Goal: Task Accomplishment & Management: Manage account settings

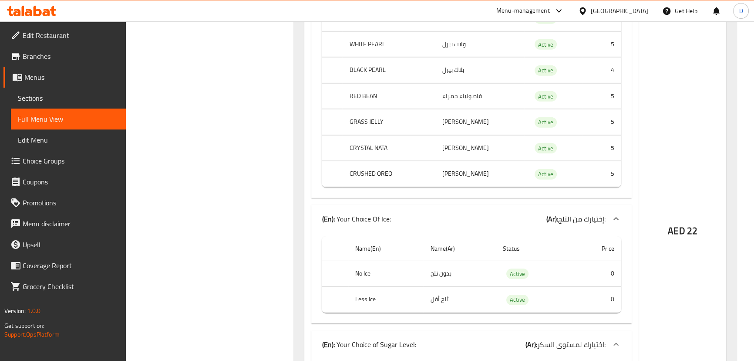
scroll to position [48989, 0]
drag, startPoint x: 373, startPoint y: 101, endPoint x: 483, endPoint y: 88, distance: 110.9
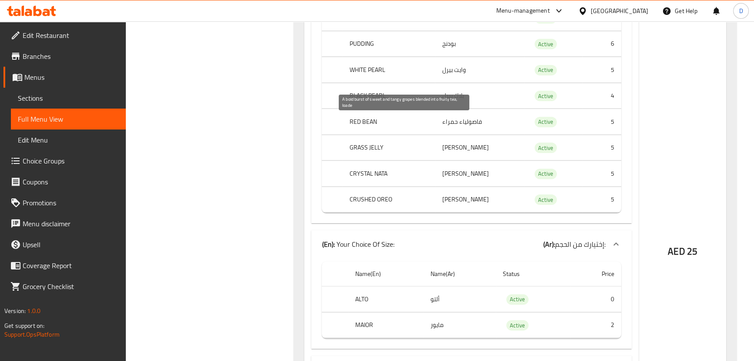
scroll to position [49979, 0]
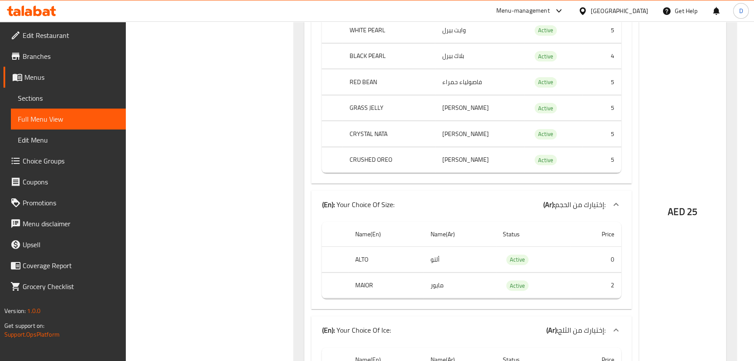
copy span "A bold burst of sweet and tangy grapes blended into fruity tea, loade"
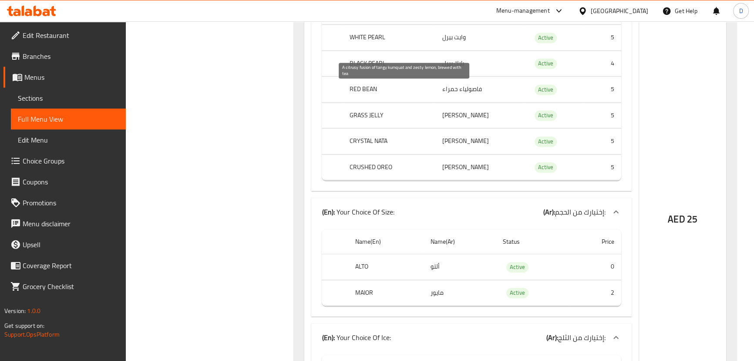
scroll to position [50850, 0]
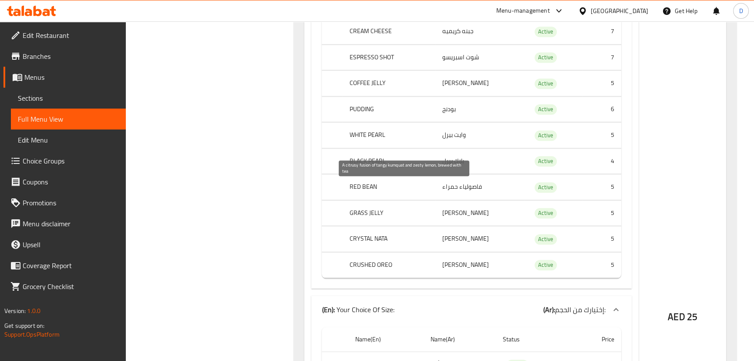
drag, startPoint x: 361, startPoint y: 189, endPoint x: 446, endPoint y: 192, distance: 85.0
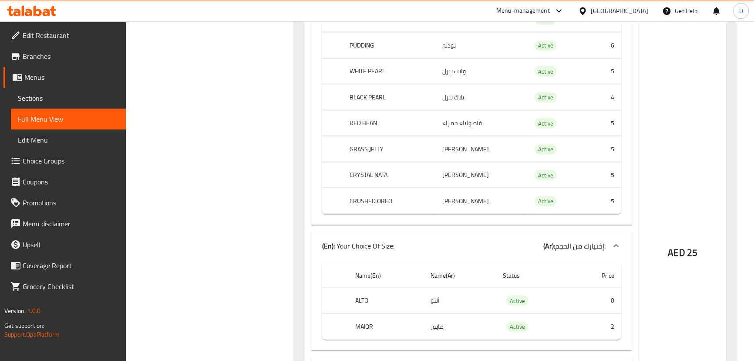
scroll to position [51879, 0]
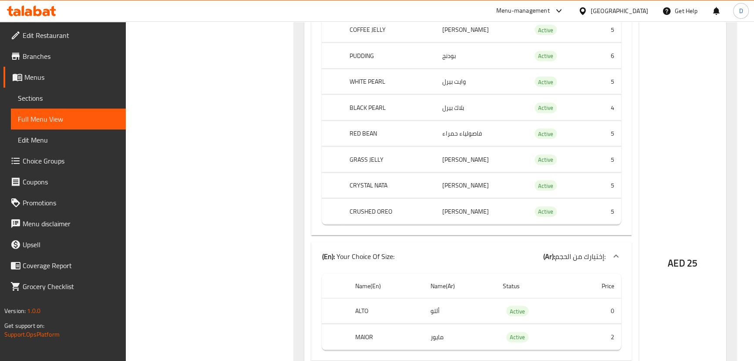
copy span "MANGO FRUIT TEA"
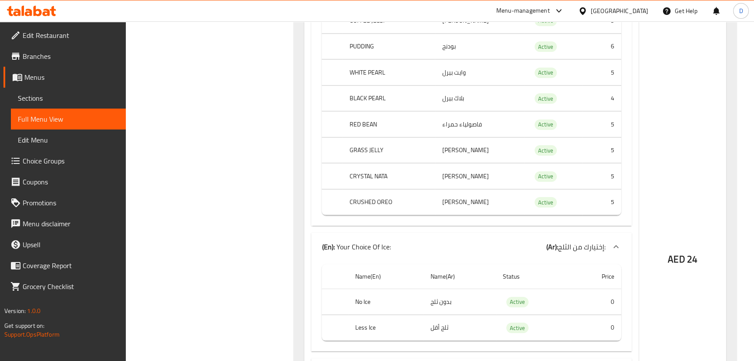
scroll to position [53819, 0]
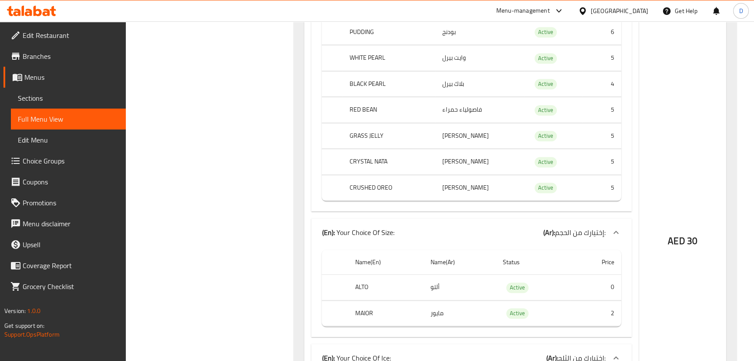
scroll to position [54809, 0]
drag, startPoint x: 373, startPoint y: 112, endPoint x: 420, endPoint y: 126, distance: 49.2
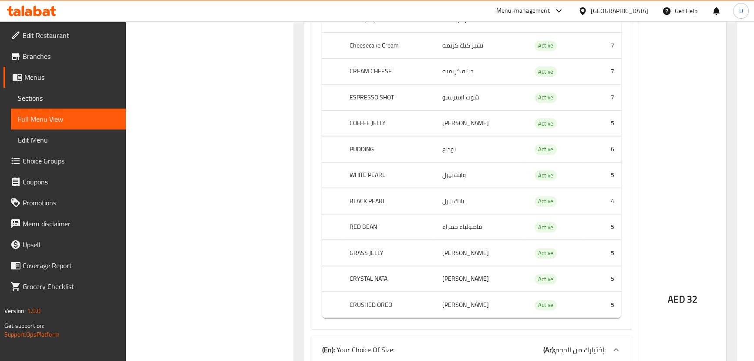
scroll to position [58698, 0]
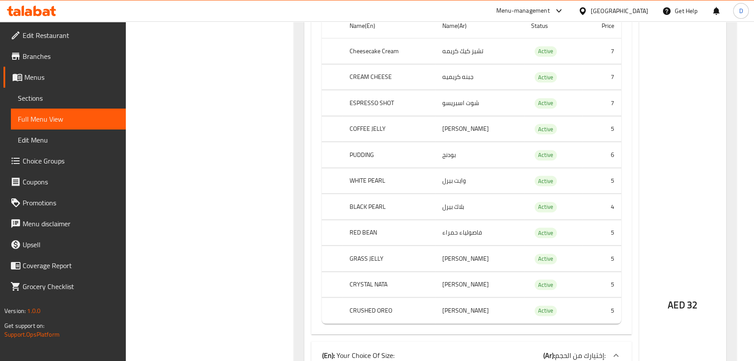
copy span "AVOCADO PEARL CHEESECAKE"
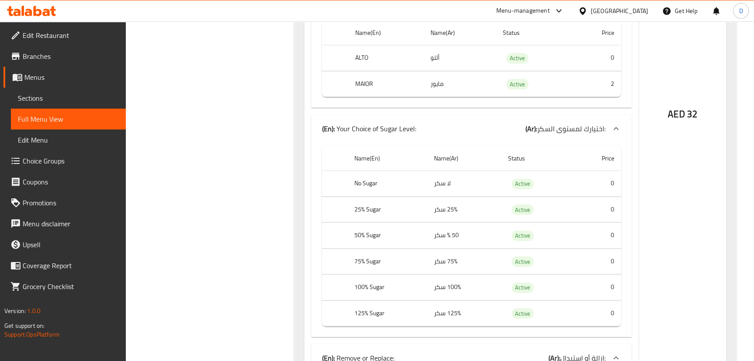
scroll to position [62266, 0]
copy span "MANGO YAKULT"
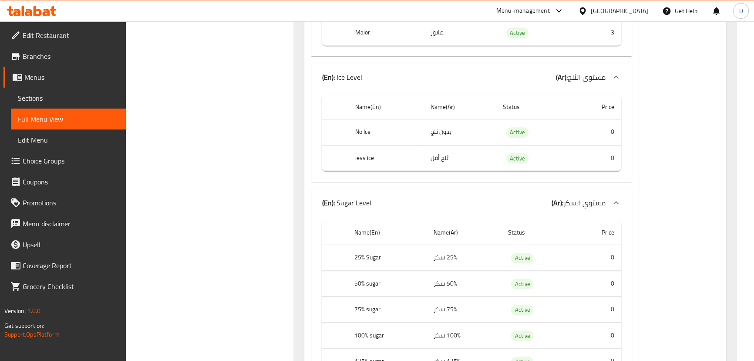
scroll to position [8941, 0]
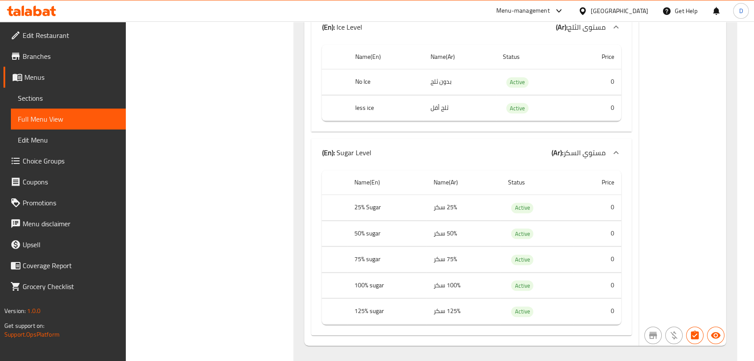
scroll to position [9021, 0]
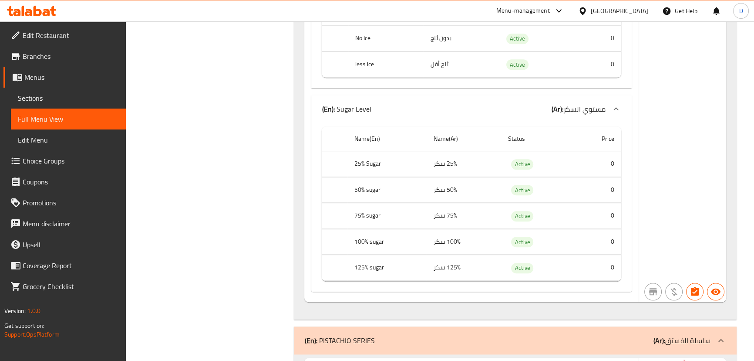
copy span "Cheesecake Pearl Pistachio"
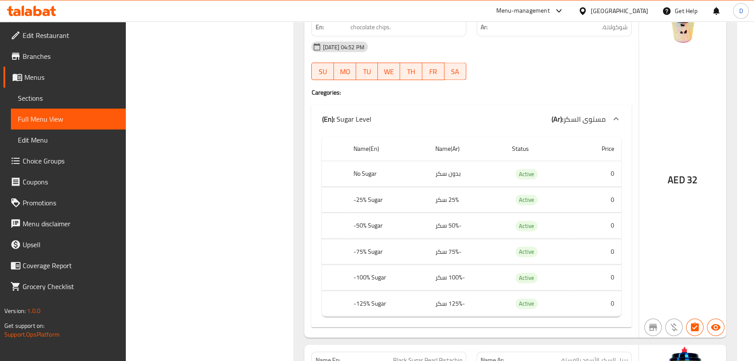
scroll to position [10676, 0]
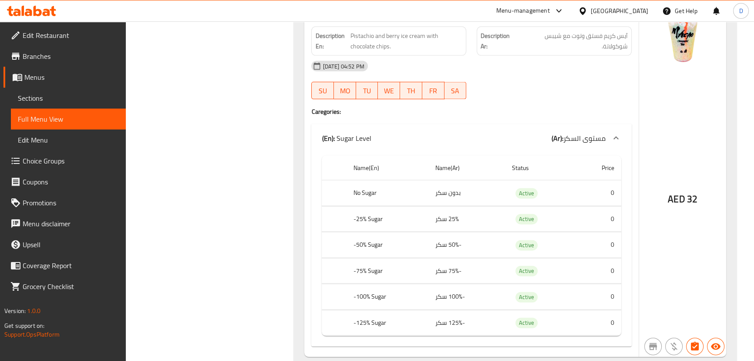
copy span "Black Sugar Pearl Pistachio"
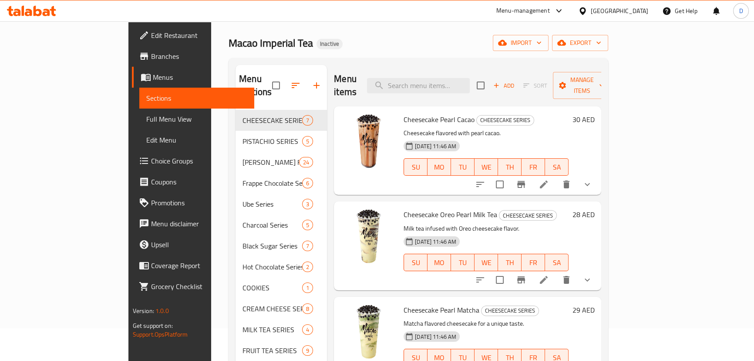
scroll to position [32, 0]
click at [455, 80] on input "search" at bounding box center [418, 85] width 103 height 15
paste input "A bold burst of sweet and tangy grapes blended into fruity tea, loade"
type input "A bold burst of sweet and tangy grapes blended into fruity tea, loade"
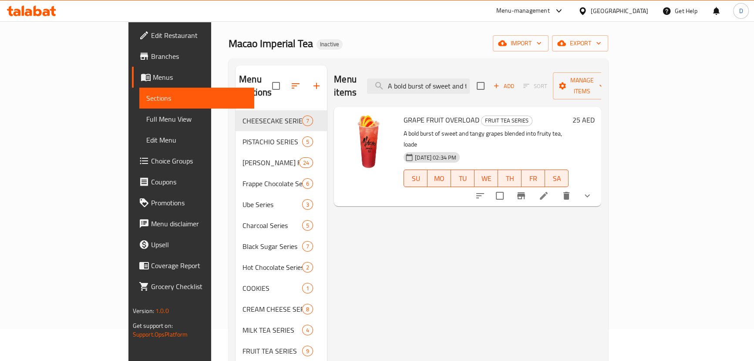
scroll to position [0, 0]
click at [598, 185] on div at bounding box center [534, 195] width 128 height 21
click at [556, 188] on li at bounding box center [544, 196] width 24 height 16
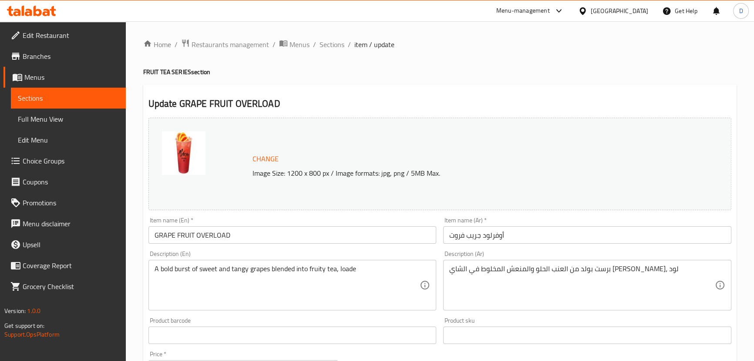
click at [236, 237] on input "GRAPE FRUIT OVERLOAD" at bounding box center [292, 234] width 288 height 17
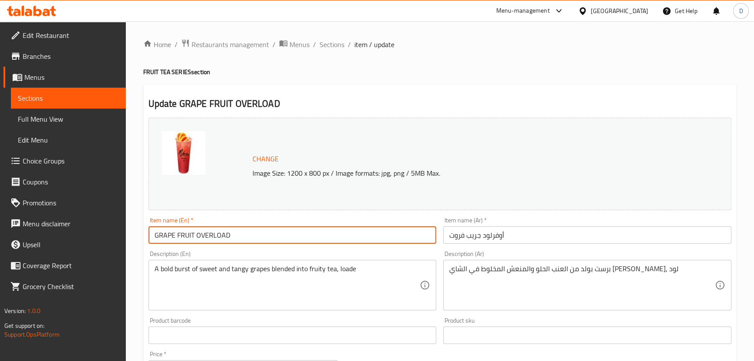
click at [236, 237] on input "GRAPE FRUIT OVERLOAD" at bounding box center [292, 234] width 288 height 17
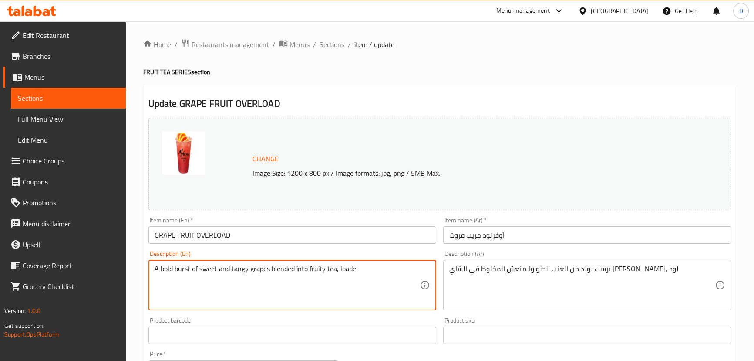
click at [253, 286] on textarea "A bold burst of sweet and tangy grapes blended into fruity tea, loade" at bounding box center [288, 284] width 266 height 41
click at [253, 277] on textarea "A bold burst of sweet and tangy grapes blended into fruity tea, loade" at bounding box center [288, 284] width 266 height 41
paste textarea "d with real grape bits for extra flavor."
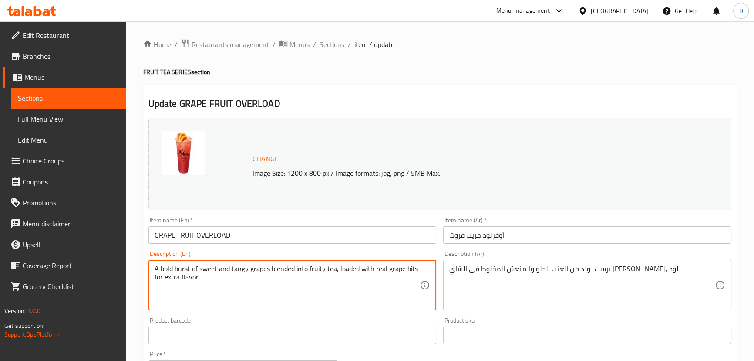
drag, startPoint x: 157, startPoint y: 304, endPoint x: 214, endPoint y: 280, distance: 61.9
click at [214, 280] on textarea "A bold burst of sweet and tangy grapes blended into fruity tea, loaded with rea…" at bounding box center [288, 284] width 266 height 41
drag, startPoint x: 337, startPoint y: 269, endPoint x: 342, endPoint y: 284, distance: 15.7
click at [342, 284] on textarea "A bold burst of sweet and tangy grapes blended into fruity tea, loaded with rea…" at bounding box center [288, 284] width 266 height 41
type textarea "A bold burst of sweet and tangy grapes blended into fruity tea, loaded with rea…"
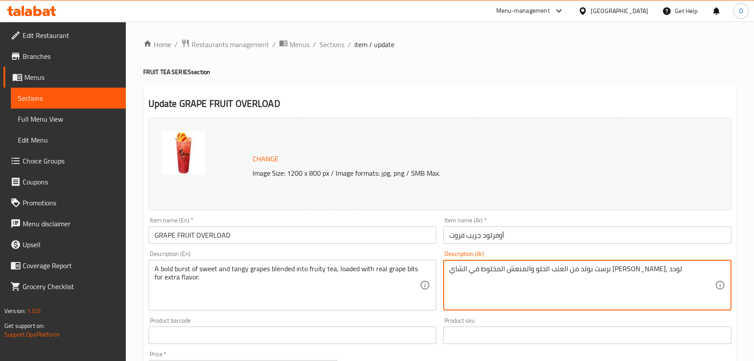
paste textarea "بقطع العنب الحقيقية لمزيد من النكهة."
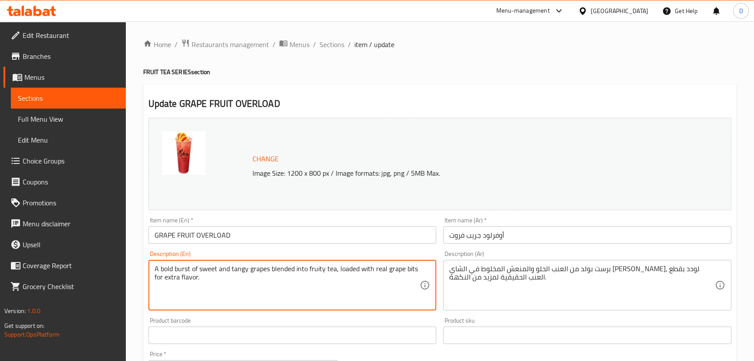
drag, startPoint x: 185, startPoint y: 265, endPoint x: 315, endPoint y: 271, distance: 130.3
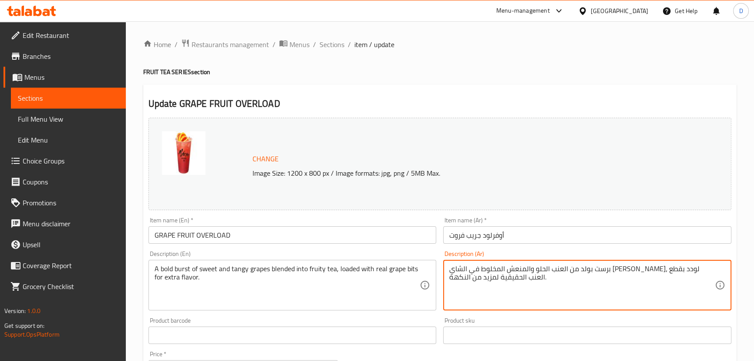
drag, startPoint x: 671, startPoint y: 270, endPoint x: 688, endPoint y: 270, distance: 16.5
type textarea "انفجار بولد من العنب الحلو والمنعش المخلوط في الشاي الفاكهي، لودد بقطع العنب ال…"
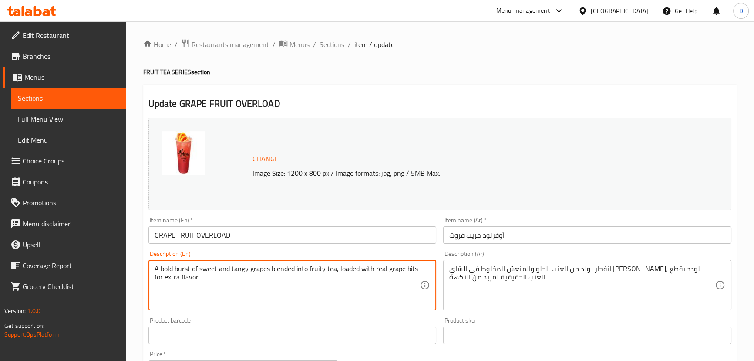
click at [413, 266] on textarea "A bold burst of sweet and tangy grapes blended into fruity tea, loaded with rea…" at bounding box center [288, 284] width 266 height 41
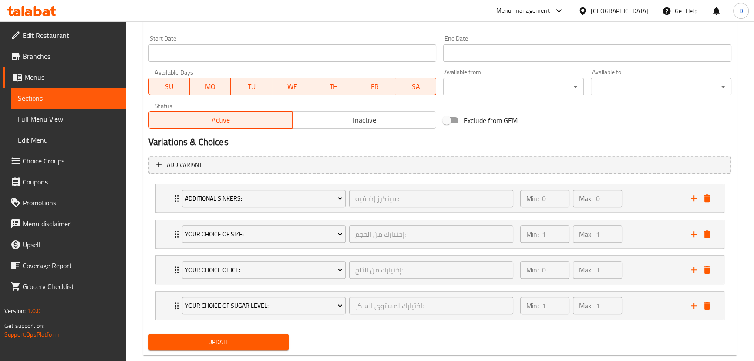
scroll to position [388, 0]
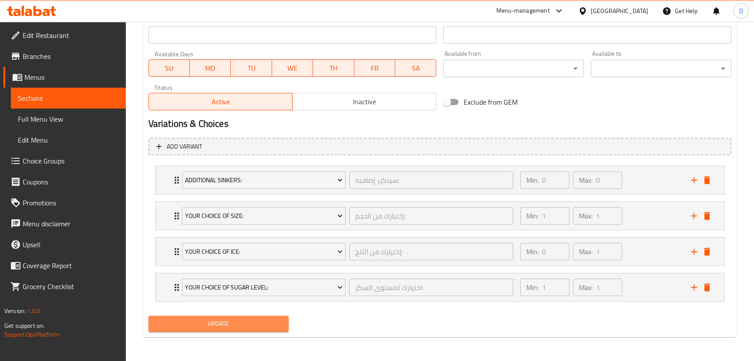
click at [277, 321] on span "Update" at bounding box center [218, 323] width 127 height 11
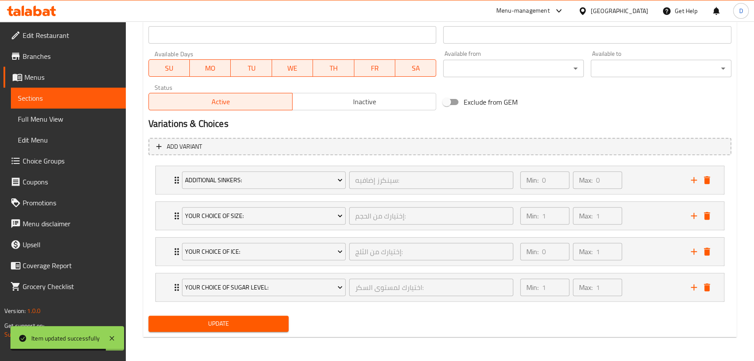
click at [67, 96] on span "Sections" at bounding box center [68, 98] width 101 height 10
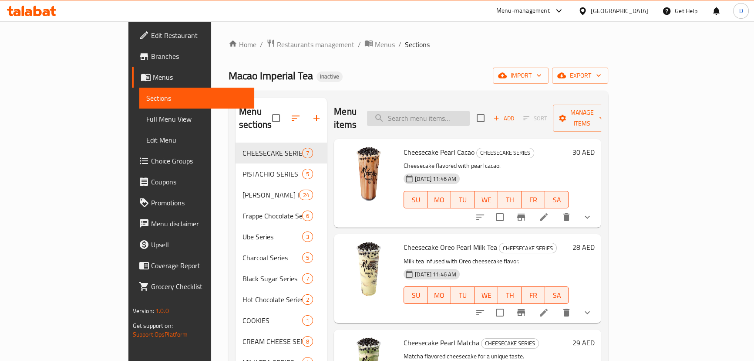
click at [445, 111] on input "search" at bounding box center [418, 118] width 103 height 15
paste input "MANGO AVOCADO"
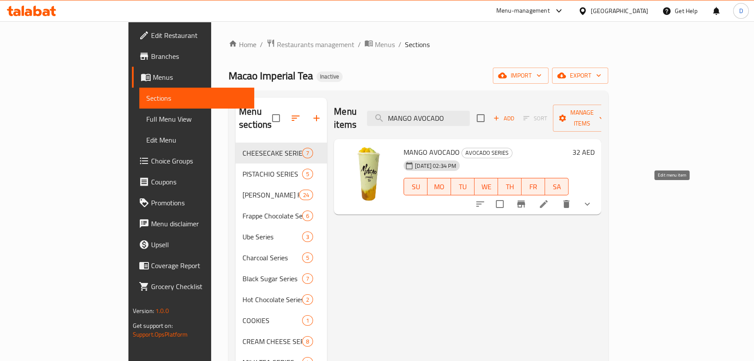
type input "MANGO AVOCADO"
click at [549, 199] on icon at bounding box center [544, 204] width 10 height 10
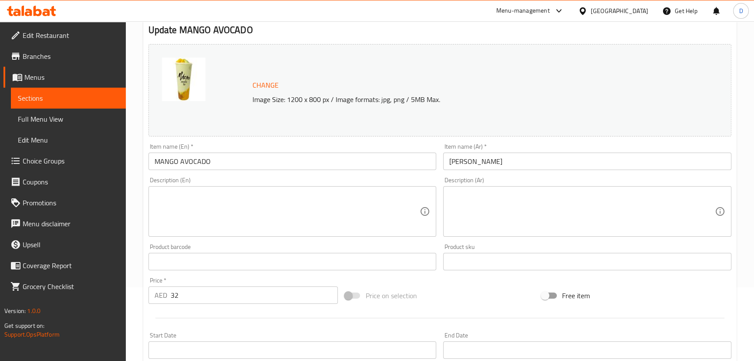
scroll to position [79, 0]
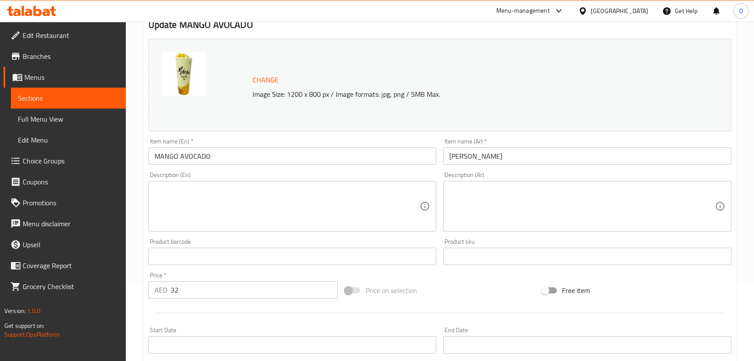
click at [262, 168] on div "Description (En) Description (En)" at bounding box center [292, 201] width 295 height 67
click at [243, 217] on textarea at bounding box center [288, 205] width 266 height 41
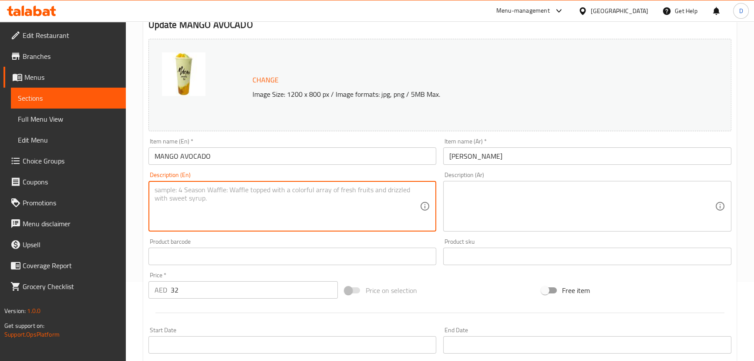
paste textarea "Fusion of tropical flavors, combining the sweetness of mango with the creamy av…"
drag, startPoint x: 154, startPoint y: 224, endPoint x: 408, endPoint y: 196, distance: 255.9
click at [408, 196] on textarea "Fusion of tropical flavors, combining the sweetness of mango with the creamy av…" at bounding box center [288, 205] width 266 height 41
click at [402, 192] on textarea "Fusion of tropical flavors, combining the sweetness of mango with the creamy av…" at bounding box center [288, 205] width 266 height 41
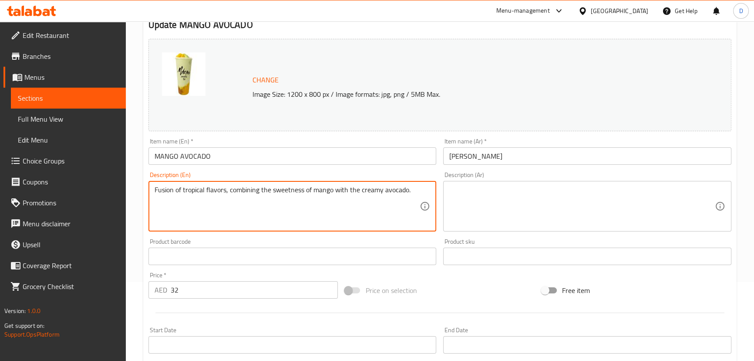
click at [402, 192] on textarea "Fusion of tropical flavors, combining the sweetness of mango with the creamy av…" at bounding box center [288, 205] width 266 height 41
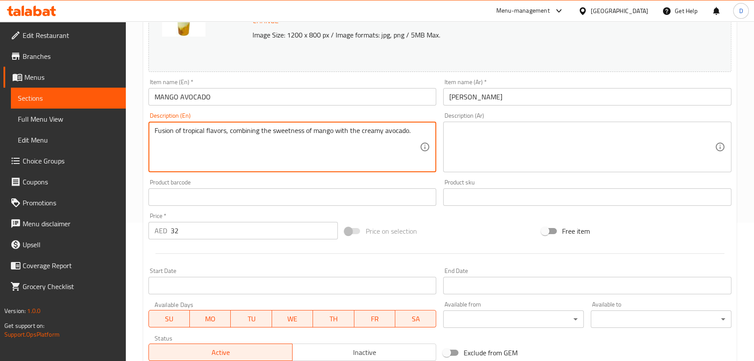
scroll to position [118, 0]
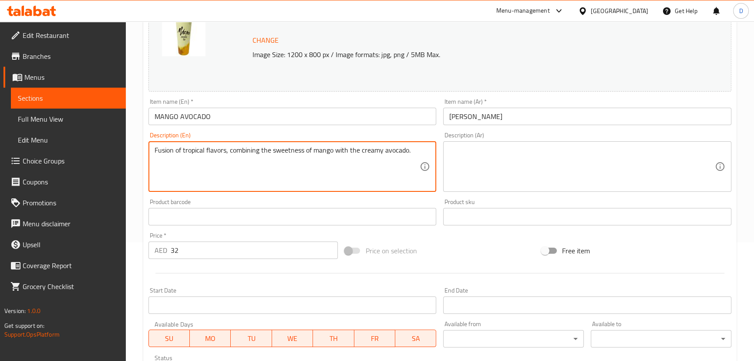
type textarea "Fusion of tropical flavors, combining the sweetness of mango with the creamy av…"
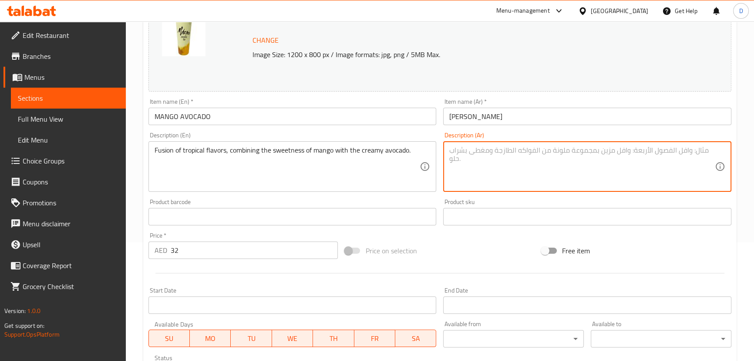
click at [478, 179] on textarea at bounding box center [582, 166] width 266 height 41
paste textarea "مزيج من النكهات الاستوائية، يجمع بين حلاوة المانجو مع الأفوكادو الكريمي."
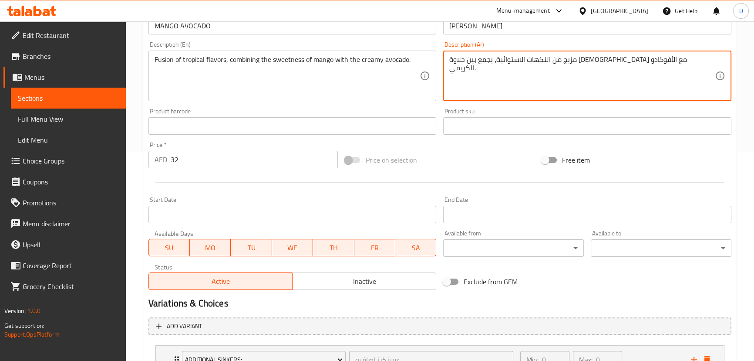
scroll to position [353, 0]
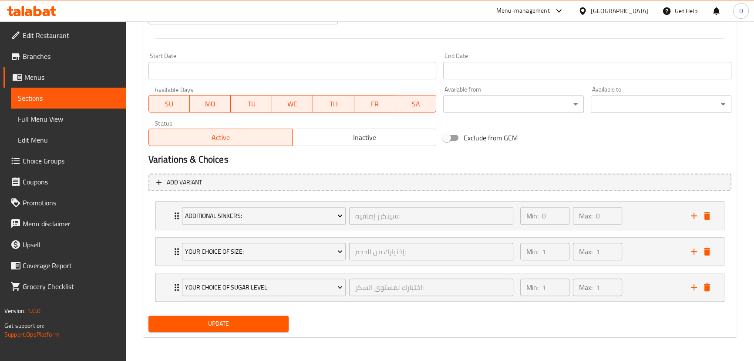
type textarea "مزيج من النكهات الاستوائية، يجمع بين حلاوة المانجو مع الأفوكادو الكريمي."
click at [246, 327] on span "Update" at bounding box center [218, 323] width 127 height 11
click at [161, 318] on span "Update" at bounding box center [218, 323] width 127 height 11
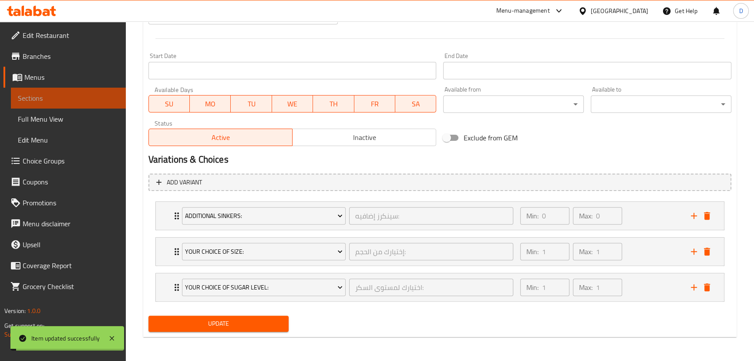
click at [105, 99] on span "Sections" at bounding box center [68, 98] width 101 height 10
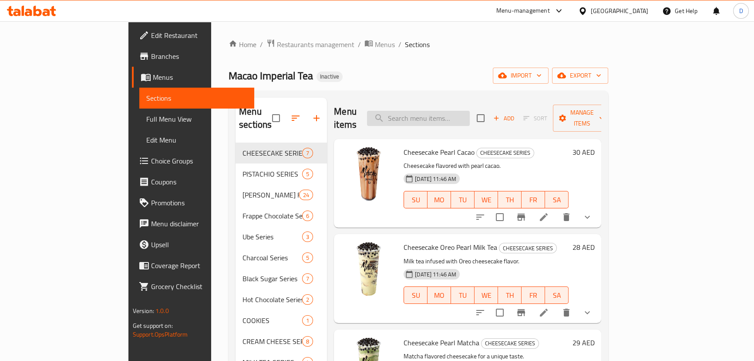
click at [424, 116] on input "search" at bounding box center [418, 118] width 103 height 15
paste input "cheesecake features a creamy and smooth filling made with ripe avocados, balanc…"
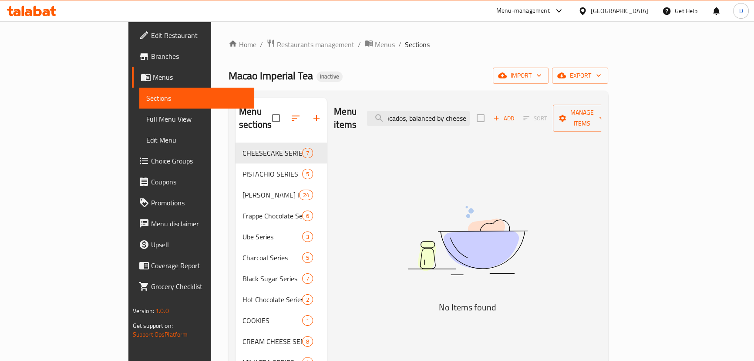
scroll to position [0, 213]
drag, startPoint x: 435, startPoint y: 111, endPoint x: 541, endPoint y: 111, distance: 106.2
click at [541, 111] on div "Menu items cheesecake features a creamy and smooth filling made with ripe avoca…" at bounding box center [467, 118] width 267 height 41
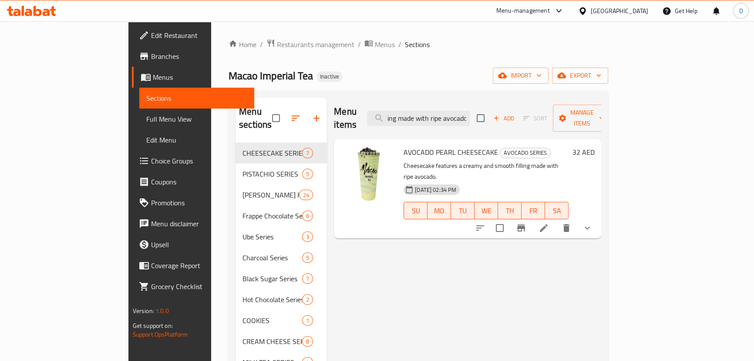
type input "cheesecake features a creamy and smooth filling made with ripe avocado"
click at [556, 220] on li at bounding box center [544, 228] width 24 height 16
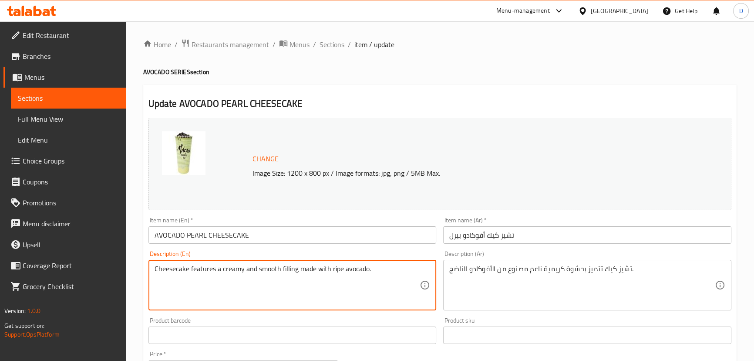
click at [300, 287] on textarea "Cheesecake features a creamy and smooth filling made with ripe avocado." at bounding box center [288, 284] width 266 height 41
paste textarea "cheesecake features a creamy and smooth filling made with ripe avocados, balanc…"
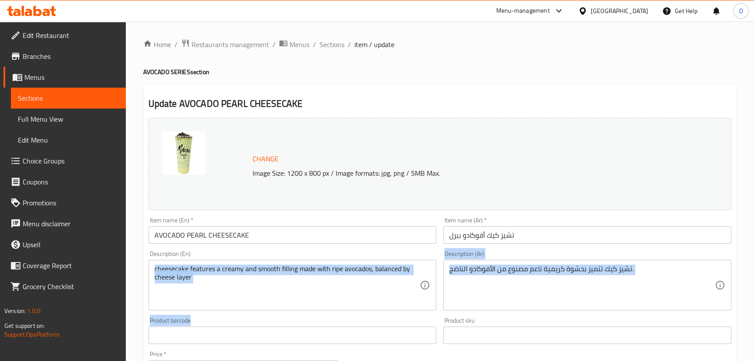
drag, startPoint x: 153, startPoint y: 267, endPoint x: 151, endPoint y: 325, distance: 58.0
click at [151, 325] on div "Change Image Size: 1200 x 800 px / Image formats: jpg, png / 5MB Max. Item name…" at bounding box center [440, 308] width 590 height 388
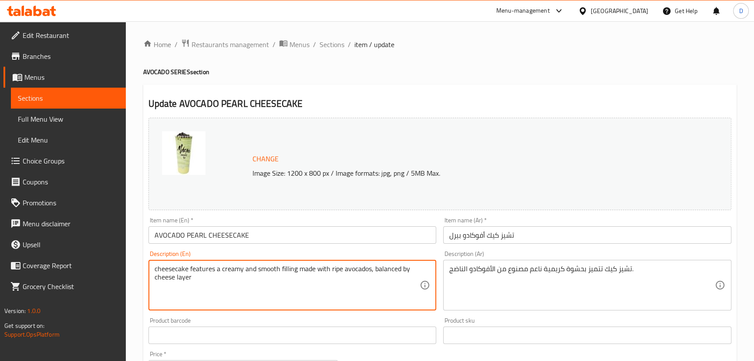
scroll to position [0, 0]
drag, startPoint x: 156, startPoint y: 304, endPoint x: 196, endPoint y: 282, distance: 45.2
click at [196, 282] on textarea "cheesecake features a creamy and smooth filling made with ripe avocados, balanc…" at bounding box center [288, 284] width 266 height 41
type textarea "cheesecake features a creamy and smooth filling made with ripe avocados, balanc…"
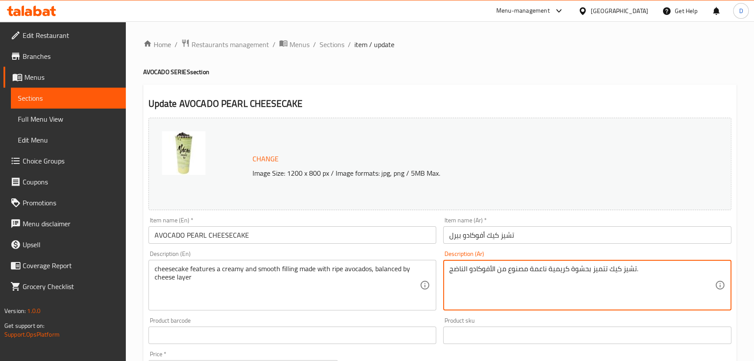
click at [644, 277] on textarea "تشيز كيك تتميز بحشوة كريمية ناعمة مصنوع من الأفوكادو الناضج." at bounding box center [582, 284] width 266 height 41
click at [636, 269] on textarea "تشيز كيك تتميز بحشوة كريمية ناعمة مصنوع من الأفوكادو الناضج." at bounding box center [582, 284] width 266 height 41
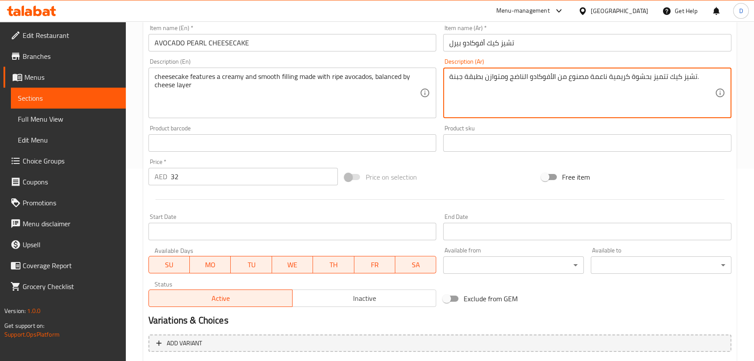
scroll to position [388, 0]
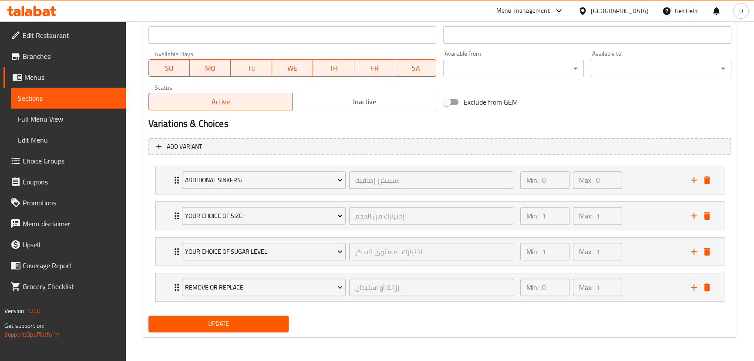
type textarea "تشيز كيك تتميز بحشوة كريمية ناعمة مصنوع من الأفوكادو الناضج ومتوازن بطبقة جبنة."
click at [286, 329] on button "Update" at bounding box center [218, 323] width 141 height 16
click at [196, 324] on span "Update" at bounding box center [218, 323] width 127 height 11
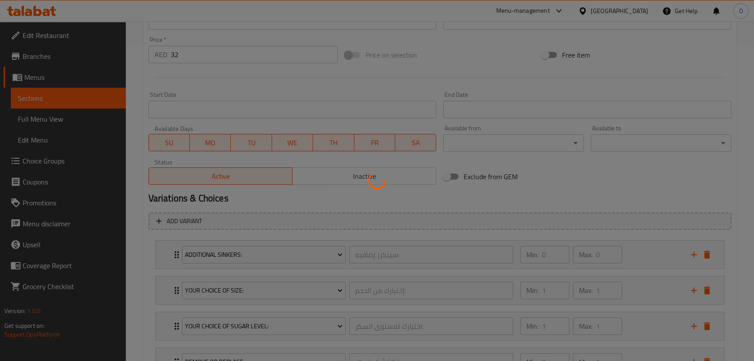
scroll to position [151, 0]
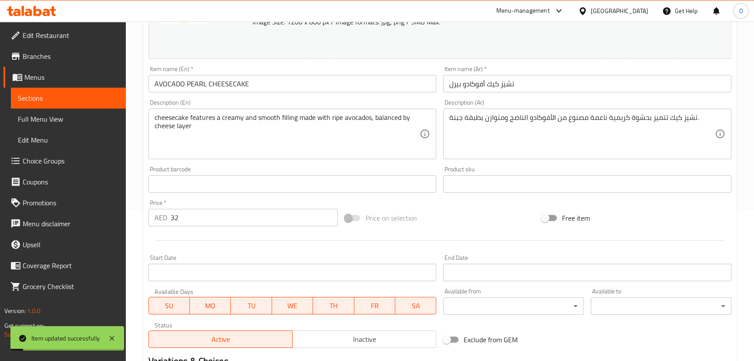
click at [112, 96] on span "Sections" at bounding box center [68, 98] width 101 height 10
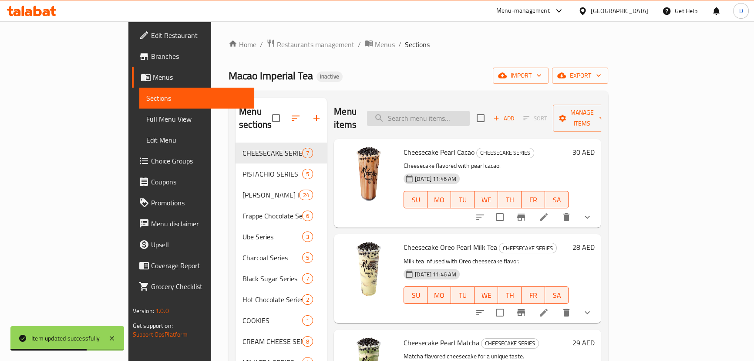
click at [457, 111] on input "search" at bounding box center [418, 118] width 103 height 15
paste input "MANGO YAKULT"
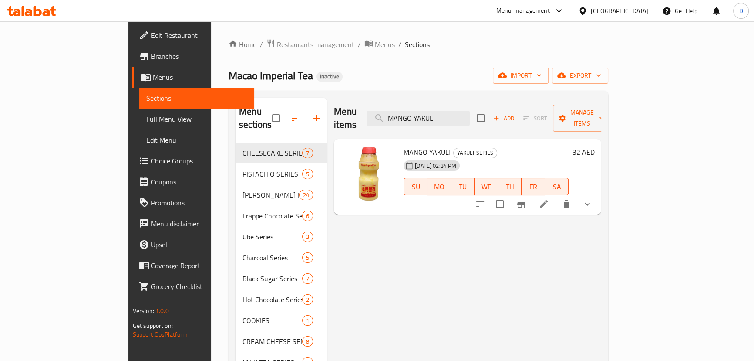
type input "MANGO YAKULT"
click at [549, 199] on icon at bounding box center [544, 204] width 10 height 10
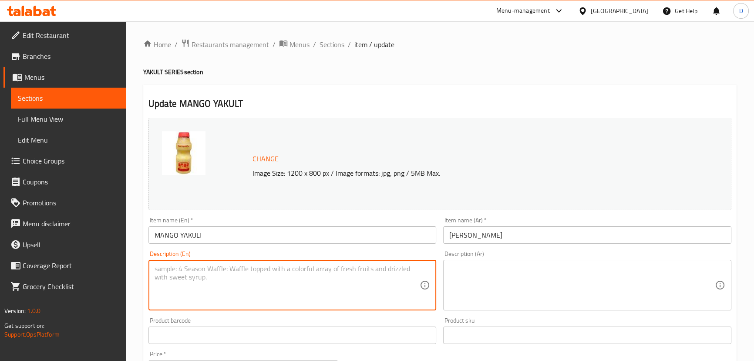
click at [183, 276] on textarea at bounding box center [288, 284] width 266 height 41
paste textarea "Drink made with mango and Yakult Japanese sweetened probiotic milk"
drag, startPoint x: 362, startPoint y: 270, endPoint x: 366, endPoint y: 334, distance: 63.7
click at [366, 334] on div "Change Image Size: 1200 x 800 px / Image formats: jpg, png / 5MB Max. Item name…" at bounding box center [440, 308] width 590 height 388
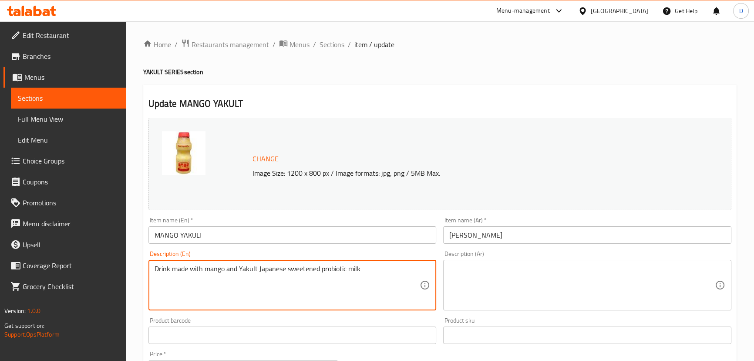
scroll to position [0, 0]
click at [335, 265] on textarea "Drink made with mango and Yakult Japanese sweetened probiotic milk" at bounding box center [288, 284] width 266 height 41
type textarea "Drink made with mango and Yakult Japanese sweetened probiotic milk"
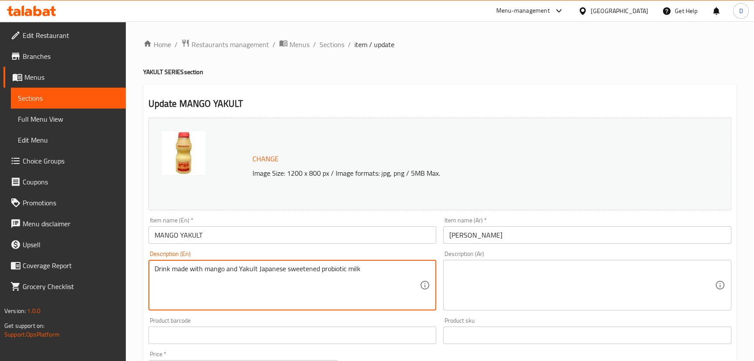
click at [517, 287] on textarea at bounding box center [582, 284] width 266 height 41
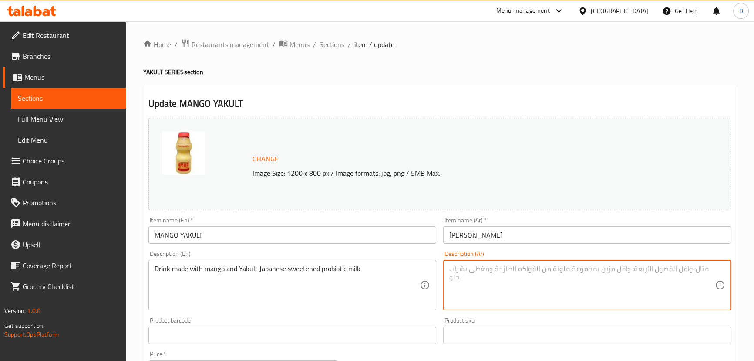
paste textarea "مشروب مصنوع من المانجو وحليب البروبيوتيك المحلى من ياكولت الياباني"
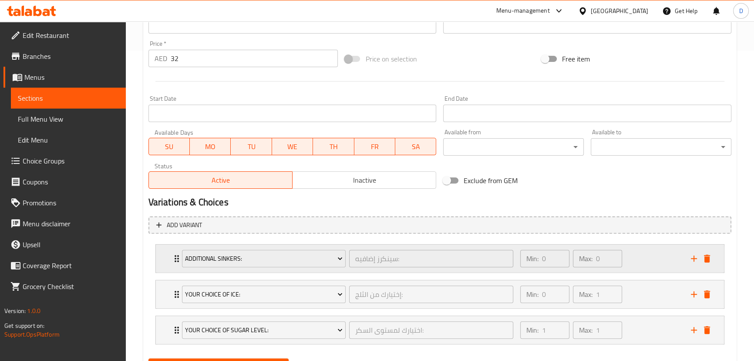
scroll to position [353, 0]
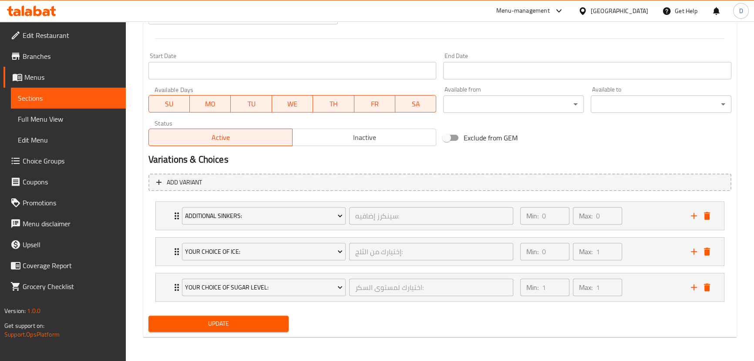
type textarea "مشروب مصنوع من المانجو وحليب البروبيوتيك المحلى من ياكولت الياباني"
click at [241, 323] on span "Update" at bounding box center [218, 323] width 127 height 11
click at [105, 95] on span "Sections" at bounding box center [68, 98] width 101 height 10
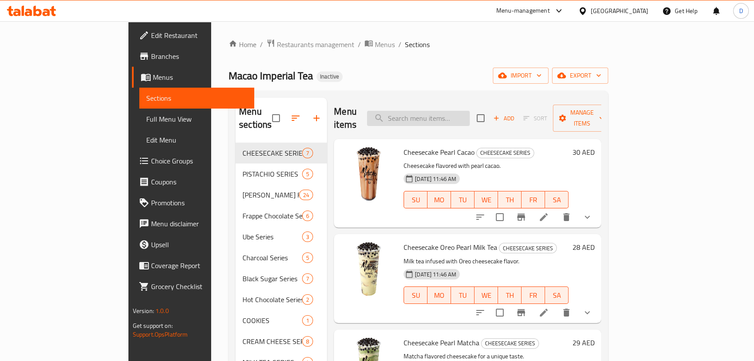
click at [443, 111] on input "search" at bounding box center [418, 118] width 103 height 15
paste input "MANGO YOGURT"
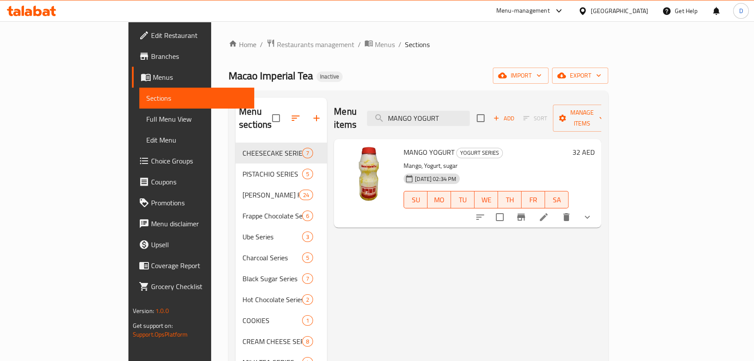
click at [435, 121] on div "Menu items MANGO YOGURT Add Sort Manage items" at bounding box center [467, 118] width 267 height 41
click at [438, 118] on input "MANGO YOGURT" at bounding box center [418, 118] width 103 height 15
paste input "Rich and nutty ice cream."
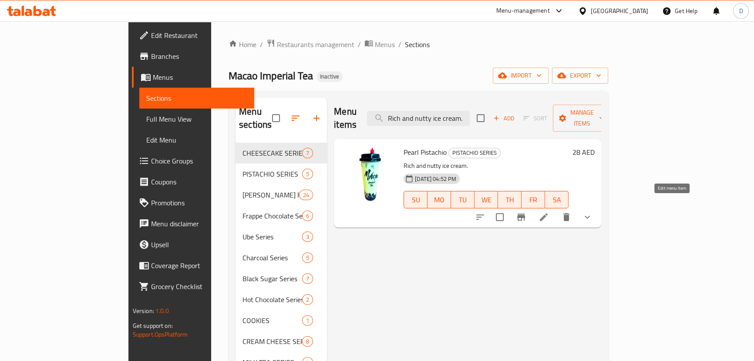
type input "Rich and nutty ice cream."
click at [549, 212] on icon at bounding box center [544, 217] width 10 height 10
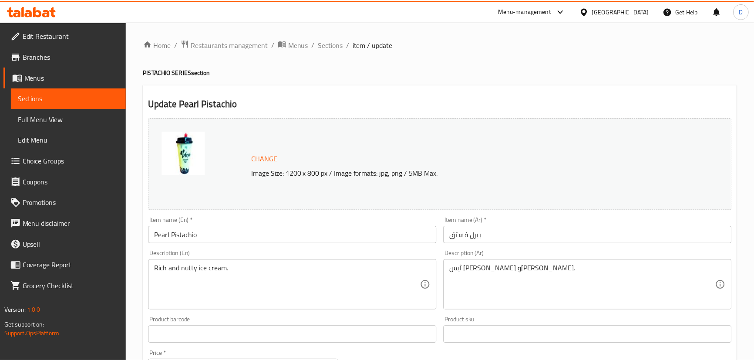
scroll to position [459, 0]
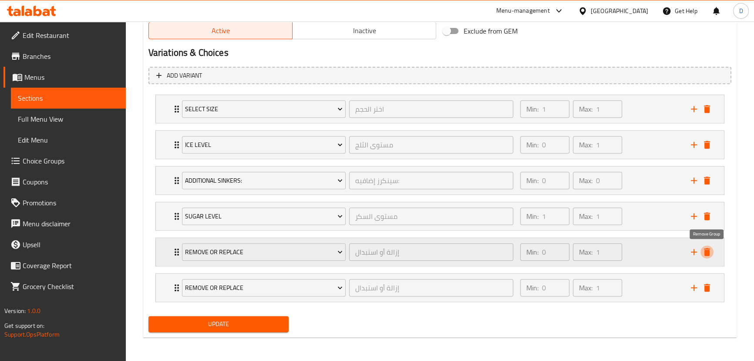
click at [705, 254] on icon "delete" at bounding box center [707, 252] width 6 height 8
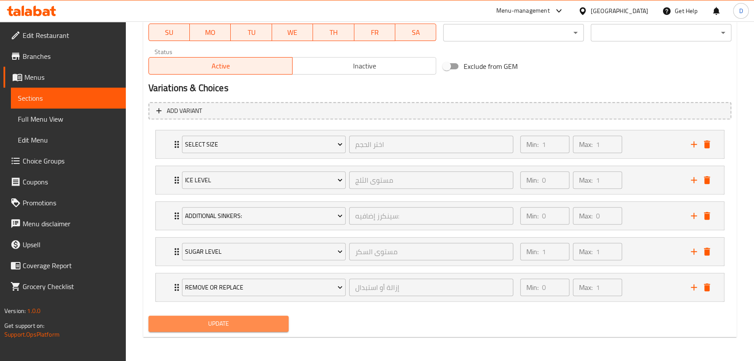
click at [271, 325] on span "Update" at bounding box center [218, 323] width 127 height 11
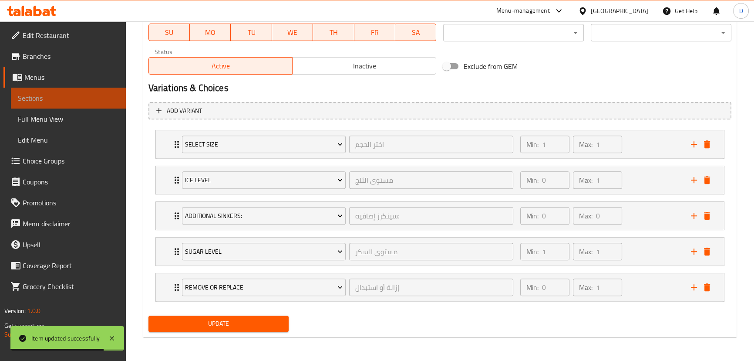
click at [26, 101] on span "Sections" at bounding box center [68, 98] width 101 height 10
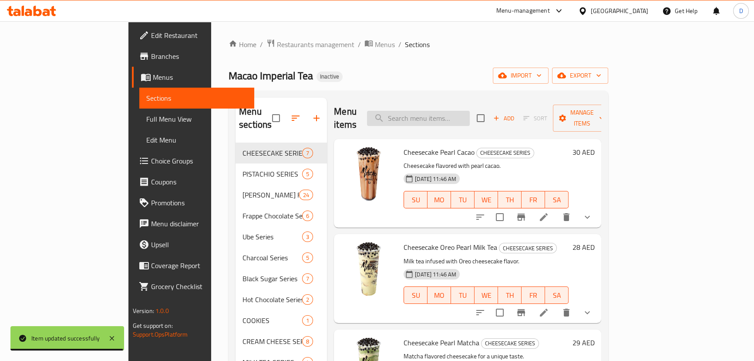
click at [470, 117] on input "search" at bounding box center [418, 118] width 103 height 15
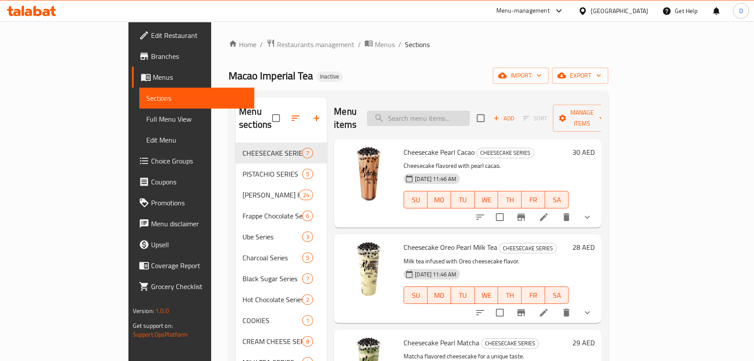
paste input "Drink with pearl tapioca and taro flavor."
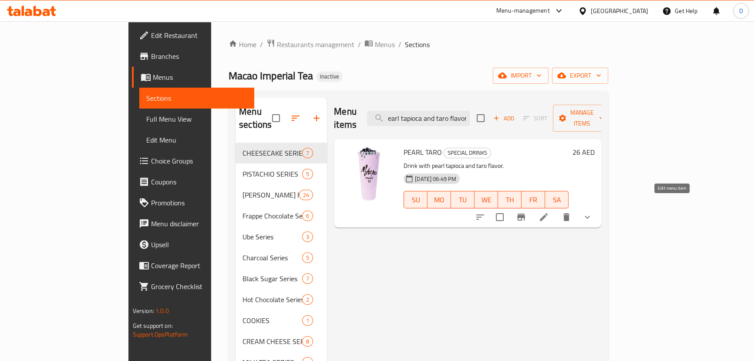
type input "Drink with pearl tapioca and taro flavor."
click at [549, 212] on icon at bounding box center [544, 217] width 10 height 10
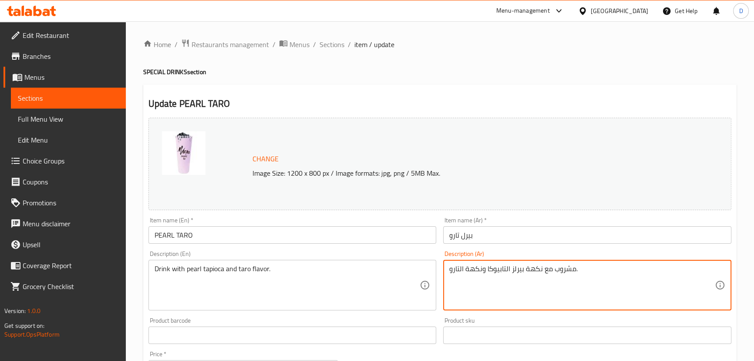
click at [479, 268] on textarea "مشروب مع نكهة بيرلز التابيوكا ونكهة التارو." at bounding box center [582, 284] width 266 height 41
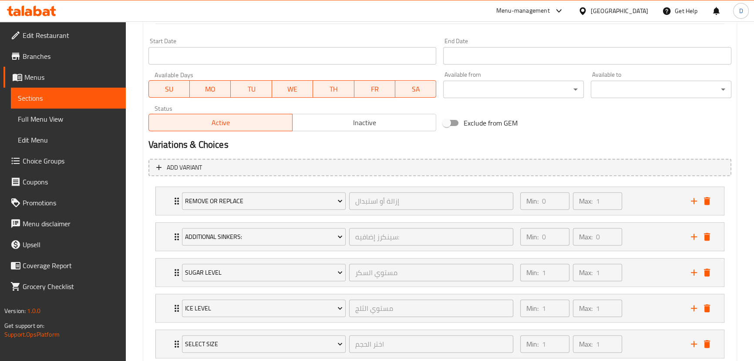
scroll to position [424, 0]
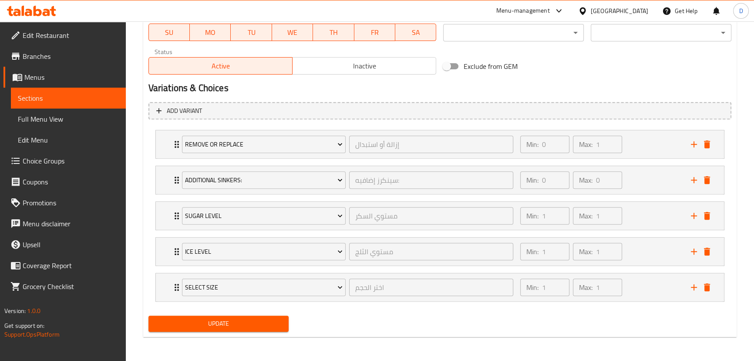
type textarea "مشروب مع نكهة بيرلز التابيوكا والتارو."
click at [275, 324] on span "Update" at bounding box center [218, 323] width 127 height 11
click at [162, 286] on div "Select Size اختر الحجم ​ Min: 1 ​ Max: 1 ​" at bounding box center [440, 287] width 568 height 28
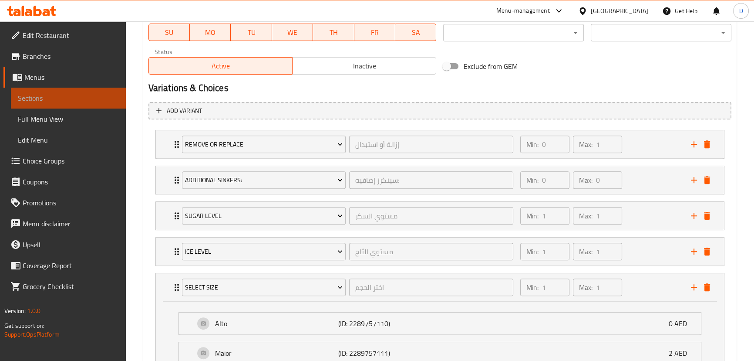
click at [108, 97] on span "Sections" at bounding box center [68, 98] width 101 height 10
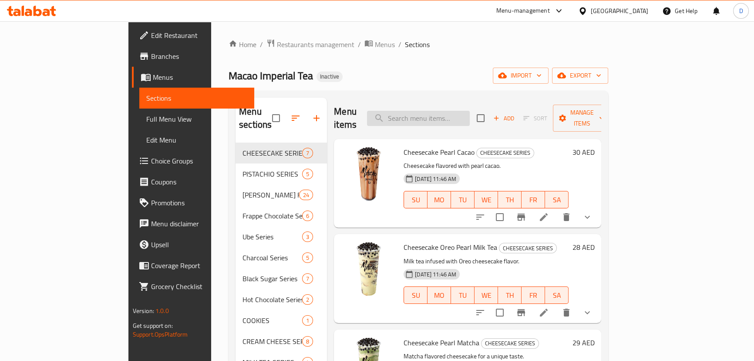
click at [438, 111] on input "search" at bounding box center [418, 118] width 103 height 15
paste input "Kitten milk tea for a unique twist."
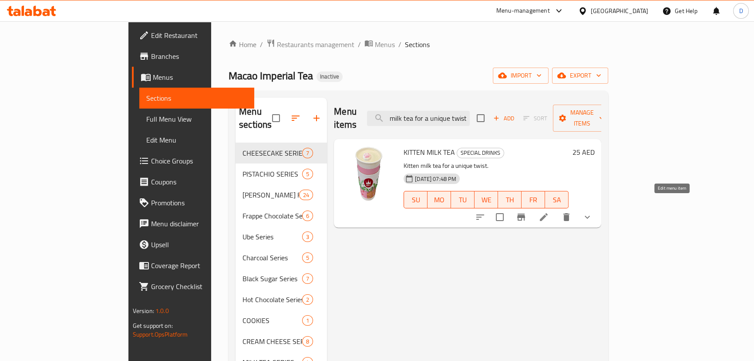
type input "Kitten milk tea for a unique twist."
click at [549, 212] on icon at bounding box center [544, 217] width 10 height 10
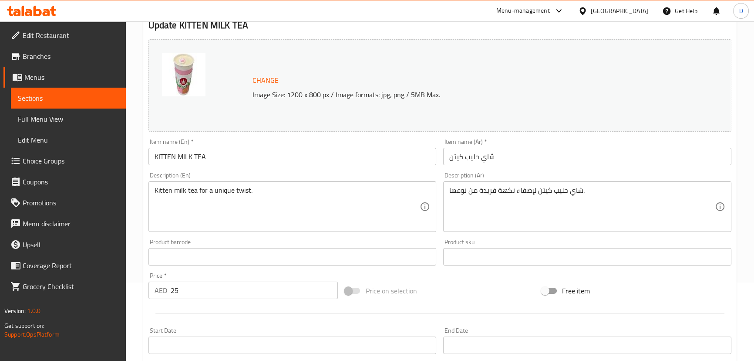
scroll to position [79, 0]
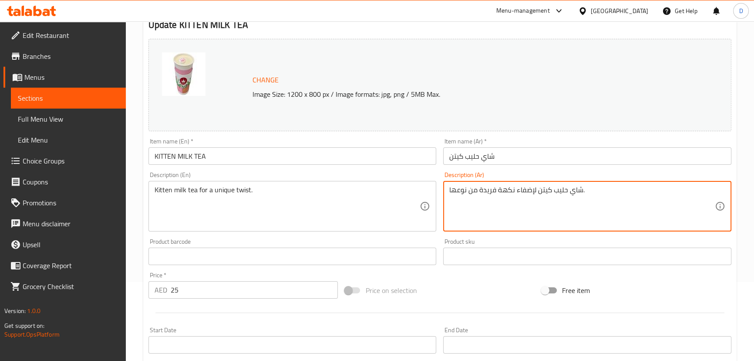
drag, startPoint x: 533, startPoint y: 191, endPoint x: 446, endPoint y: 183, distance: 87.0
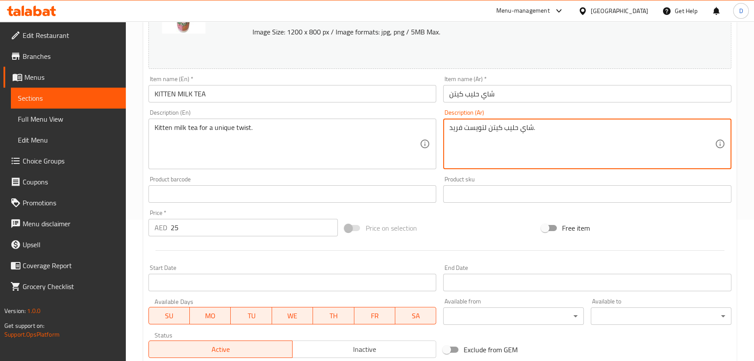
scroll to position [317, 0]
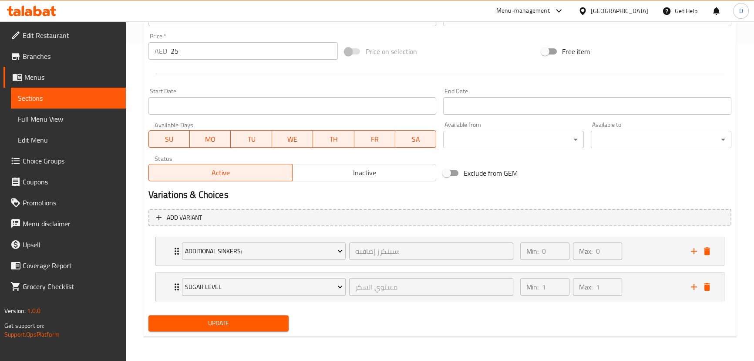
type textarea "شاي حليب كيتن لتويست فريد."
click at [231, 324] on span "Update" at bounding box center [218, 322] width 127 height 11
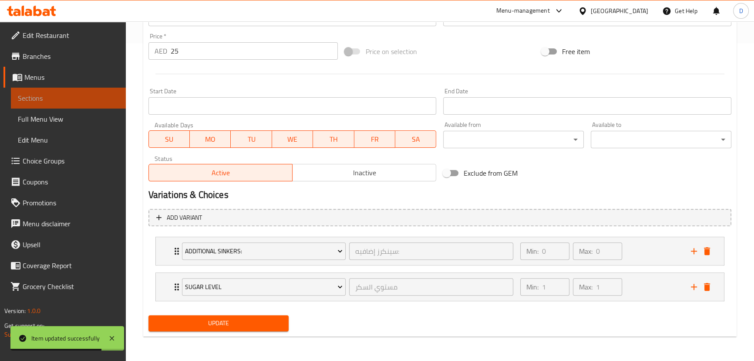
click at [101, 96] on span "Sections" at bounding box center [68, 98] width 101 height 10
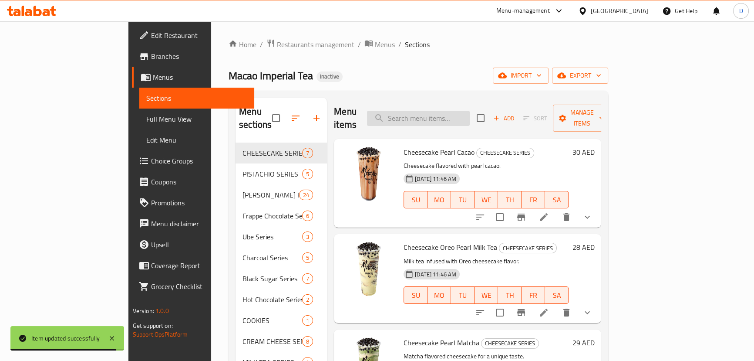
click at [466, 119] on input "search" at bounding box center [418, 118] width 103 height 15
paste input "HOT GINGER MILK TEA"
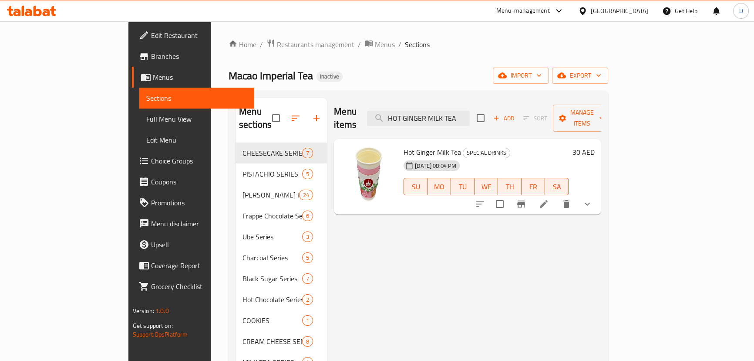
type input "HOT GINGER MILK TEA"
click at [549, 199] on icon at bounding box center [544, 204] width 10 height 10
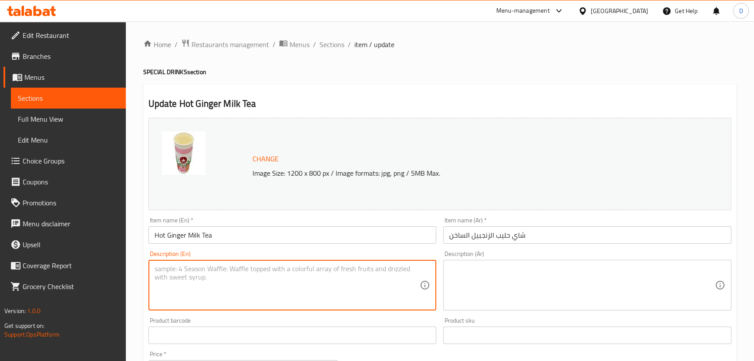
click at [295, 279] on textarea at bounding box center [288, 284] width 266 height 41
paste textarea "A soothing blend of black tea, creamy milk, and a warming kick of fresh ginger."
drag, startPoint x: 387, startPoint y: 266, endPoint x: 387, endPoint y: 350, distance: 83.6
click at [387, 350] on div "Change Image Size: 1200 x 800 px / Image formats: jpg, png / 5MB Max. Item name…" at bounding box center [440, 308] width 590 height 388
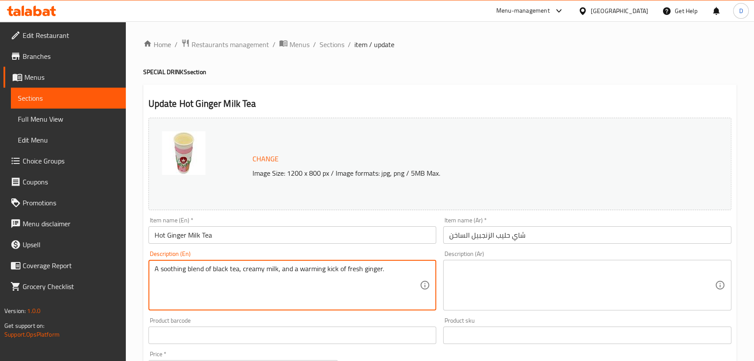
scroll to position [0, 0]
click at [353, 267] on textarea "A soothing blend of black tea, creamy milk, and a warming kick of fresh ginger." at bounding box center [288, 284] width 266 height 41
type textarea "A soothing blend of black tea, creamy milk, and a warming kick of fresh ginger."
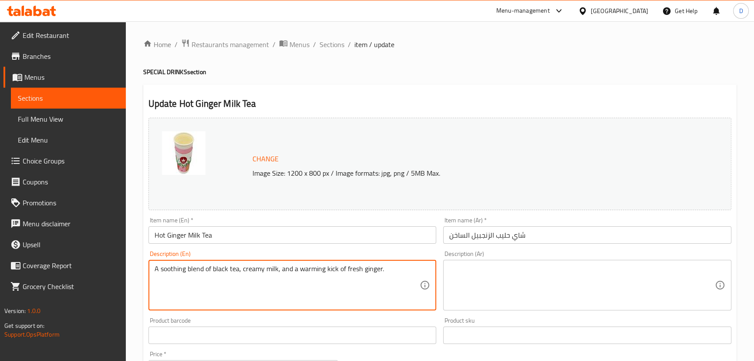
click at [497, 280] on textarea at bounding box center [582, 284] width 266 height 41
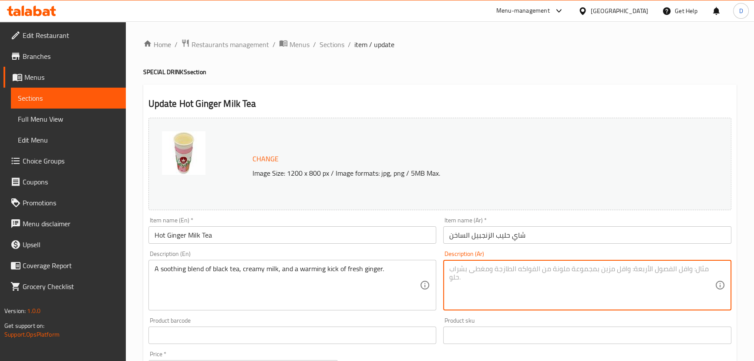
paste textarea "مزيج مهدئ من الشاي الأسود والحليب الكريمي ونكهة الزنجبيل الطازج الدافئة."
type textarea "مزيج مهدئ من الشاي الأسود والحليب الكريمي ونكهة الزنجبيل الطازج الدافئة."
click at [355, 237] on input "Hot Ginger Milk Tea" at bounding box center [292, 234] width 288 height 17
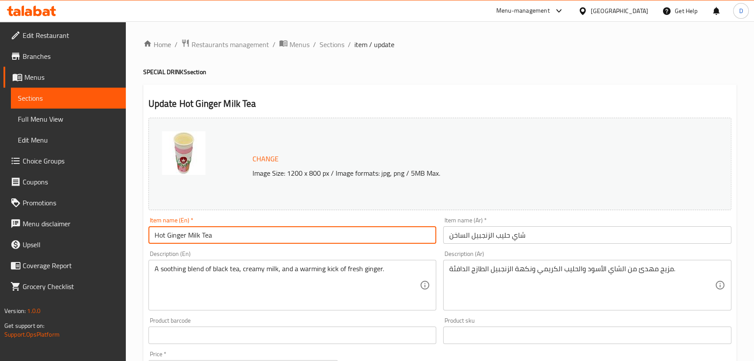
click at [355, 237] on input "Hot Ginger Milk Tea" at bounding box center [292, 234] width 288 height 17
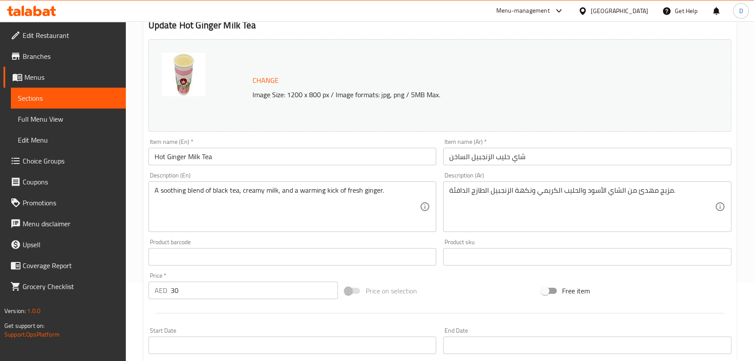
scroll to position [79, 0]
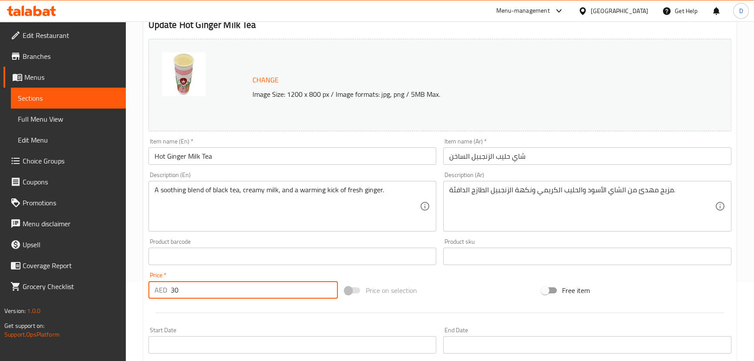
drag, startPoint x: 185, startPoint y: 284, endPoint x: 165, endPoint y: 288, distance: 20.3
click at [165, 288] on div "AED 30 Price *" at bounding box center [243, 289] width 190 height 17
type input "24"
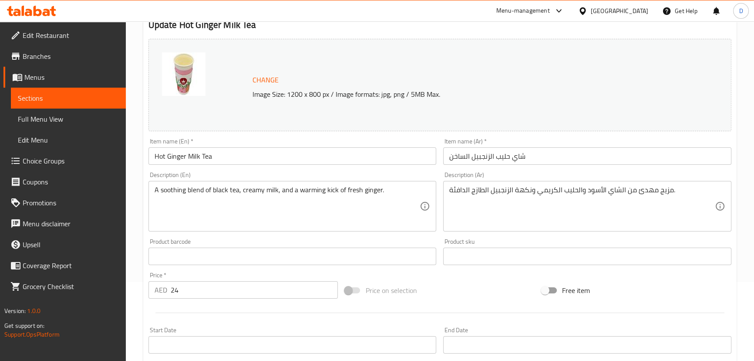
click at [153, 315] on div at bounding box center [440, 312] width 590 height 21
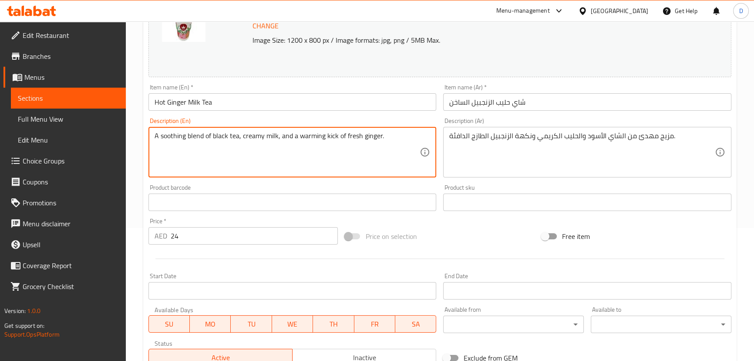
scroll to position [317, 0]
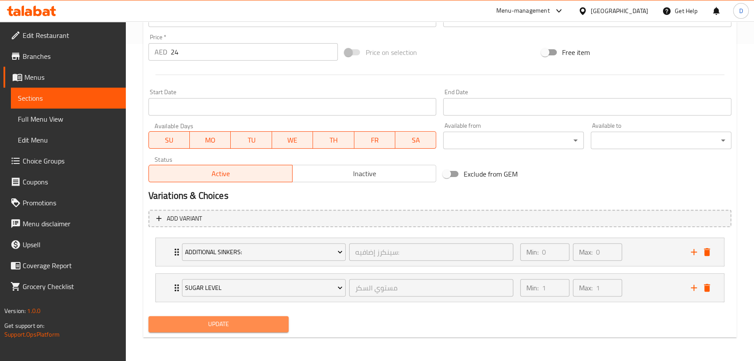
click at [253, 323] on span "Update" at bounding box center [218, 323] width 127 height 11
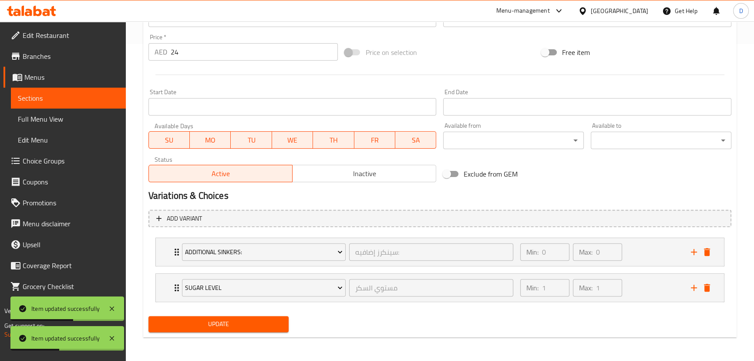
click at [255, 324] on span "Update" at bounding box center [218, 323] width 127 height 11
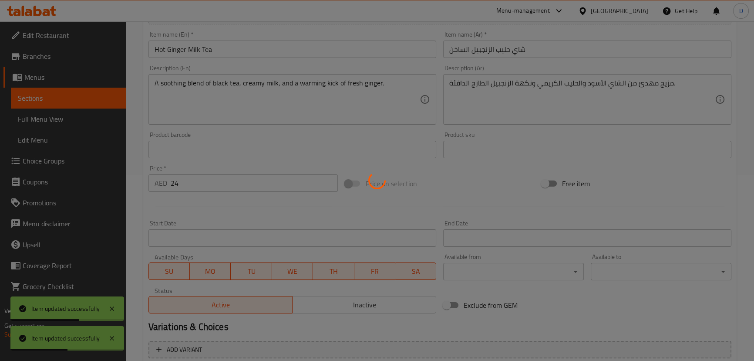
scroll to position [158, 0]
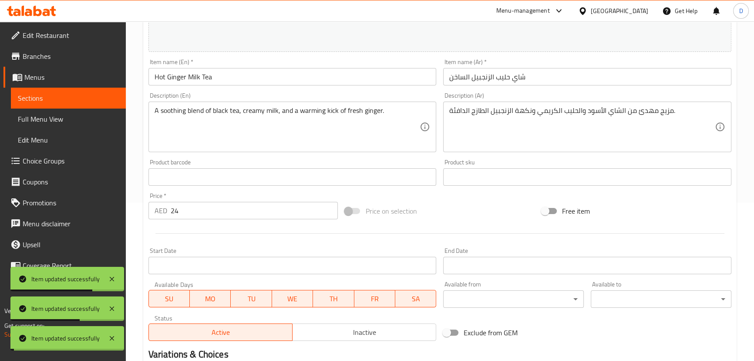
drag, startPoint x: 84, startPoint y: 96, endPoint x: 190, endPoint y: 1, distance: 141.8
click at [84, 96] on span "Sections" at bounding box center [68, 98] width 101 height 10
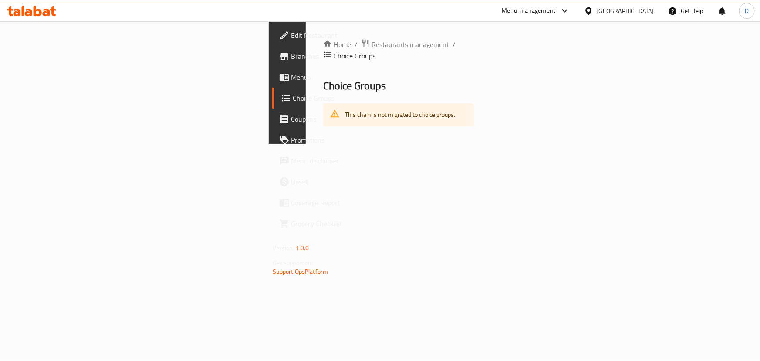
click at [291, 79] on span "Menus" at bounding box center [339, 77] width 97 height 10
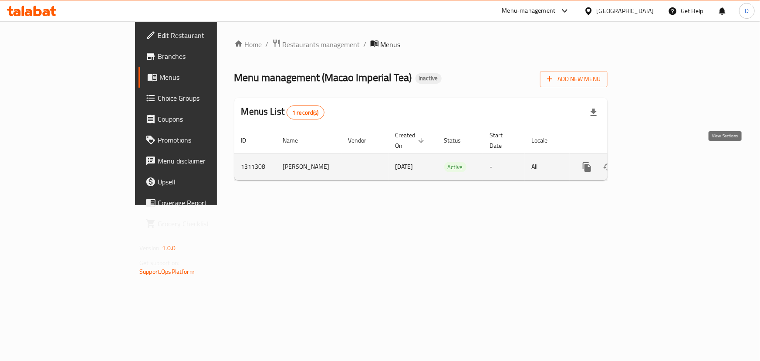
click at [655, 162] on icon "enhanced table" at bounding box center [649, 167] width 10 height 10
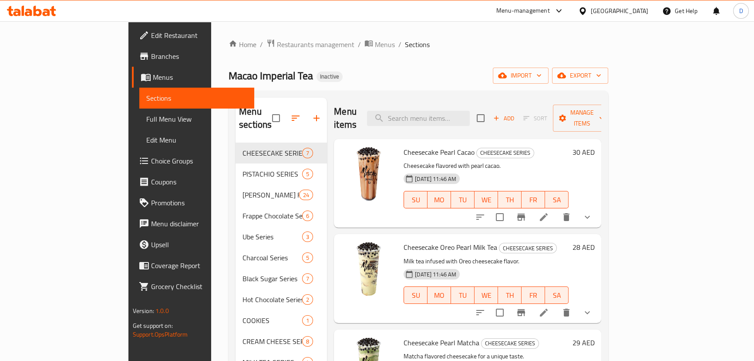
click at [151, 161] on span "Choice Groups" at bounding box center [199, 160] width 96 height 10
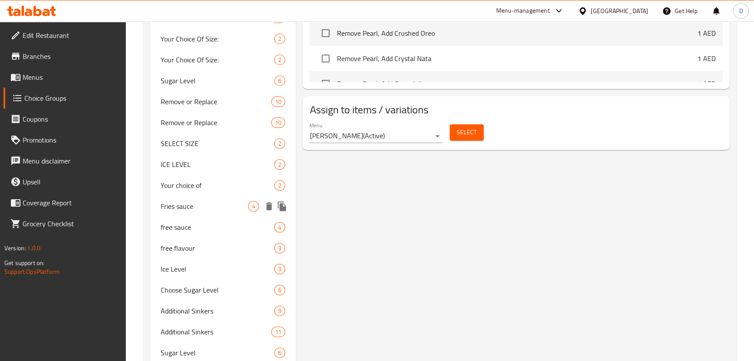
scroll to position [479, 0]
click at [218, 111] on div "Remove or Replace 10" at bounding box center [223, 102] width 146 height 21
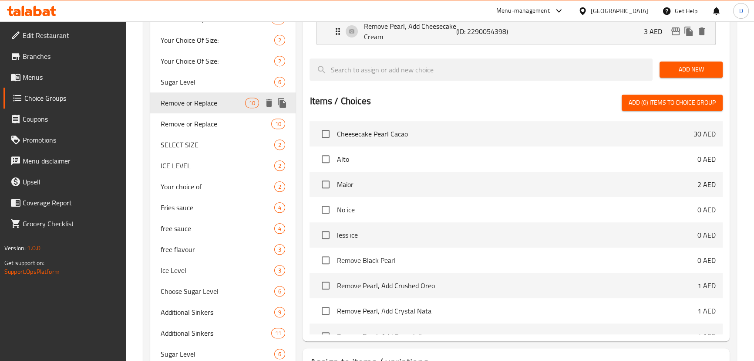
type input "Remove or Replace"
type input "إزالة أو استبدال"
type input "0"
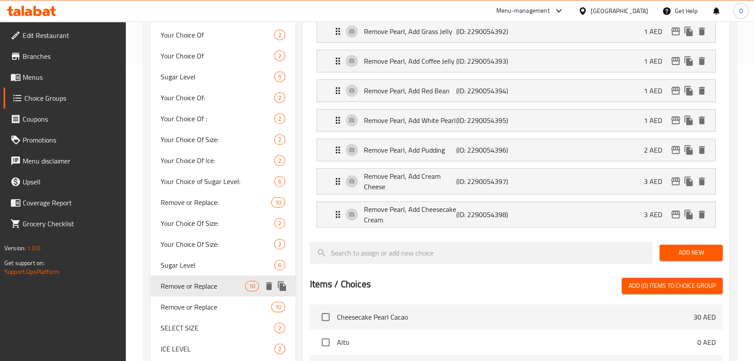
scroll to position [280, 0]
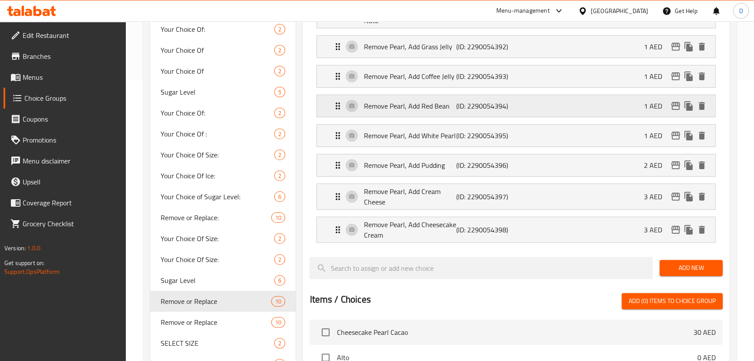
click at [536, 106] on div "Remove Pearl, Add Red Bean (ID: 2290054394) 1 AED" at bounding box center [519, 106] width 372 height 22
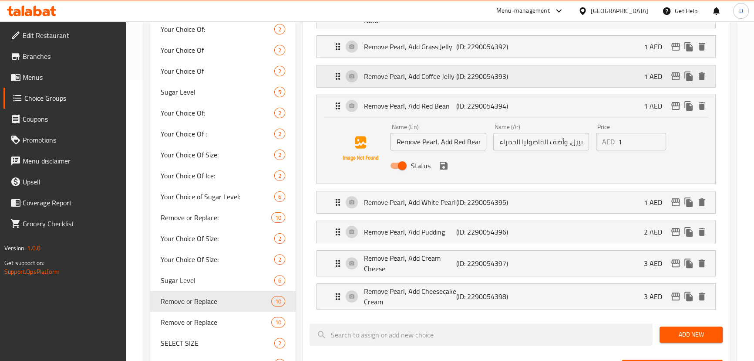
click at [534, 82] on div "Remove Pearl, Add Coffee Jelly (ID: 2290054393) 1 AED" at bounding box center [519, 76] width 372 height 22
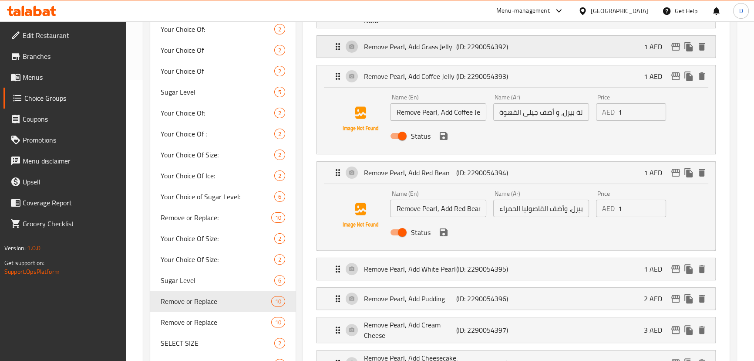
click at [527, 55] on div "Remove Pearl, Add Grass Jelly (ID: 2290054392) 1 AED" at bounding box center [519, 47] width 372 height 22
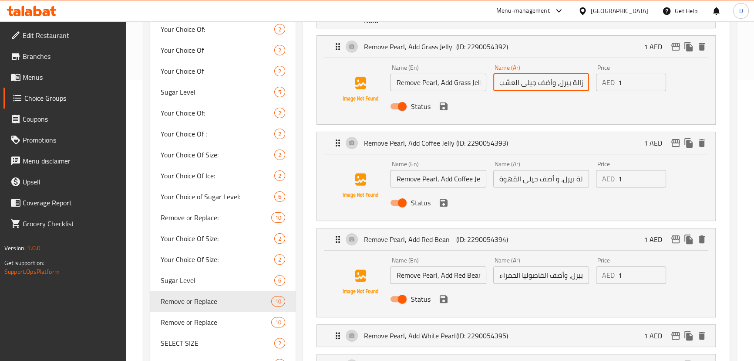
drag, startPoint x: 519, startPoint y: 83, endPoint x: 488, endPoint y: 87, distance: 31.5
click at [488, 87] on div "Name (En) Remove Pearl, Add Grass Jelly Name (En) Name (Ar) إزالة بيرل، وأضف جي…" at bounding box center [541, 89] width 309 height 57
click at [516, 81] on input "إزالة بيرل، وأضف جيلى" at bounding box center [541, 82] width 96 height 17
click at [513, 86] on input "إزالة بيرل، وأضف جيلى" at bounding box center [541, 82] width 96 height 17
click at [445, 108] on icon "save" at bounding box center [444, 106] width 8 height 8
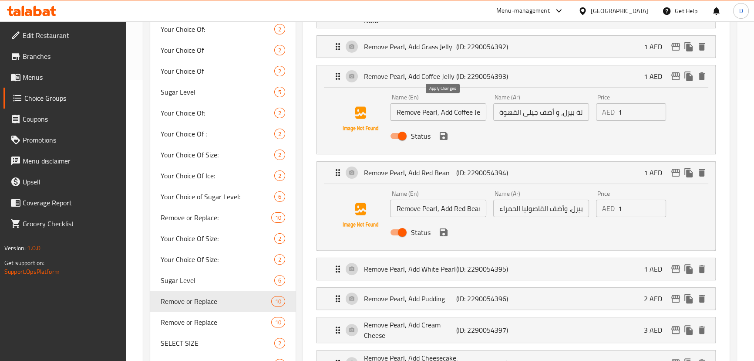
type input "إزالة بيرل، وأضف جراس جيلى"
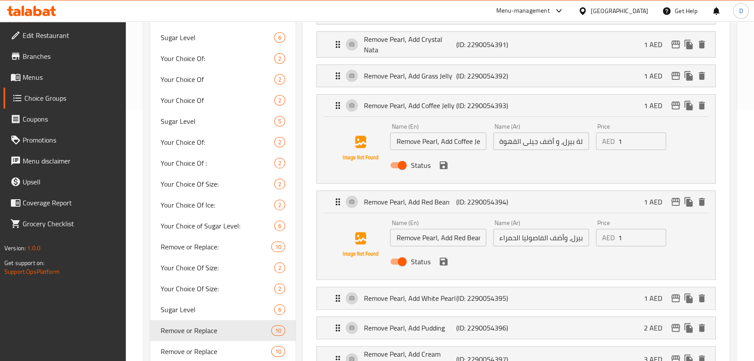
scroll to position [201, 0]
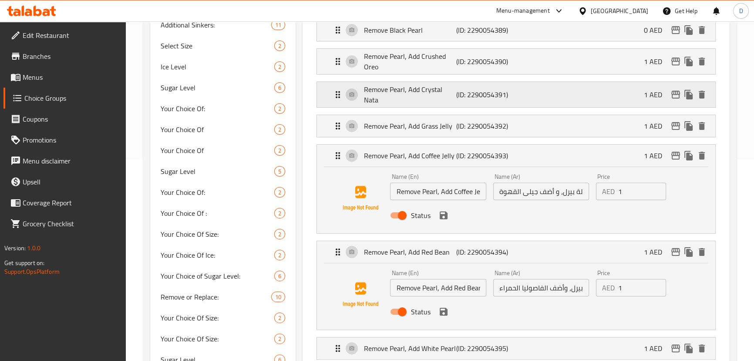
click at [523, 96] on div "Remove Pearl, Add Crystal Nata (ID: 2290054391) 1 AED" at bounding box center [519, 94] width 372 height 25
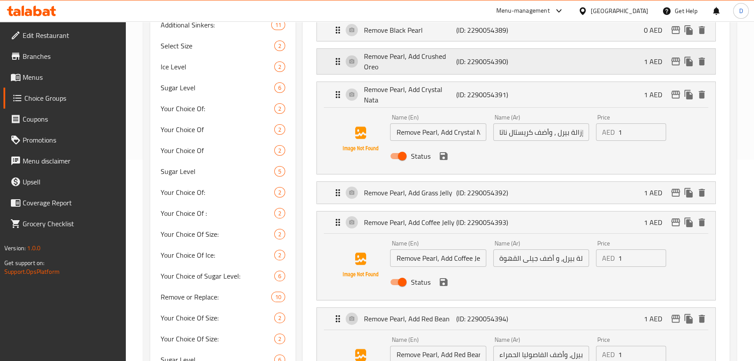
click at [521, 64] on div "Remove Pearl, Add Crushed Oreo (ID: 2290054390) 1 AED" at bounding box center [519, 61] width 372 height 25
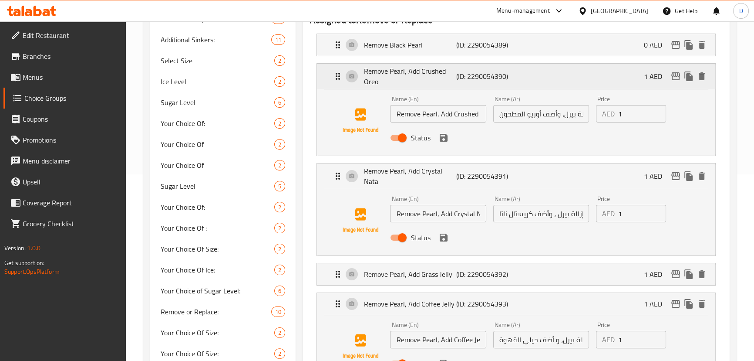
scroll to position [162, 0]
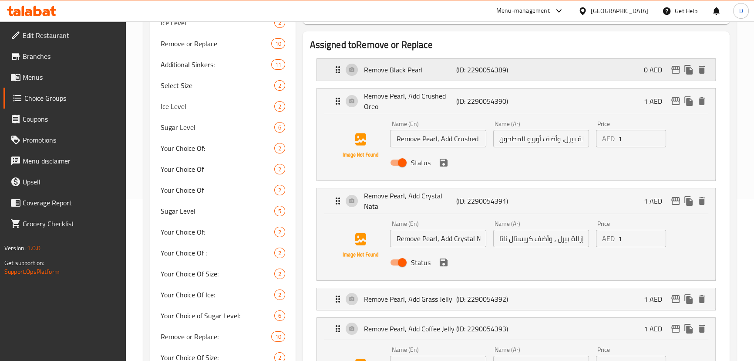
click at [523, 66] on div "Remove Black Pearl (ID: 2290054389) 0 AED" at bounding box center [519, 70] width 372 height 22
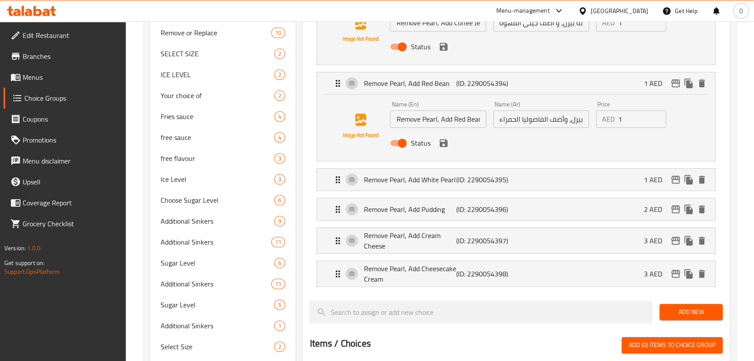
scroll to position [597, 0]
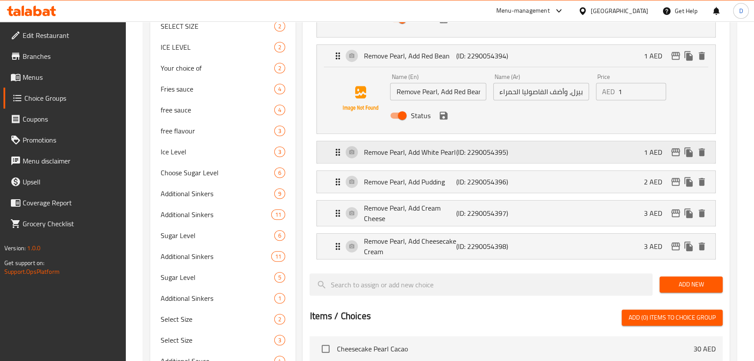
click at [534, 151] on div "Remove Pearl, Add White Pearl (ID: 2290054395) 1 AED" at bounding box center [519, 152] width 372 height 22
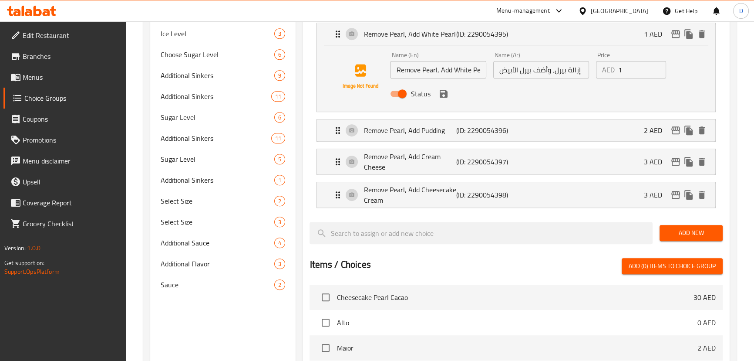
scroll to position [716, 0]
click at [515, 68] on input "إزالة بيرل، وأضف بيرل الأبيض" at bounding box center [541, 68] width 96 height 17
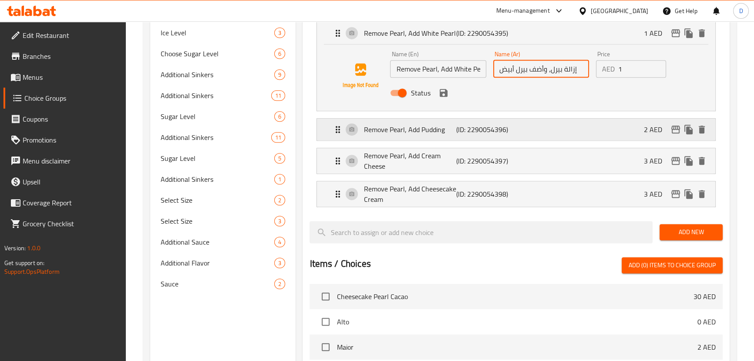
click at [527, 130] on div "Remove Pearl, Add Pudding (ID: 2290054396) 2 AED" at bounding box center [519, 129] width 372 height 22
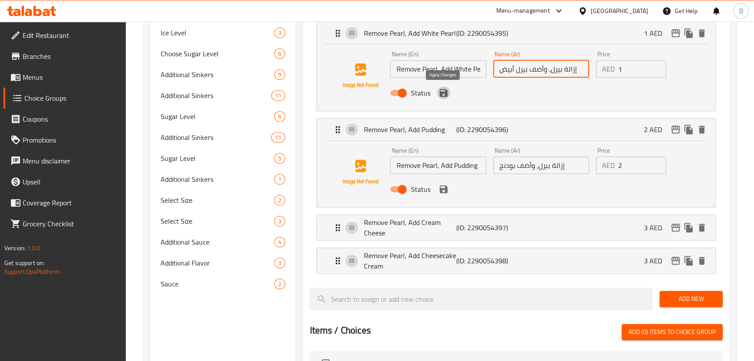
click at [443, 95] on icon "save" at bounding box center [443, 93] width 10 height 10
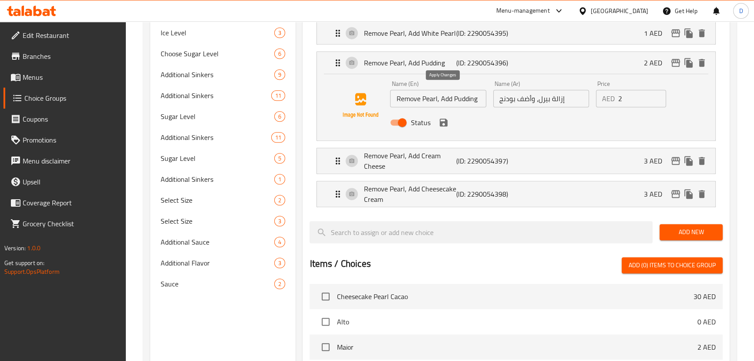
type input "إزالة بيرل، وأضف بيرل أبيض"
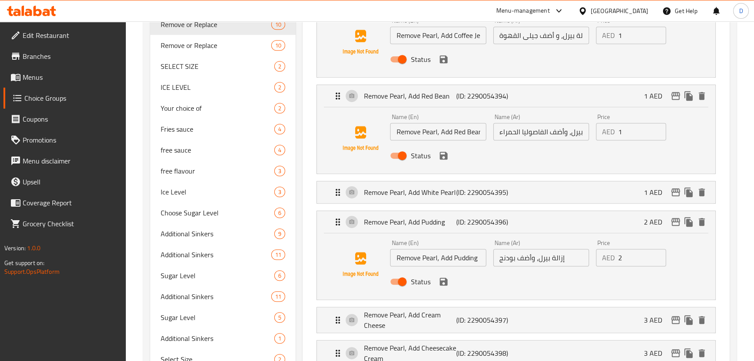
scroll to position [597, 0]
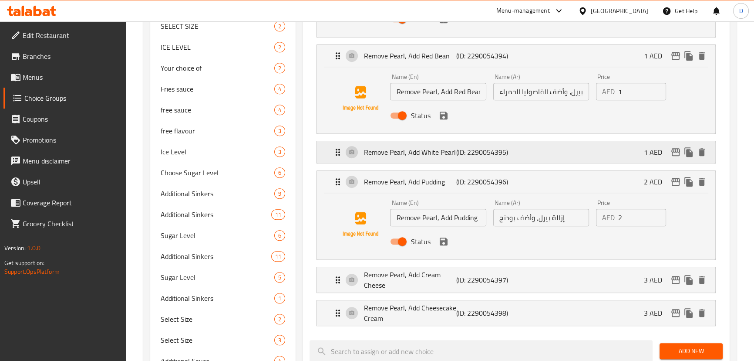
click at [505, 149] on p "(ID: 2290054395)" at bounding box center [487, 152] width 62 height 10
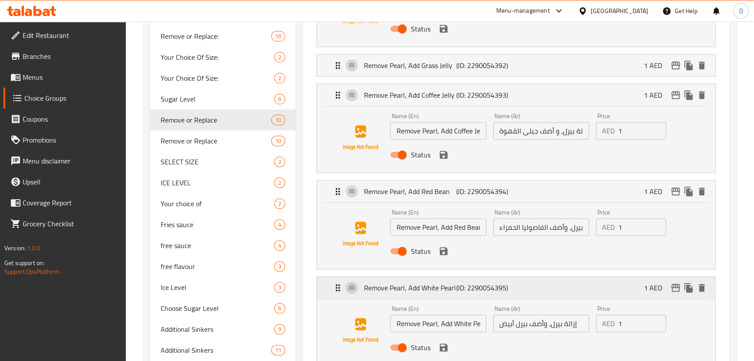
scroll to position [439, 0]
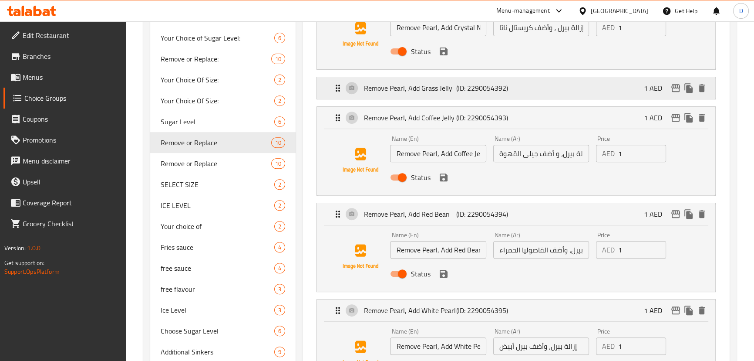
click at [519, 94] on div "Remove Pearl, Add Grass Jelly (ID: 2290054392) 1 AED" at bounding box center [519, 88] width 372 height 22
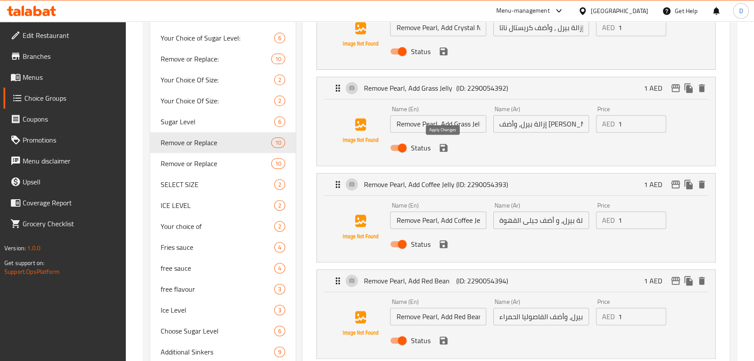
click at [448, 149] on icon "save" at bounding box center [443, 147] width 10 height 10
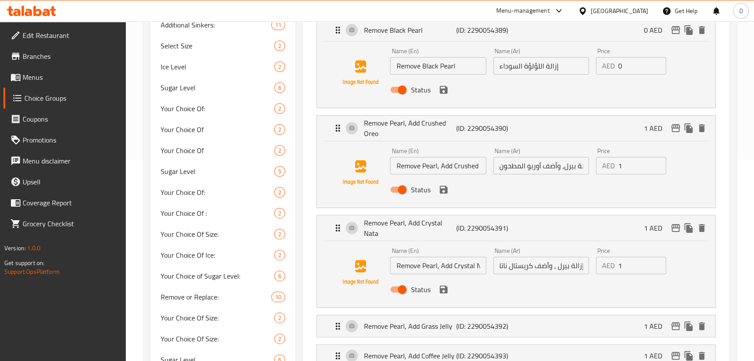
scroll to position [3, 0]
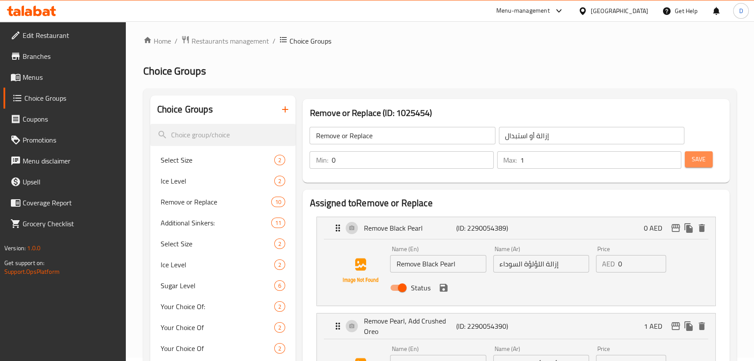
click at [703, 157] on span "Save" at bounding box center [699, 159] width 14 height 11
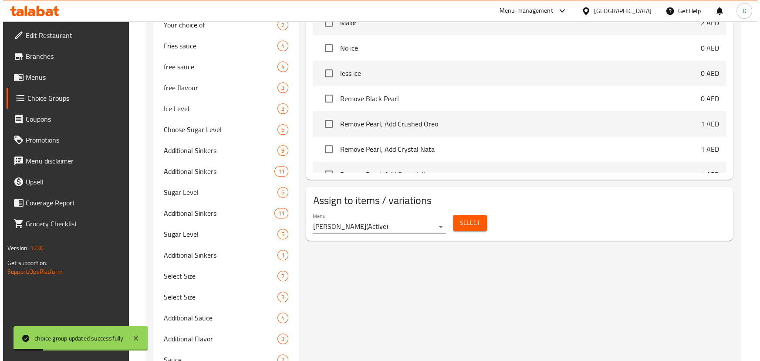
scroll to position [676, 0]
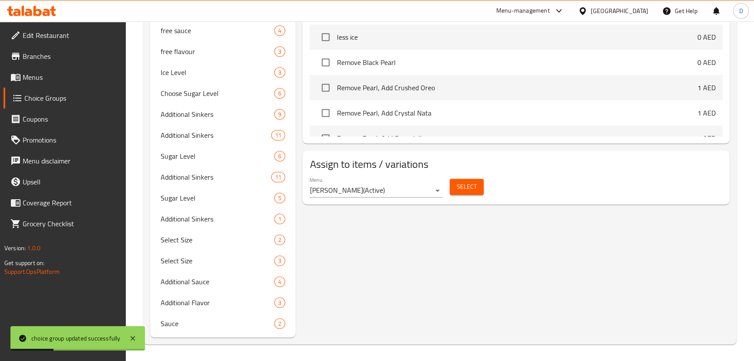
click at [465, 186] on span "Select" at bounding box center [467, 186] width 20 height 11
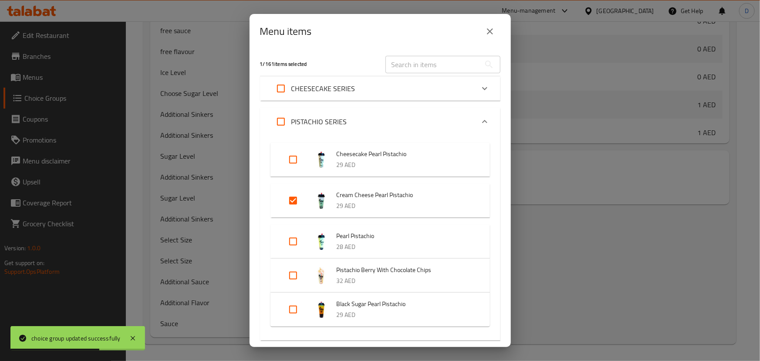
scroll to position [1218, 0]
click at [296, 160] on input "Expand" at bounding box center [293, 159] width 21 height 21
checkbox input "true"
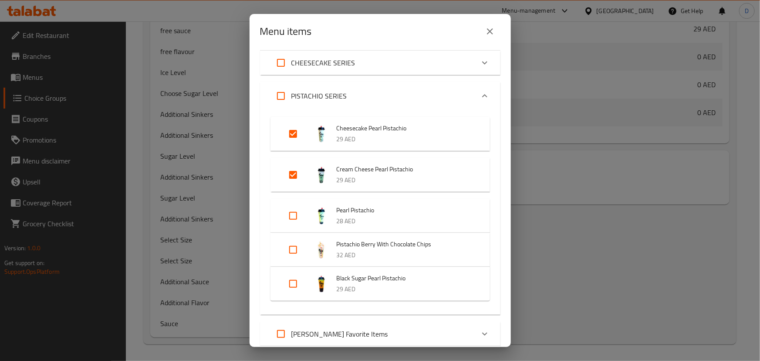
scroll to position [39, 0]
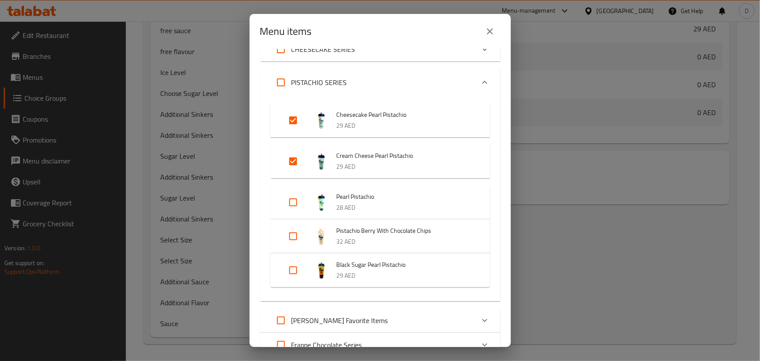
click at [296, 202] on input "Expand" at bounding box center [293, 202] width 21 height 21
checkbox input "true"
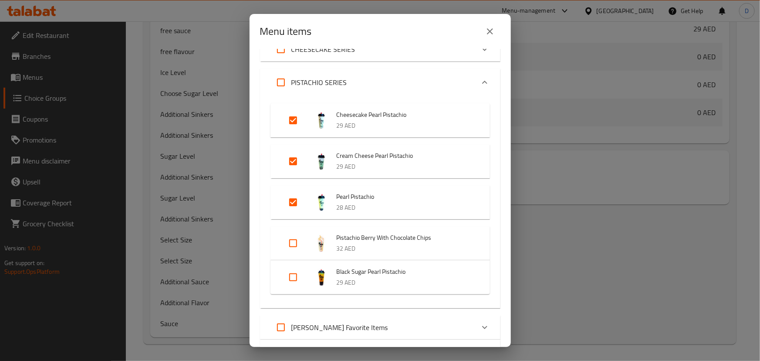
click at [291, 278] on input "Expand" at bounding box center [293, 276] width 21 height 21
checkbox input "true"
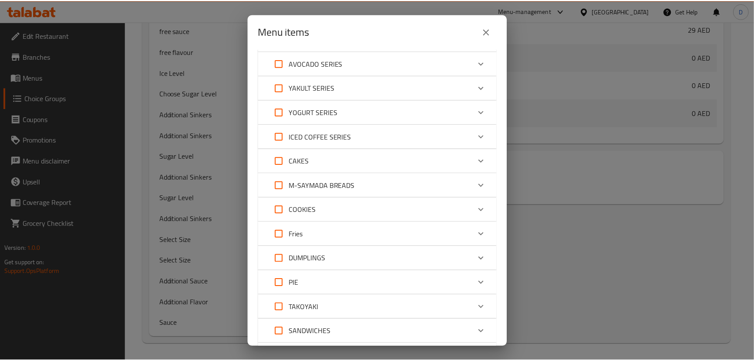
scroll to position [732, 0]
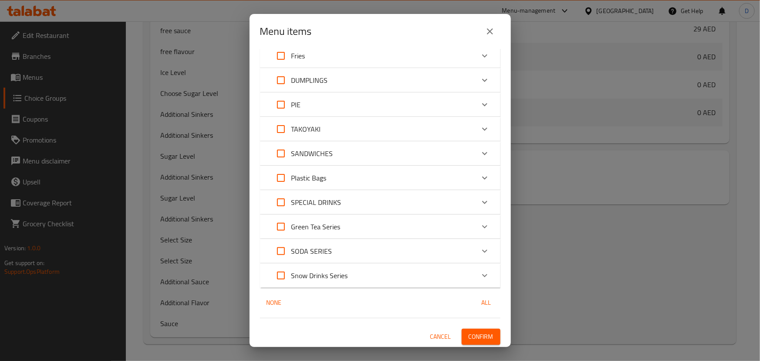
click at [475, 335] on span "Confirm" at bounding box center [481, 336] width 25 height 11
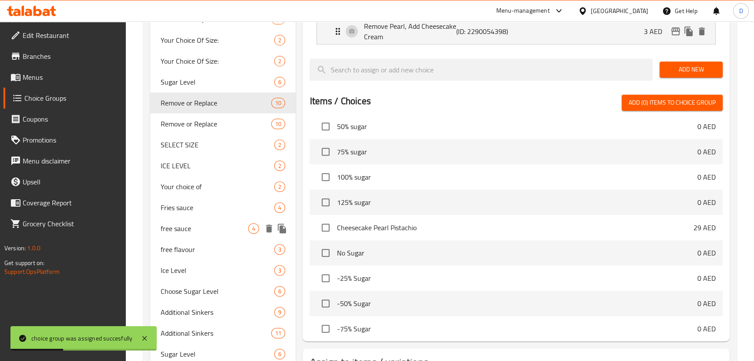
scroll to position [439, 0]
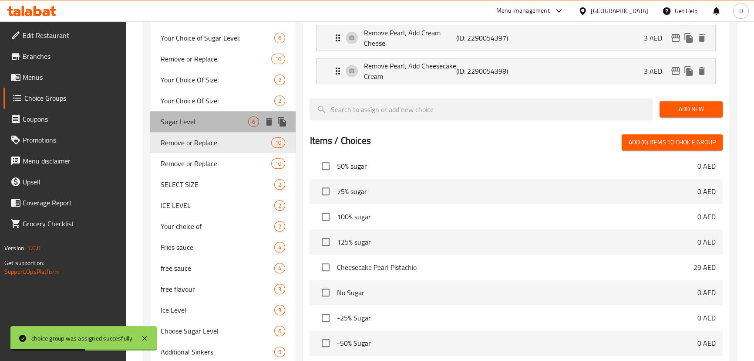
click at [184, 124] on span "Sugar Level" at bounding box center [205, 121] width 88 height 10
type input "Sugar Level"
type input "مستوى السكر"
type input "1"
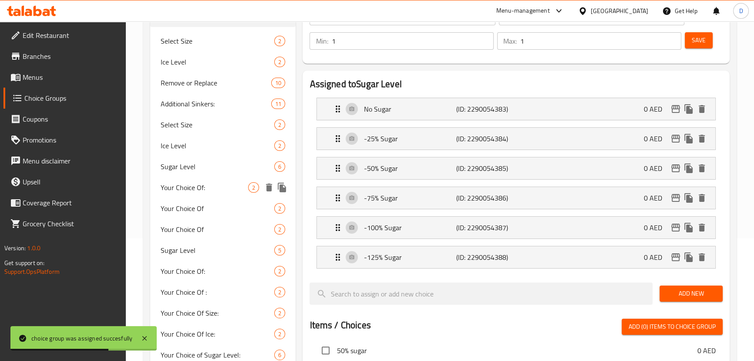
scroll to position [109, 0]
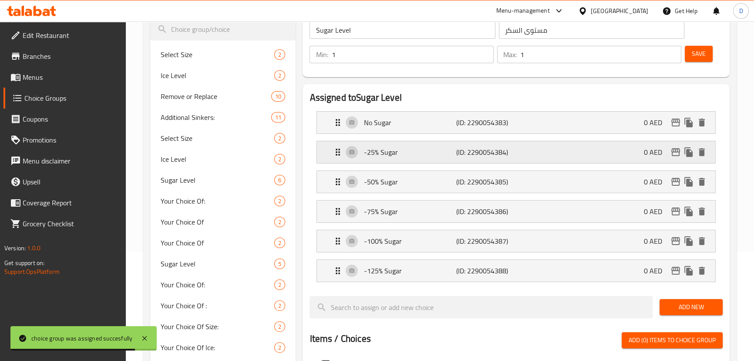
click at [405, 153] on p "-25% Sugar" at bounding box center [410, 152] width 92 height 10
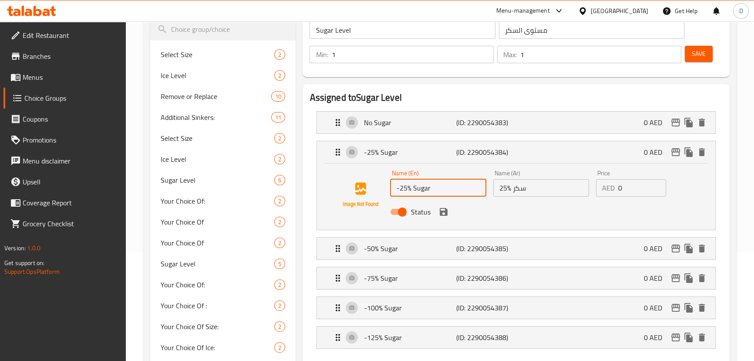
drag, startPoint x: 399, startPoint y: 189, endPoint x: 393, endPoint y: 189, distance: 6.1
click at [393, 189] on input "-25% Sugar" at bounding box center [438, 187] width 96 height 17
click at [444, 248] on p "-50% Sugar" at bounding box center [410, 248] width 92 height 10
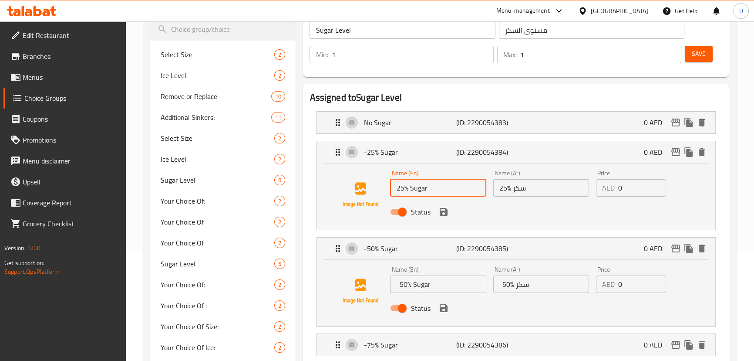
click at [442, 214] on icon "save" at bounding box center [444, 212] width 8 height 8
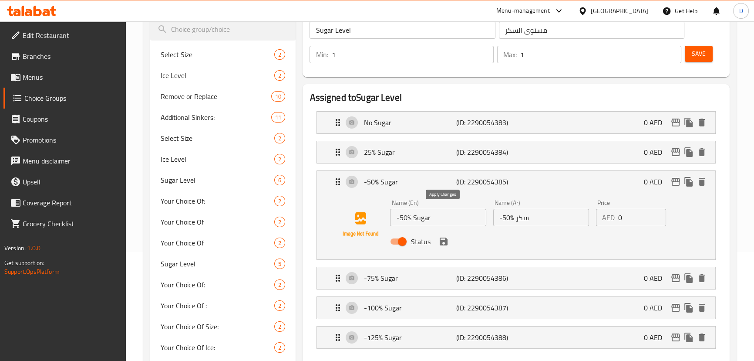
type input "25% Sugar"
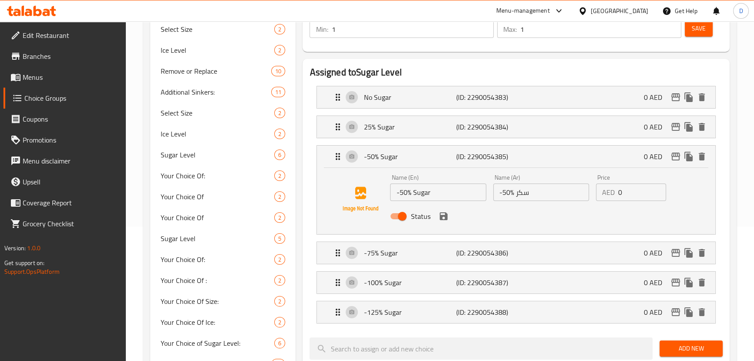
scroll to position [148, 0]
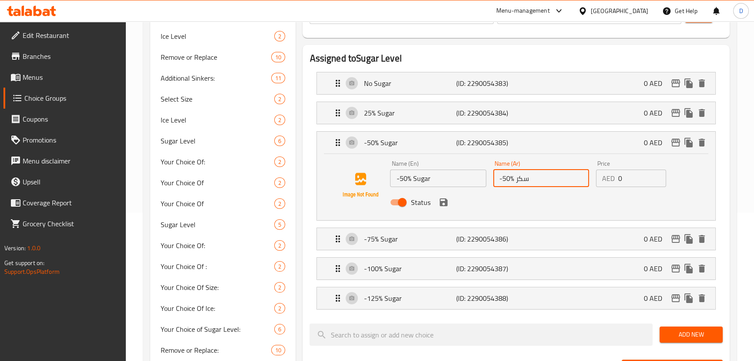
drag, startPoint x: 504, startPoint y: 178, endPoint x: 488, endPoint y: 178, distance: 16.1
click at [488, 178] on div "Name (En) -50% Sugar Name (En) Name (Ar) -50% سكر Name (Ar) Price AED 0 Price S…" at bounding box center [541, 185] width 309 height 57
type input "50% سكر"
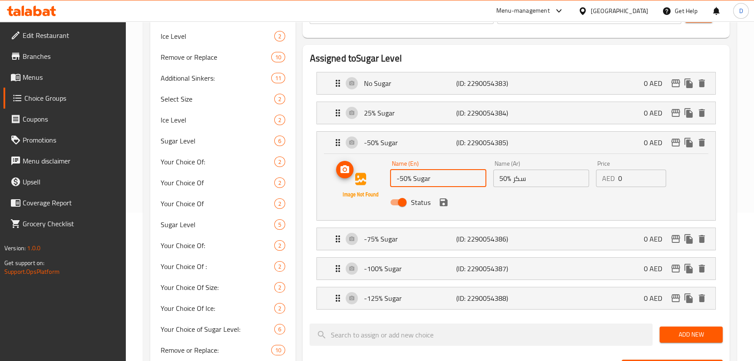
drag, startPoint x: 400, startPoint y: 179, endPoint x: 377, endPoint y: 178, distance: 22.7
click at [377, 178] on div "Name (En) -50% Sugar Name (En) Name (Ar) 50% سكر Name (Ar) Price AED 0 Price St…" at bounding box center [516, 184] width 370 height 59
click at [442, 199] on icon "save" at bounding box center [443, 202] width 10 height 10
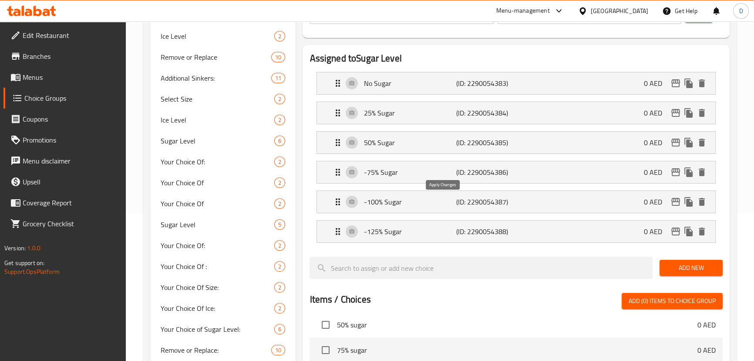
type input "50% Sugar"
click at [436, 174] on p "-75% Sugar" at bounding box center [410, 172] width 92 height 10
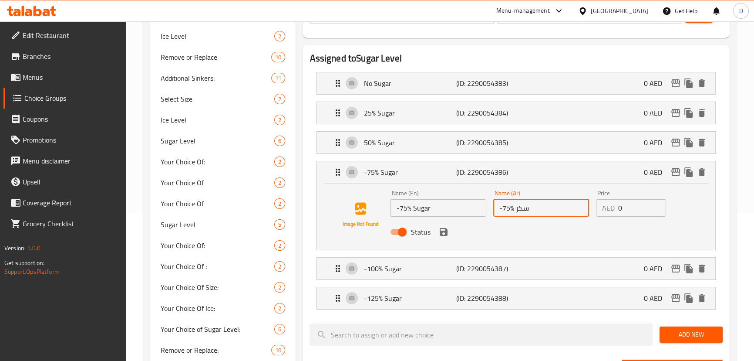
drag, startPoint x: 504, startPoint y: 207, endPoint x: 486, endPoint y: 209, distance: 17.9
click at [486, 209] on div "Name (En) -75% Sugar Name (En) Name (Ar) -75% سكر Name (Ar) Price AED 0 Price S…" at bounding box center [541, 214] width 309 height 57
type input "75% سكر"
drag, startPoint x: 400, startPoint y: 208, endPoint x: 382, endPoint y: 208, distance: 18.3
click at [382, 208] on div "Name (En) -75% Sugar Name (En) Name (Ar) 75% سكر Name (Ar) Price AED 0 Price St…" at bounding box center [516, 214] width 370 height 59
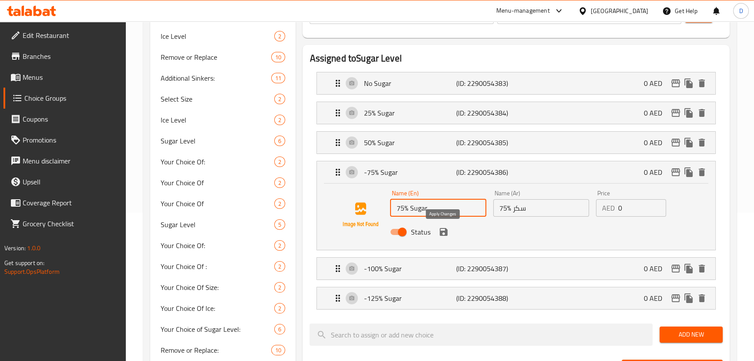
click at [445, 228] on icon "save" at bounding box center [444, 232] width 8 height 8
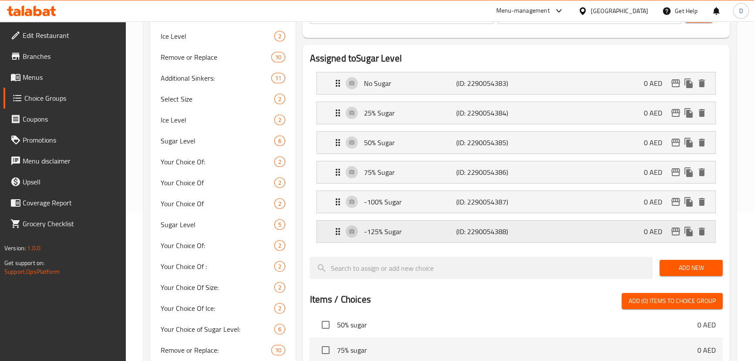
type input "75% Sugar"
click at [442, 209] on div "-100% Sugar (ID: 2290054387) 0 AED" at bounding box center [519, 202] width 372 height 22
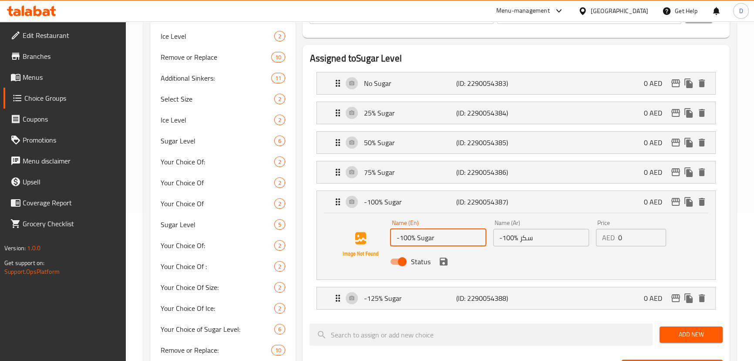
drag, startPoint x: 400, startPoint y: 236, endPoint x: 391, endPoint y: 237, distance: 8.3
click at [391, 237] on input "-100% Sugar" at bounding box center [438, 237] width 96 height 17
type input "100% Sugar"
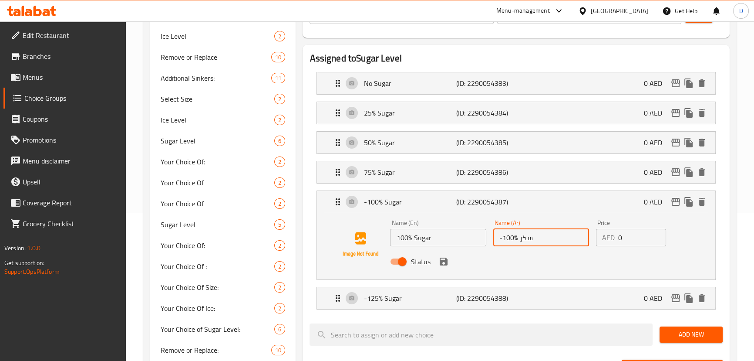
drag, startPoint x: 502, startPoint y: 235, endPoint x: 488, endPoint y: 235, distance: 14.8
click at [488, 235] on div "Name (En) 100% Sugar Name (En) Name (Ar) -100% سكر Name (Ar) Price AED 0 Price …" at bounding box center [541, 244] width 309 height 57
click at [441, 261] on icon "save" at bounding box center [444, 261] width 8 height 8
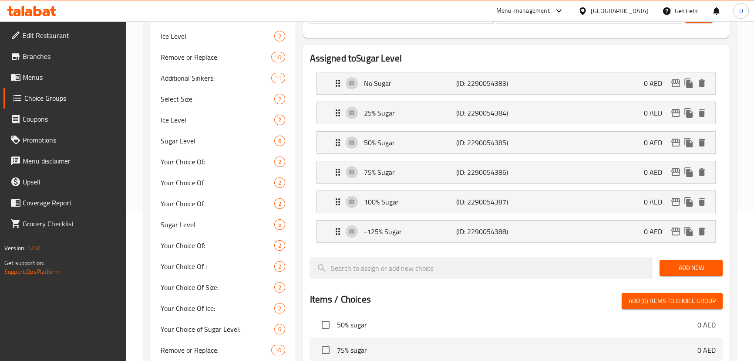
type input "100% سكر"
click at [427, 238] on div "-125% Sugar (ID: 2290054388) 0 AED" at bounding box center [519, 231] width 372 height 22
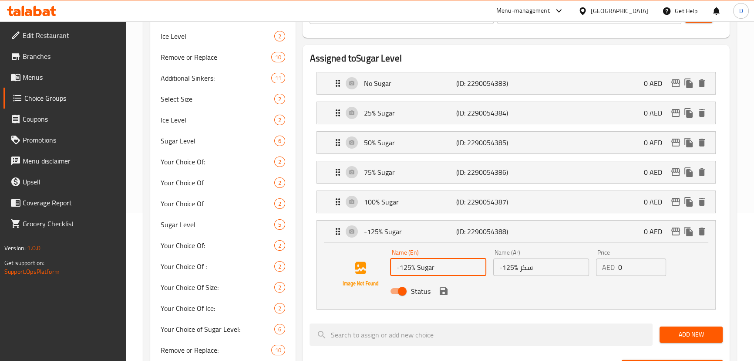
drag, startPoint x: 400, startPoint y: 266, endPoint x: 387, endPoint y: 264, distance: 13.2
click at [387, 264] on div "Name (En) -125% Sugar Name (En) Name (Ar) -125% سكر Name (Ar) Price AED 0 Price…" at bounding box center [516, 273] width 370 height 59
type input "125% Sugar"
drag, startPoint x: 502, startPoint y: 267, endPoint x: 489, endPoint y: 268, distance: 12.7
click at [490, 268] on div "Name (Ar) -125% سكر Name (Ar)" at bounding box center [541, 263] width 103 height 34
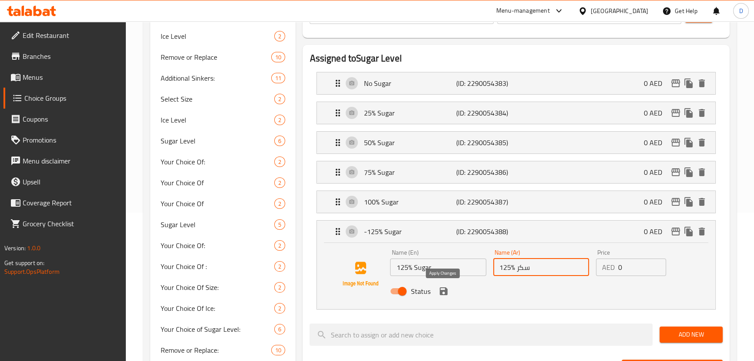
click at [448, 293] on icon "save" at bounding box center [443, 291] width 10 height 10
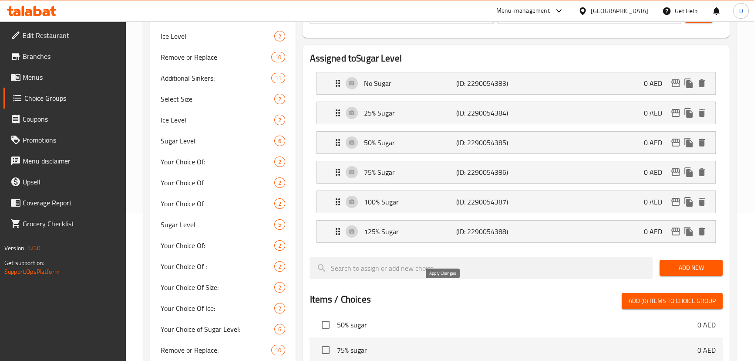
type input "125% سكر"
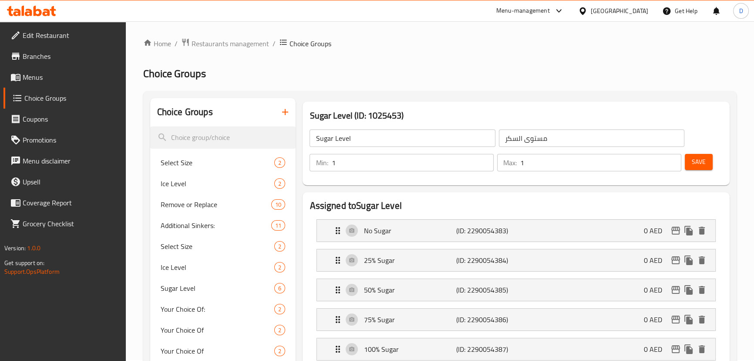
scroll to position [0, 0]
click at [703, 159] on span "Save" at bounding box center [699, 162] width 14 height 11
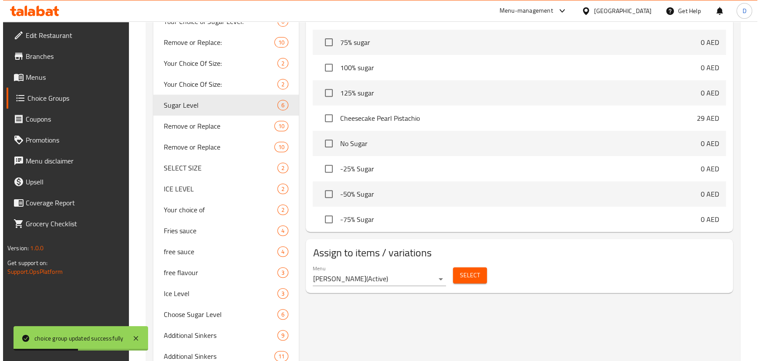
scroll to position [475, 0]
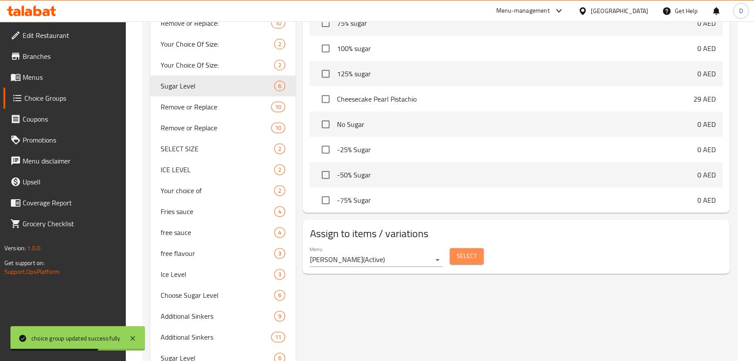
click at [482, 256] on button "Select" at bounding box center [467, 256] width 34 height 16
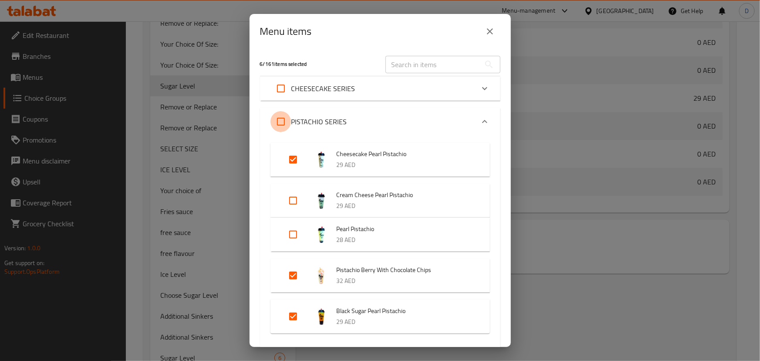
click at [277, 124] on input "Expand" at bounding box center [280, 121] width 21 height 21
checkbox input "true"
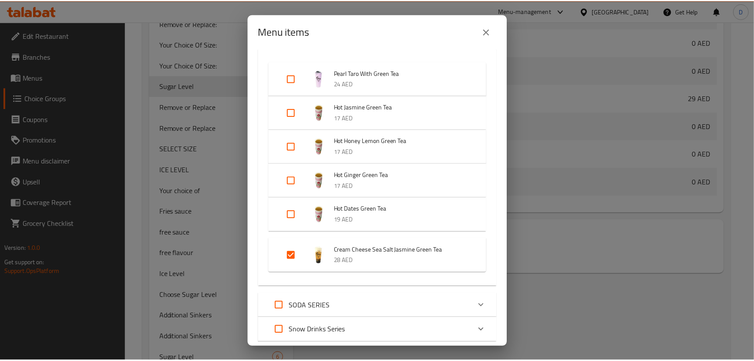
scroll to position [1400, 0]
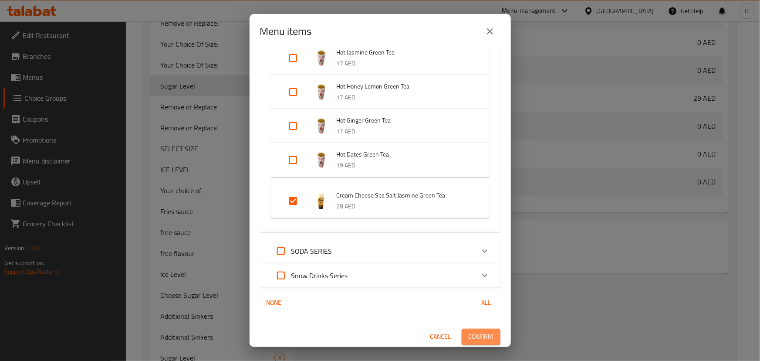
click at [486, 333] on span "Confirm" at bounding box center [481, 336] width 25 height 11
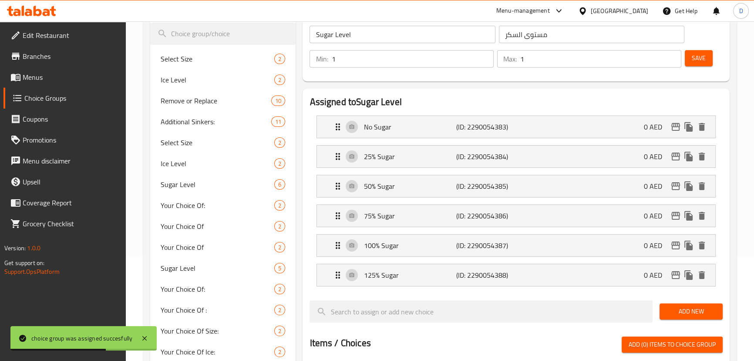
scroll to position [0, 0]
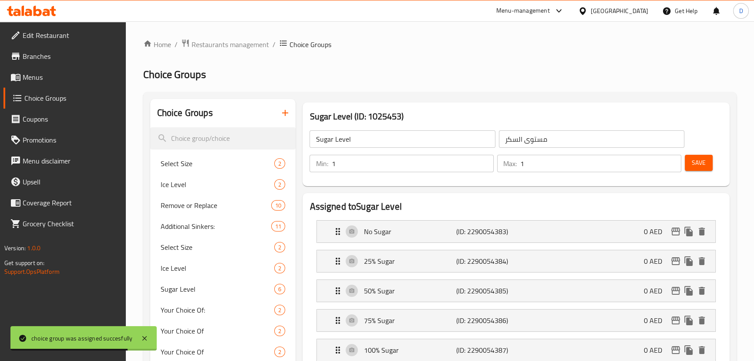
click at [712, 164] on button "Save" at bounding box center [699, 163] width 28 height 16
click at [191, 164] on span "Select Size" at bounding box center [205, 163] width 88 height 10
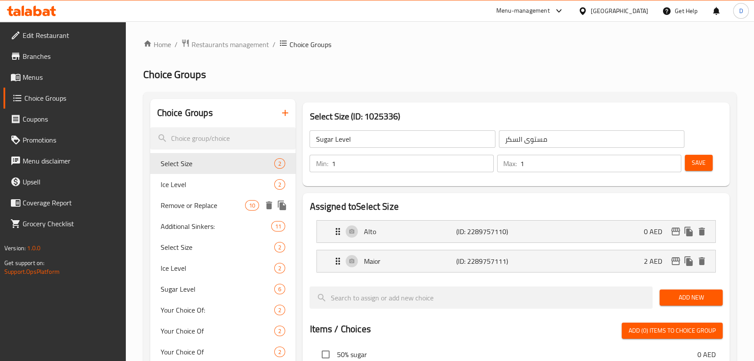
type input "Select Size"
type input "اختر الحجم"
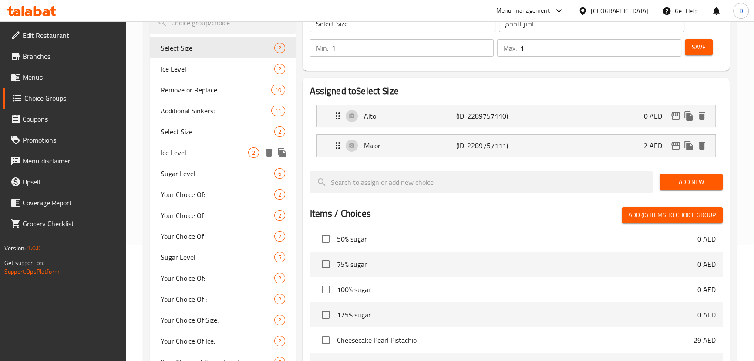
scroll to position [118, 0]
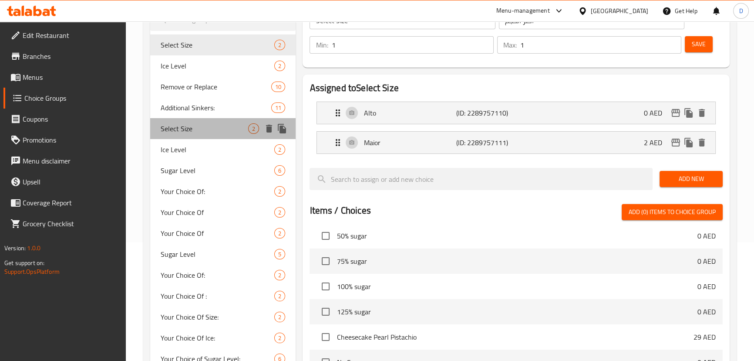
click at [191, 131] on span "Select Size" at bounding box center [205, 128] width 88 height 10
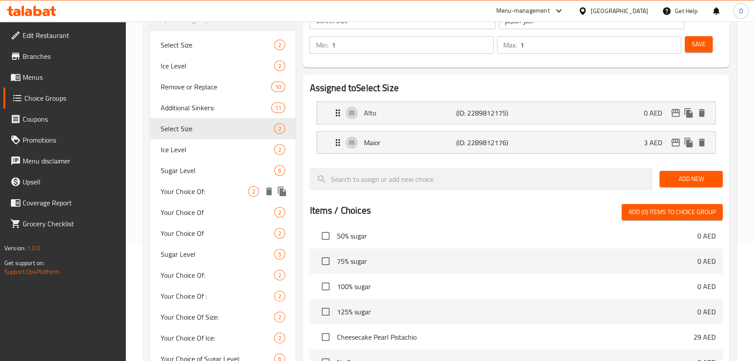
type input "Select Size"
type input "حدد الحجم"
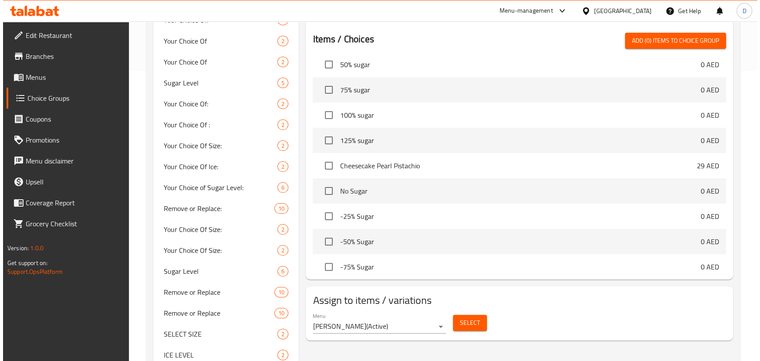
scroll to position [356, 0]
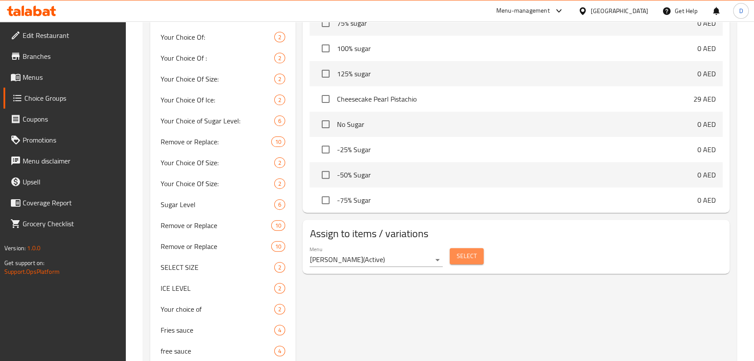
click at [470, 261] on span "Select" at bounding box center [467, 255] width 20 height 11
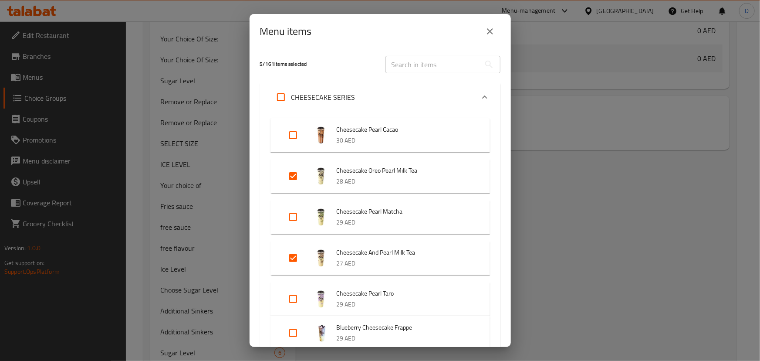
scroll to position [356, 0]
click at [409, 66] on input "text" at bounding box center [432, 64] width 95 height 17
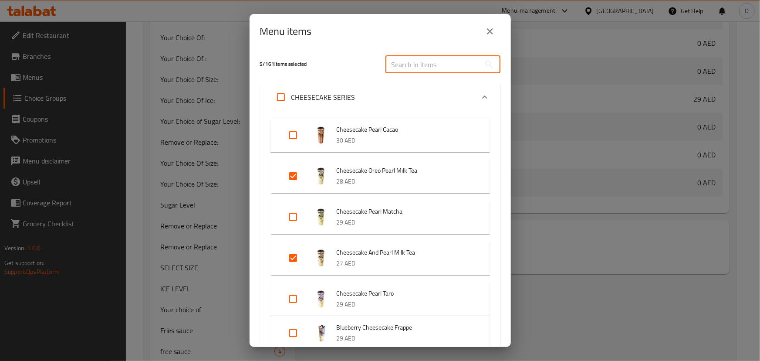
paste input "Cheesecake Pearl Pistachio"
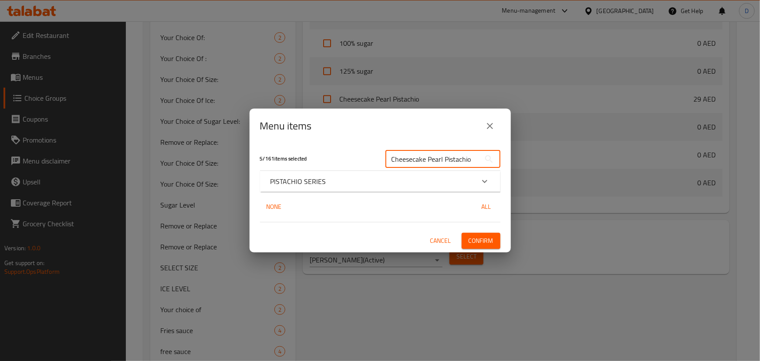
type input "Cheesecake Pearl Pistachio"
click at [373, 184] on div "PISTACHIO SERIES" at bounding box center [372, 181] width 204 height 10
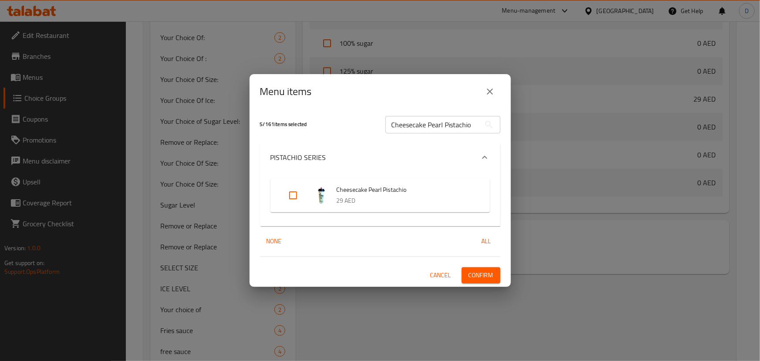
click at [287, 197] on input "Expand" at bounding box center [293, 195] width 21 height 21
checkbox input "true"
click at [469, 274] on span "Confirm" at bounding box center [481, 275] width 25 height 11
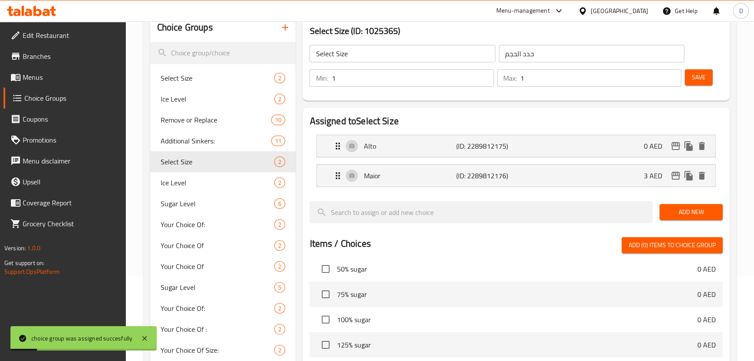
scroll to position [39, 0]
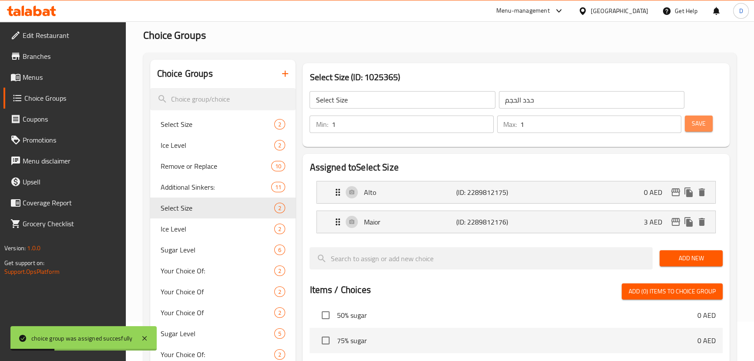
click at [711, 121] on button "Save" at bounding box center [699, 123] width 28 height 16
click at [213, 128] on span "Select Size" at bounding box center [205, 124] width 88 height 10
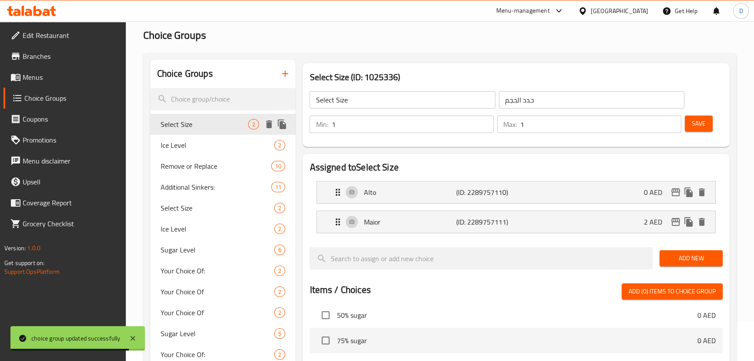
type input "Select Size"
type input "اختر الحجم"
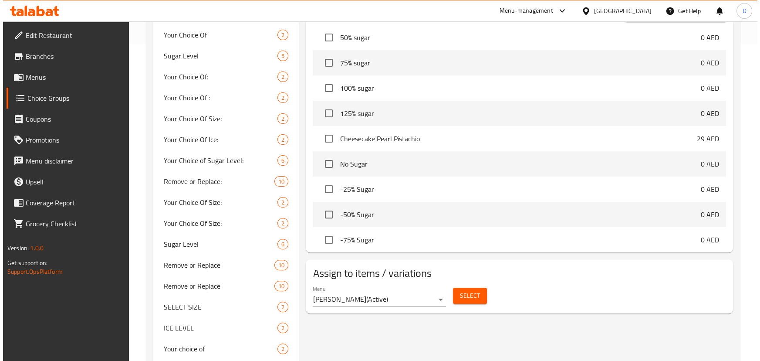
scroll to position [554, 0]
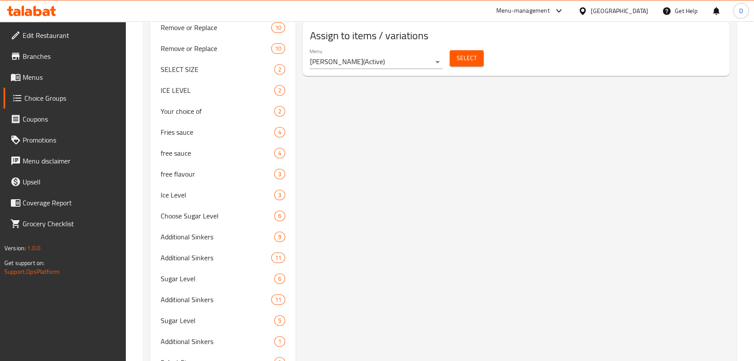
click at [470, 44] on div "Menu salim ( Active ) Select" at bounding box center [516, 58] width 420 height 28
click at [470, 56] on span "Select" at bounding box center [467, 58] width 20 height 11
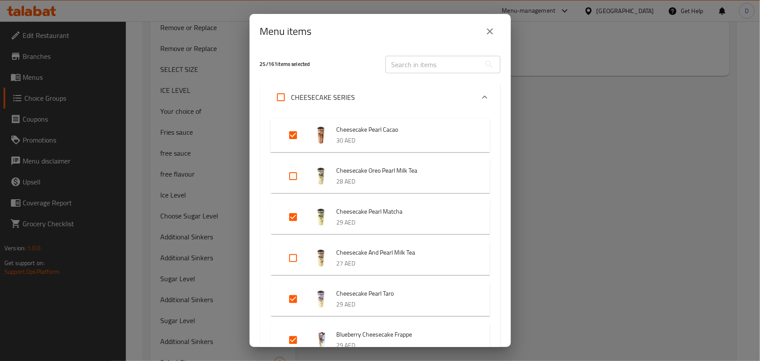
scroll to position [1218, 0]
click at [415, 66] on input "text" at bounding box center [432, 64] width 95 height 17
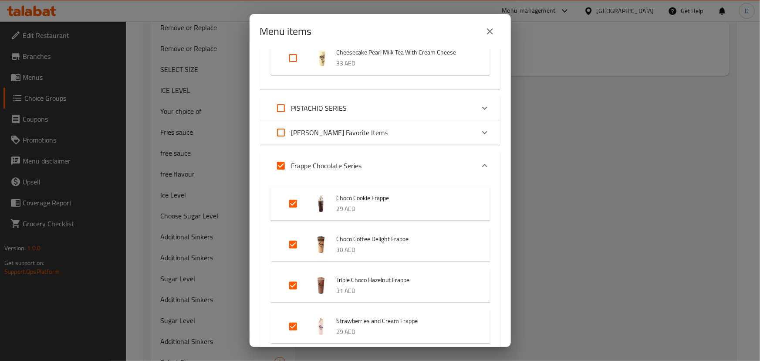
scroll to position [305, 0]
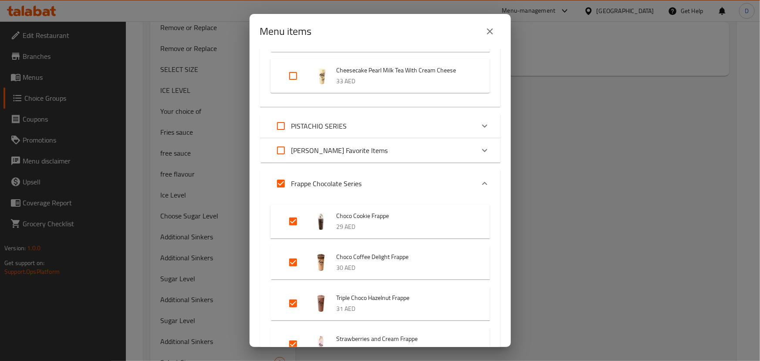
click at [382, 121] on div "PISTACHIO SERIES" at bounding box center [372, 125] width 204 height 21
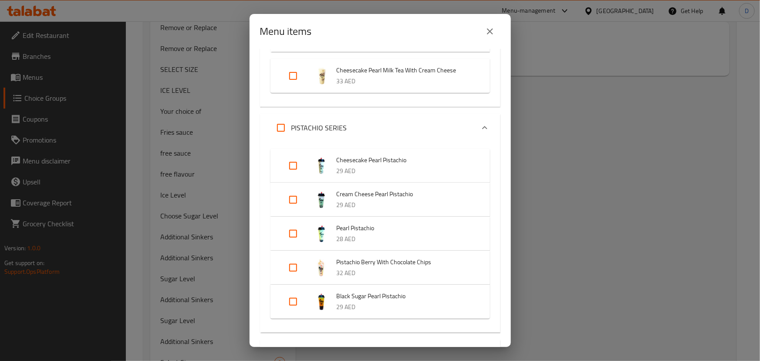
scroll to position [384, 0]
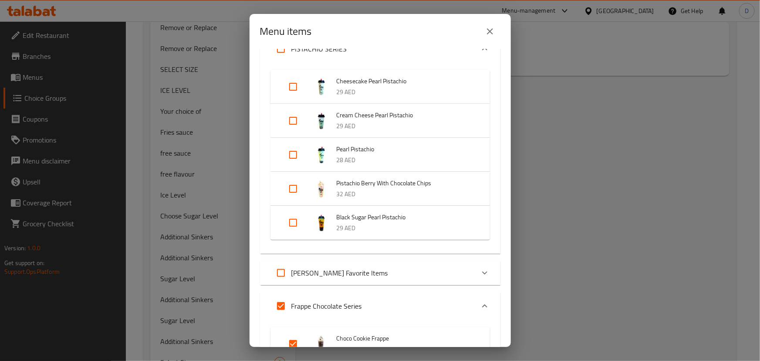
click at [294, 123] on input "Expand" at bounding box center [293, 120] width 21 height 21
checkbox input "true"
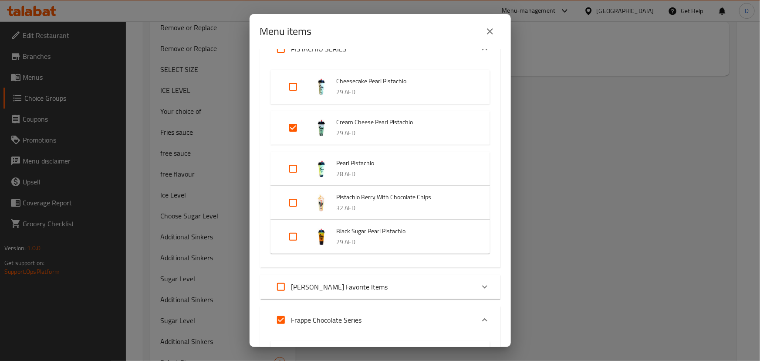
click at [295, 164] on input "Expand" at bounding box center [293, 168] width 21 height 21
checkbox input "true"
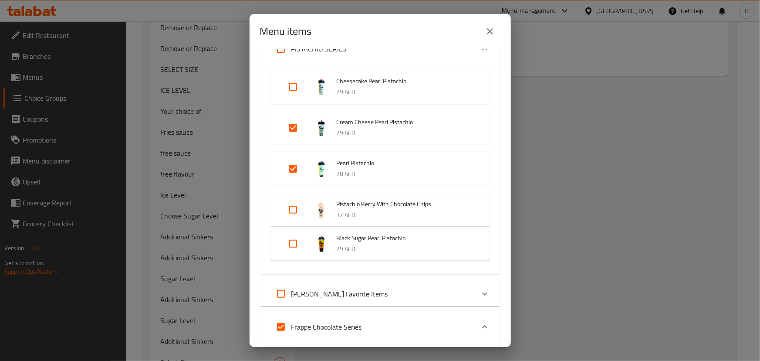
click at [298, 239] on input "Expand" at bounding box center [293, 243] width 21 height 21
checkbox input "true"
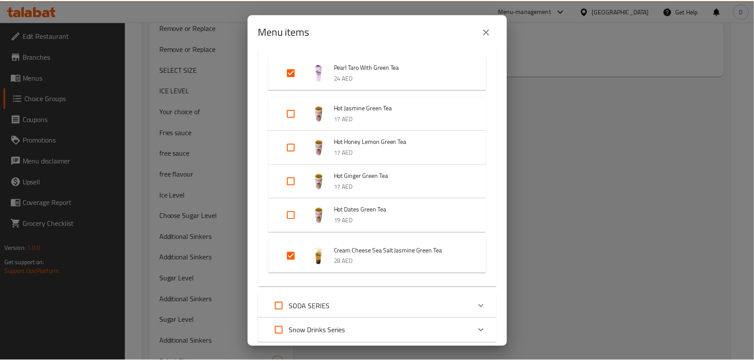
scroll to position [2473, 0]
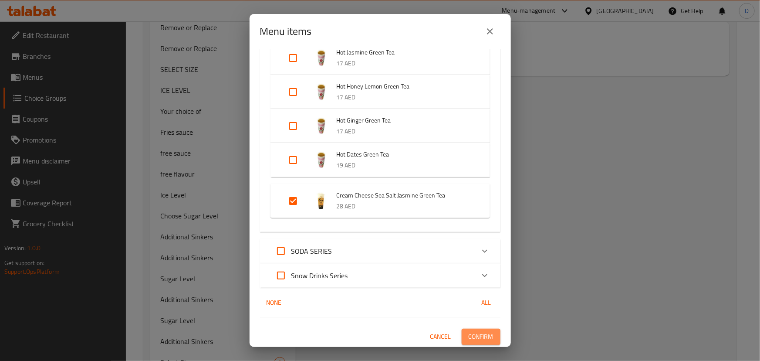
click at [474, 337] on span "Confirm" at bounding box center [481, 336] width 25 height 11
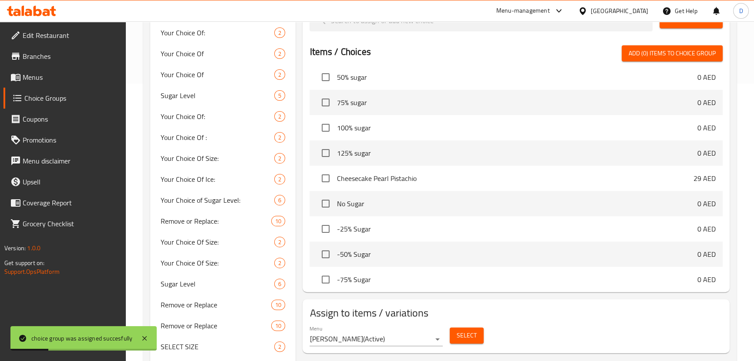
scroll to position [0, 0]
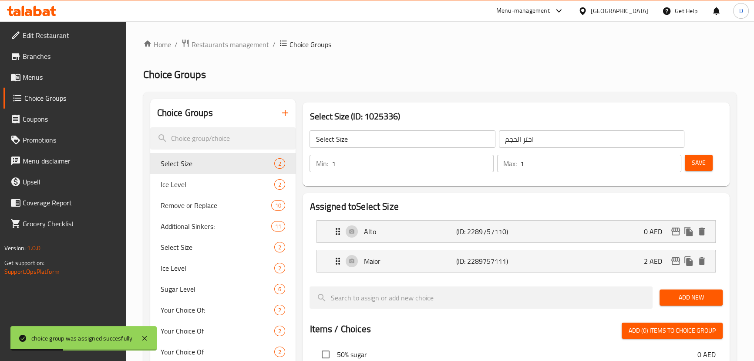
click at [697, 163] on span "Save" at bounding box center [699, 162] width 14 height 11
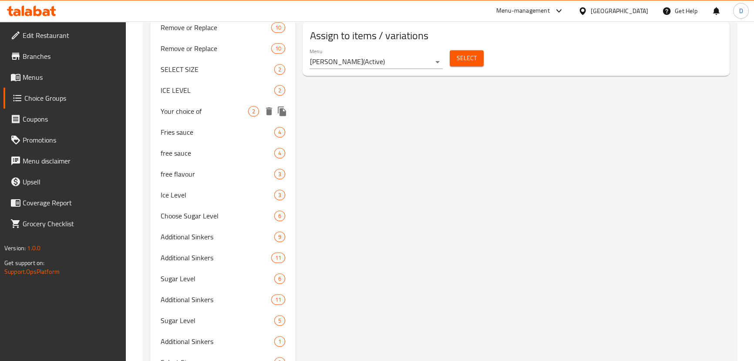
scroll to position [594, 0]
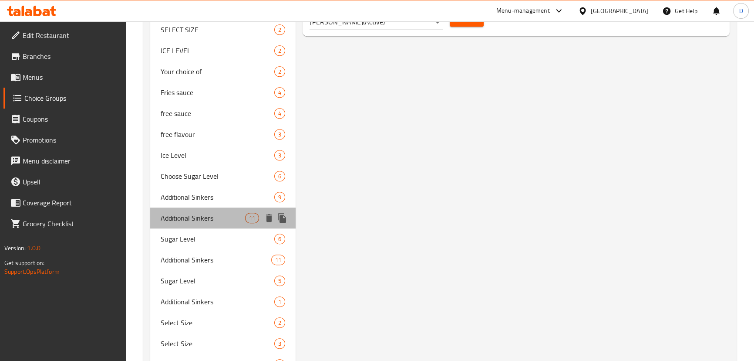
click at [212, 213] on span "Additional Sinkers" at bounding box center [203, 217] width 85 height 10
type input "Additional Sinkers"
type input "سينكرز إضافيه"
type input "0"
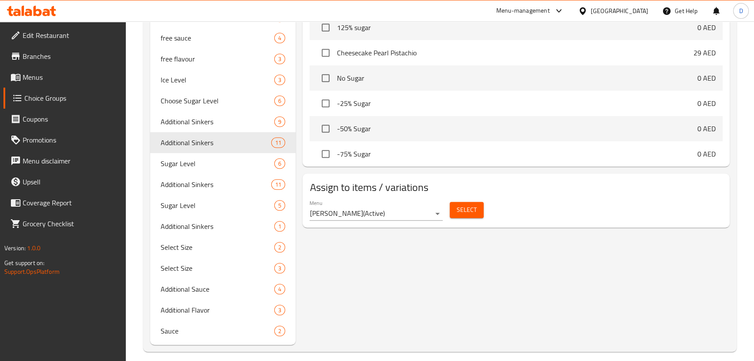
scroll to position [676, 0]
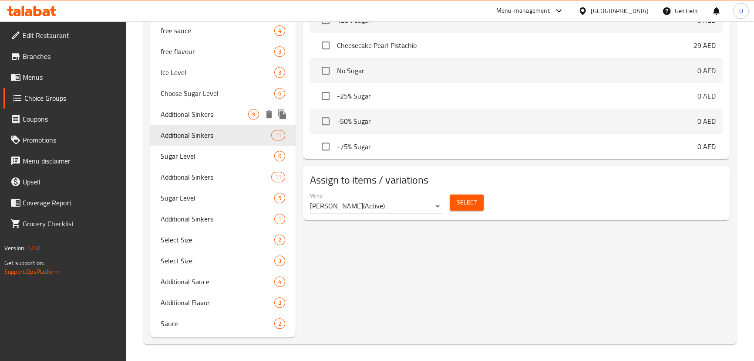
click at [199, 118] on span "Additional Sinkers" at bounding box center [205, 114] width 88 height 10
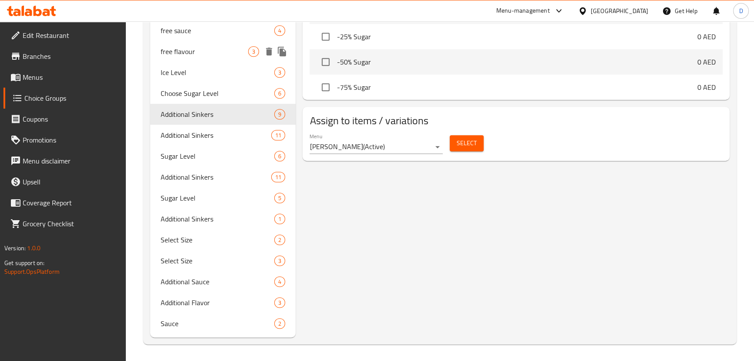
type input "سنيكرز إضافية"
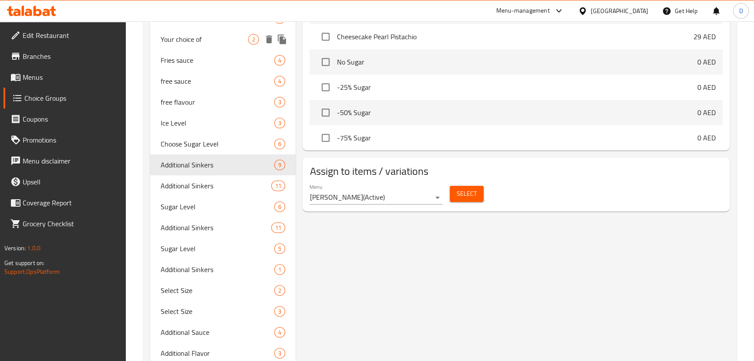
scroll to position [657, 0]
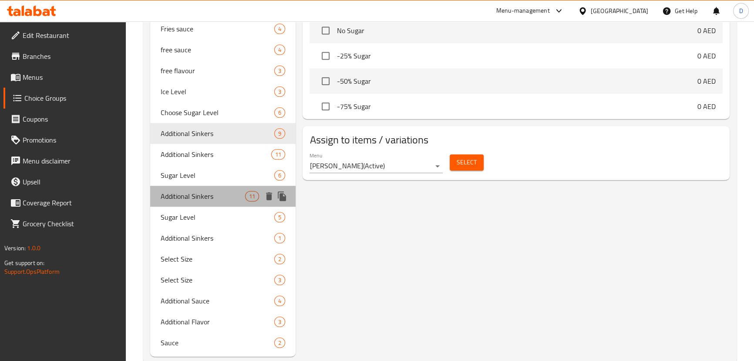
click at [223, 190] on div "Additional Sinkers 11" at bounding box center [223, 195] width 146 height 21
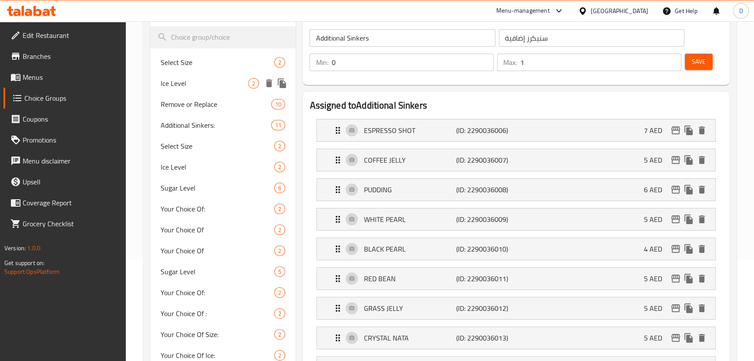
scroll to position [83, 0]
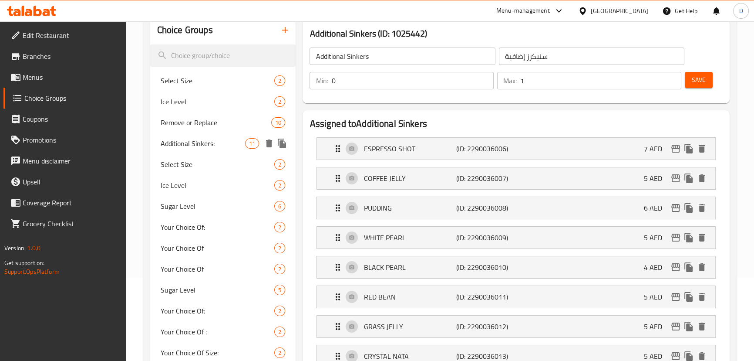
click at [202, 141] on span "Additional Sinkers:" at bounding box center [203, 143] width 85 height 10
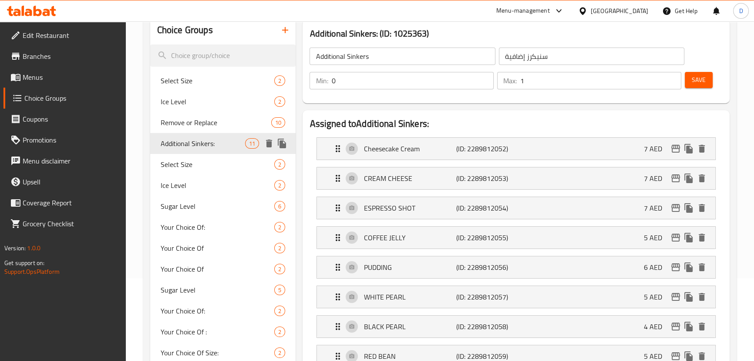
type input "Additional Sinkers:"
type input "سينكرز إضافيه:"
type input "0"
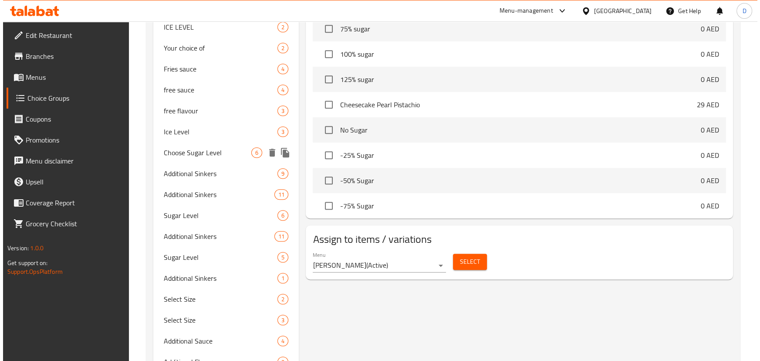
scroll to position [676, 0]
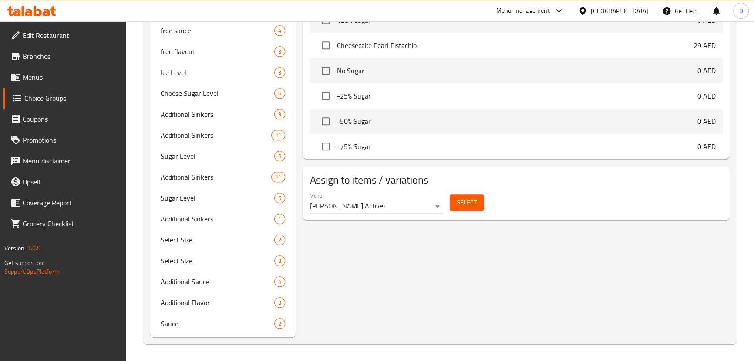
click at [455, 209] on button "Select" at bounding box center [467, 202] width 34 height 16
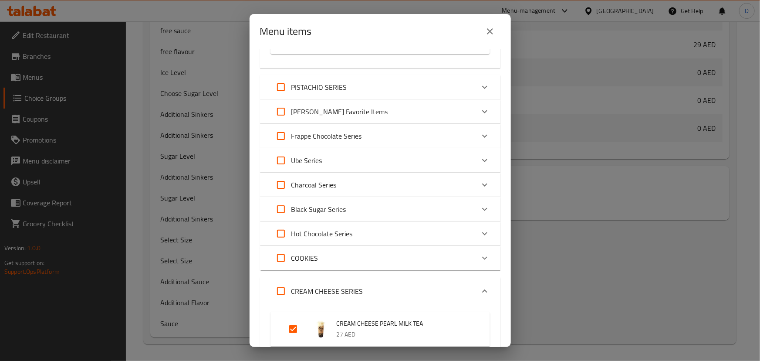
scroll to position [356, 0]
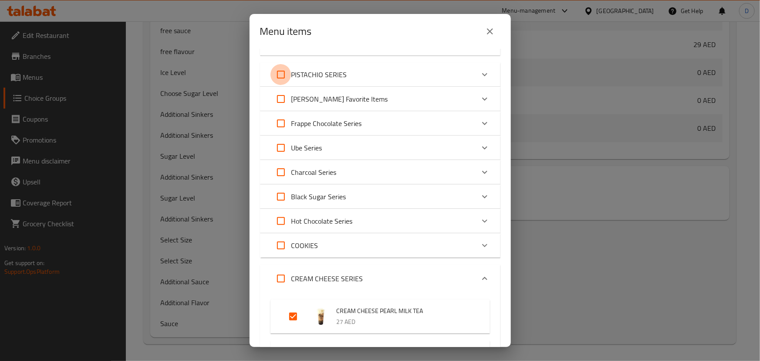
click at [282, 77] on input "Expand" at bounding box center [280, 74] width 21 height 21
checkbox input "true"
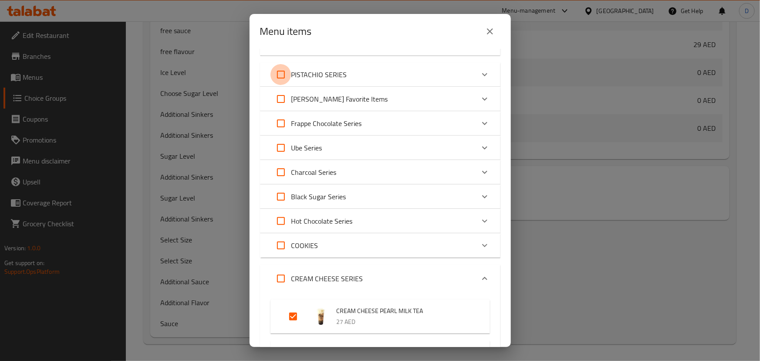
checkbox input "true"
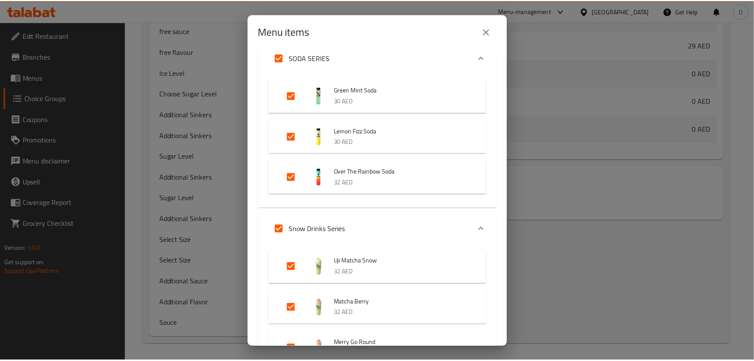
scroll to position [3580, 0]
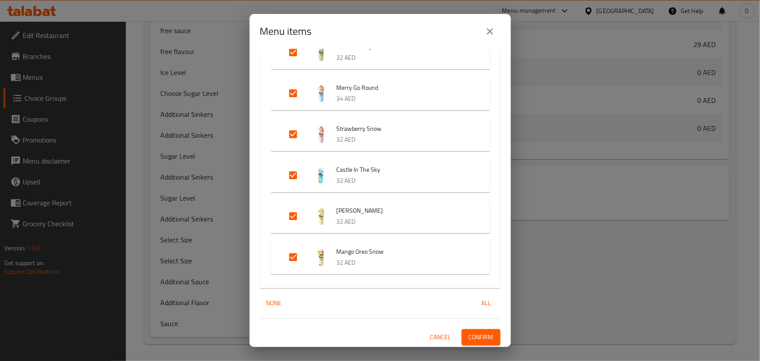
click at [484, 334] on span "Confirm" at bounding box center [481, 336] width 25 height 11
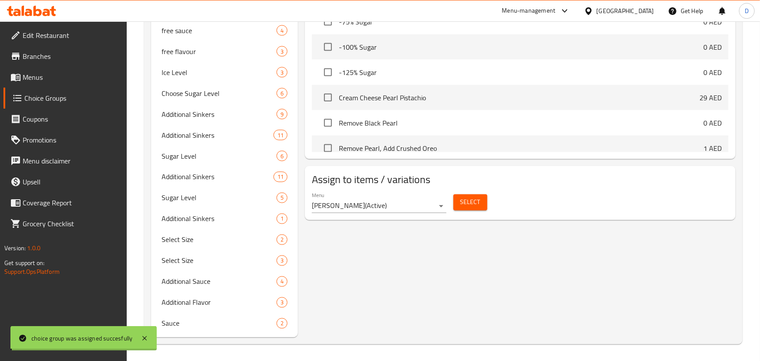
scroll to position [1093, 0]
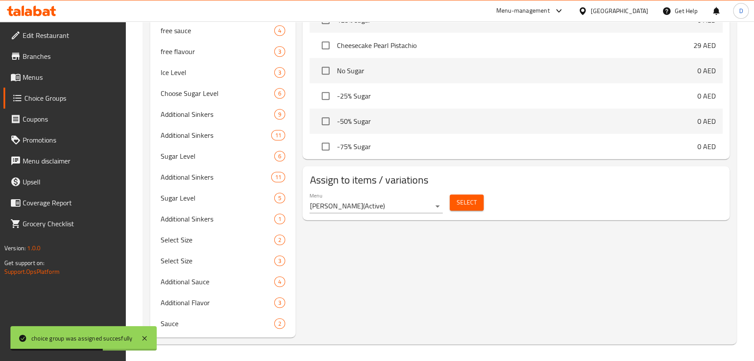
click at [475, 204] on span "Select" at bounding box center [467, 202] width 20 height 11
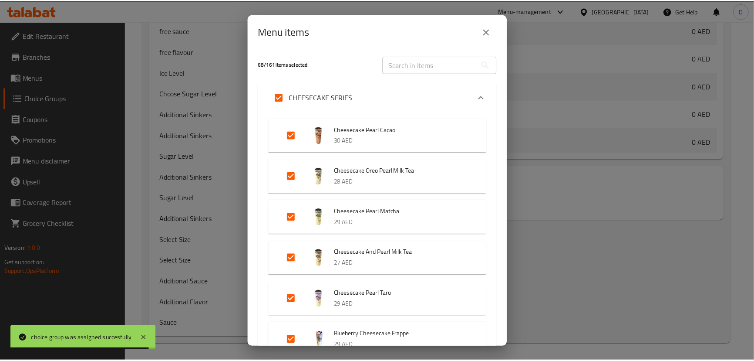
scroll to position [1218, 0]
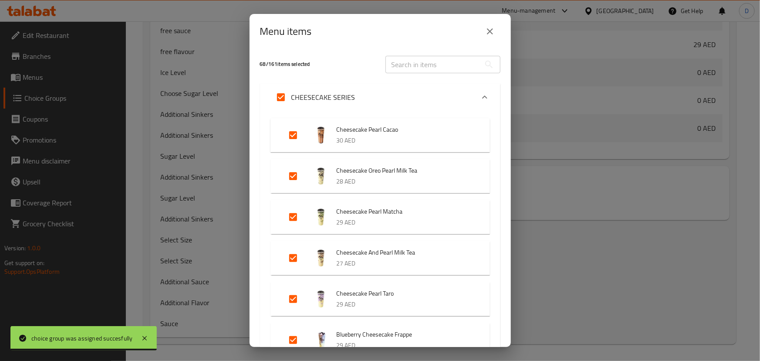
click at [492, 34] on icon "close" at bounding box center [490, 31] width 10 height 10
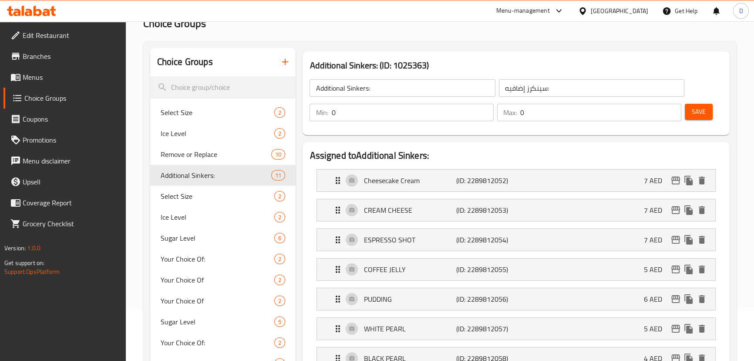
scroll to position [41, 0]
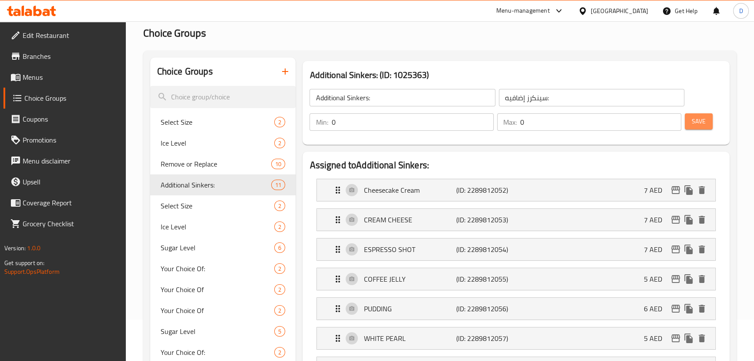
click at [707, 125] on button "Save" at bounding box center [699, 121] width 28 height 16
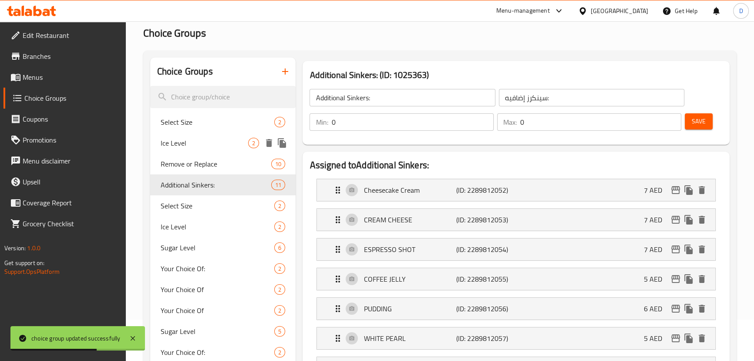
click at [215, 141] on span "Ice Level" at bounding box center [205, 143] width 88 height 10
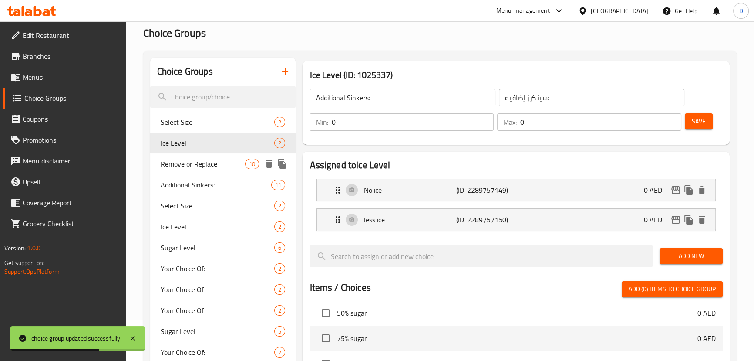
type input "Ice Level"
type input "مستوى الثلج"
type input "1"
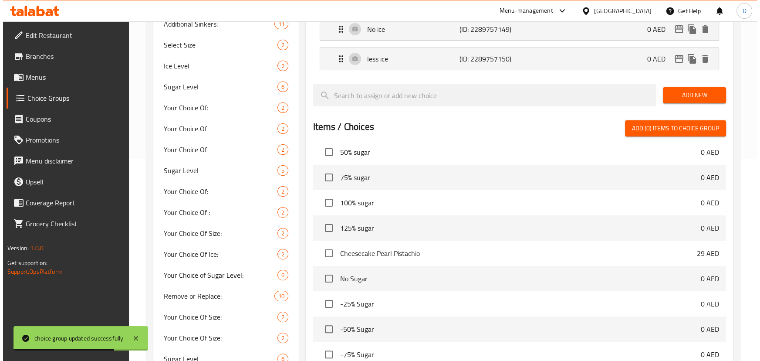
scroll to position [358, 0]
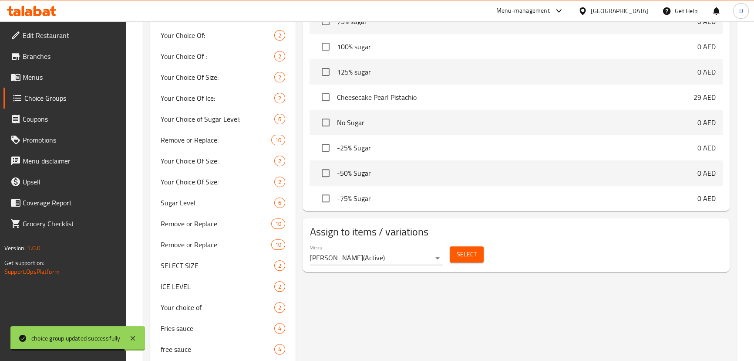
click at [476, 257] on button "Select" at bounding box center [467, 254] width 34 height 16
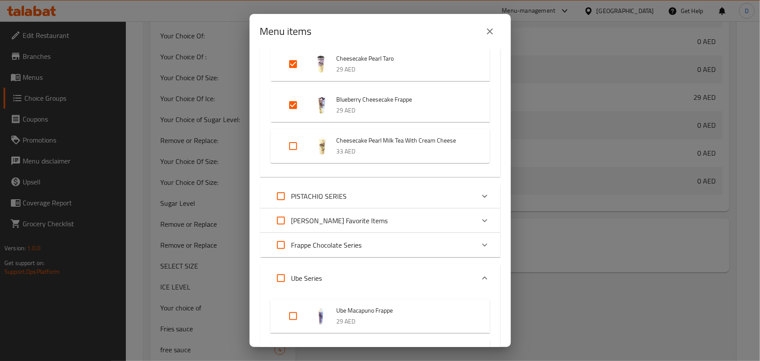
scroll to position [277, 0]
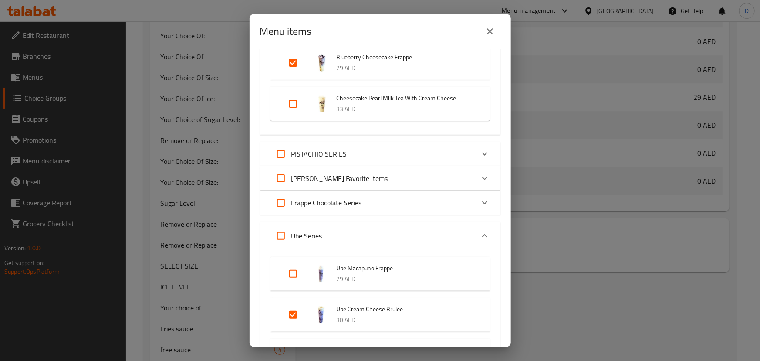
click at [281, 153] on input "Expand" at bounding box center [280, 153] width 21 height 21
checkbox input "true"
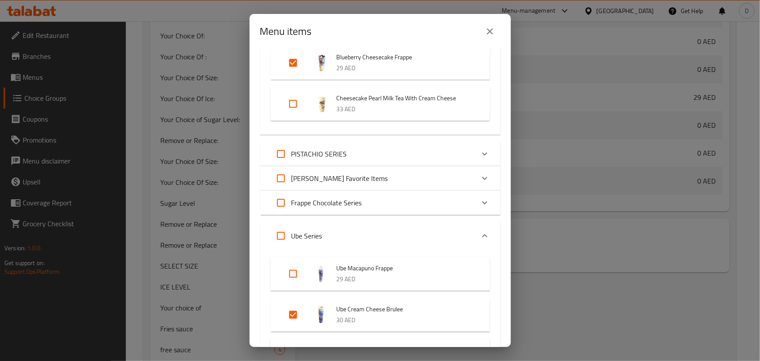
checkbox input "true"
click at [409, 154] on div "PISTACHIO SERIES" at bounding box center [372, 153] width 204 height 21
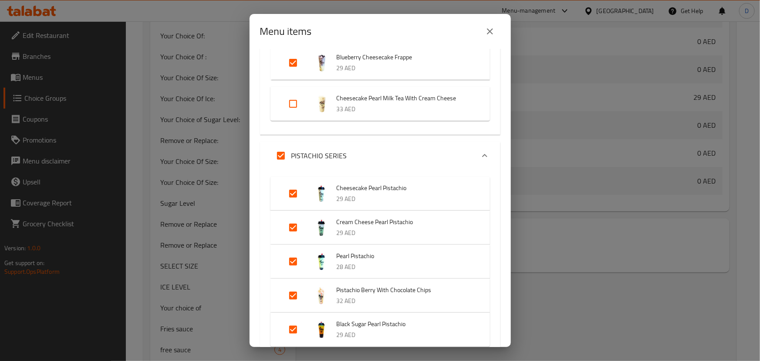
click at [289, 296] on input "Expand" at bounding box center [293, 295] width 21 height 21
checkbox input "false"
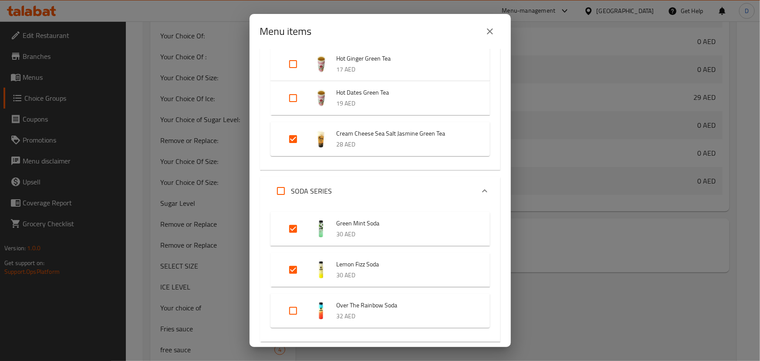
scroll to position [2330, 0]
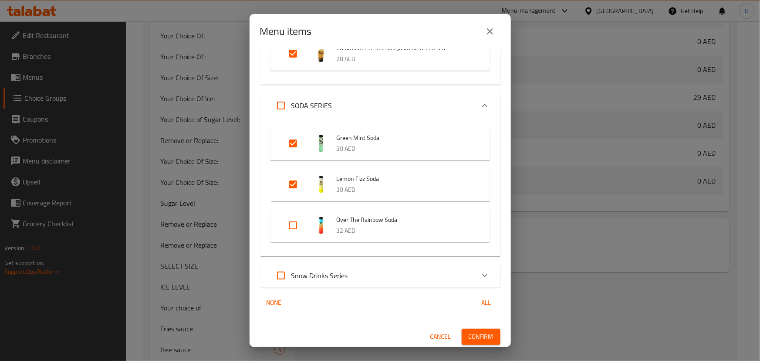
click at [476, 332] on span "Confirm" at bounding box center [481, 336] width 25 height 11
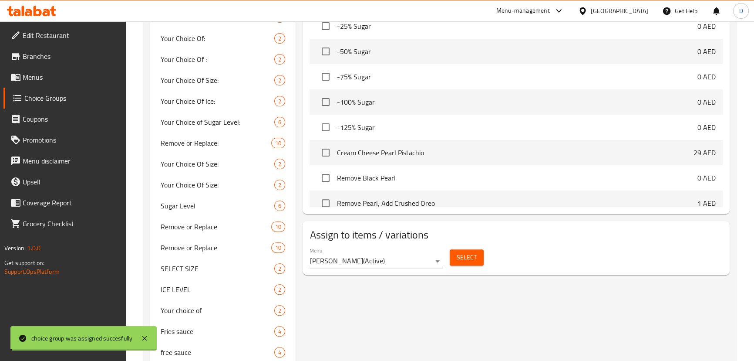
scroll to position [1093, 0]
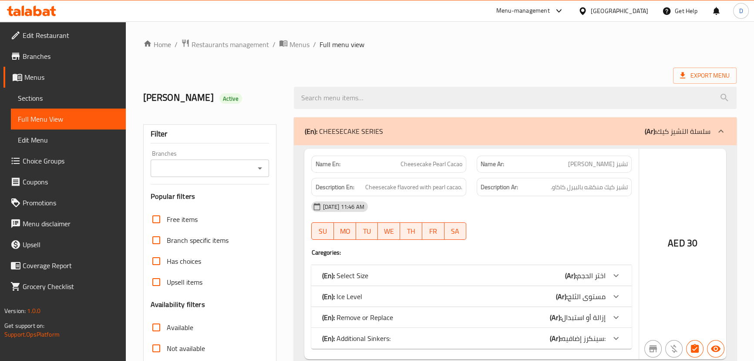
click at [177, 134] on div at bounding box center [377, 180] width 754 height 361
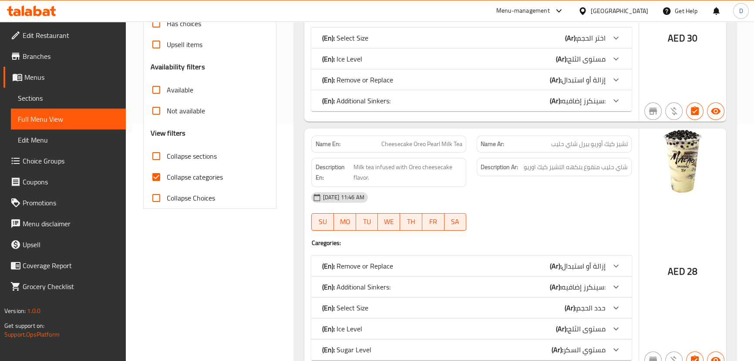
click at [159, 178] on input "Collapse categories" at bounding box center [156, 176] width 21 height 21
checkbox input "false"
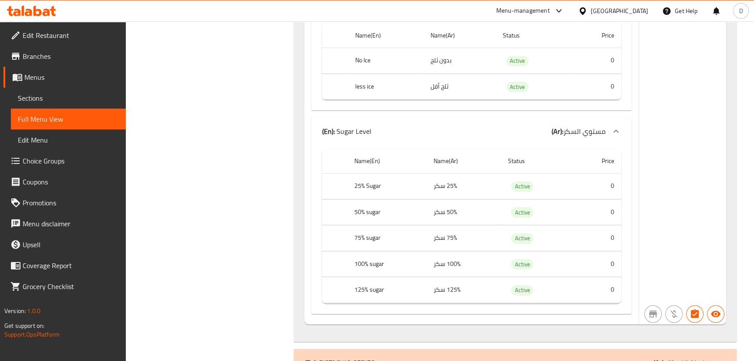
scroll to position [8997, 0]
copy span "Cheesecake Pearl Pistachio"
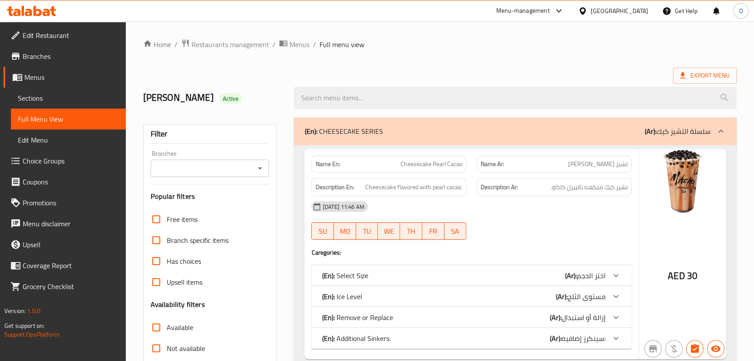
scroll to position [198, 0]
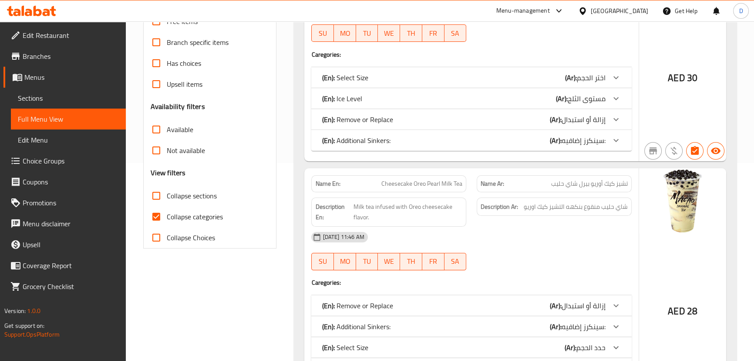
click at [158, 213] on input "Collapse categories" at bounding box center [156, 216] width 21 height 21
checkbox input "false"
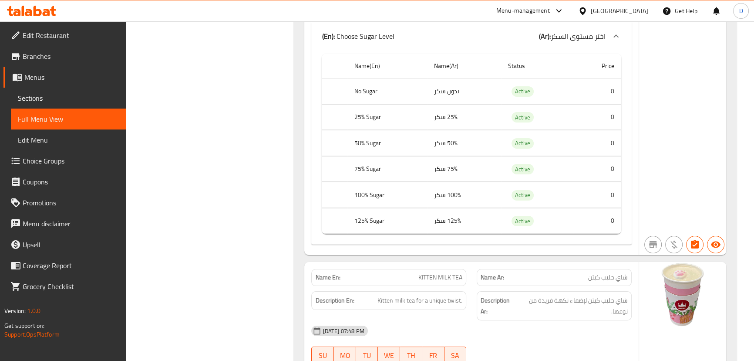
scroll to position [91329, 0]
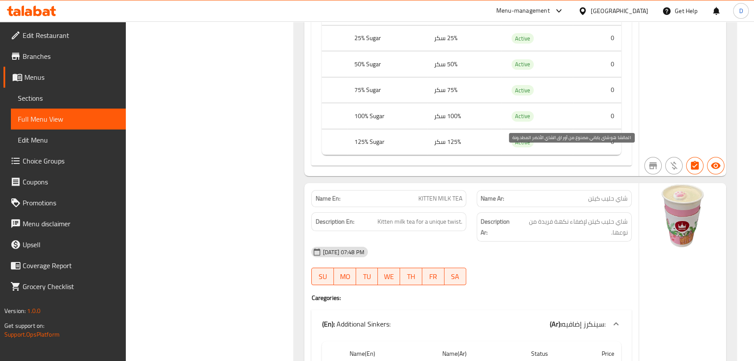
drag, startPoint x: 575, startPoint y: 155, endPoint x: 530, endPoint y: 159, distance: 45.0
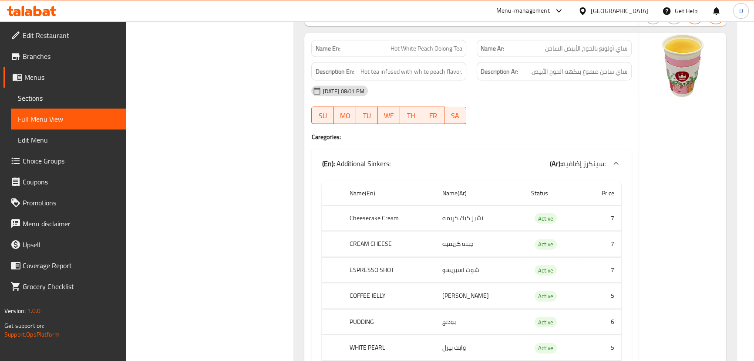
scroll to position [93625, 0]
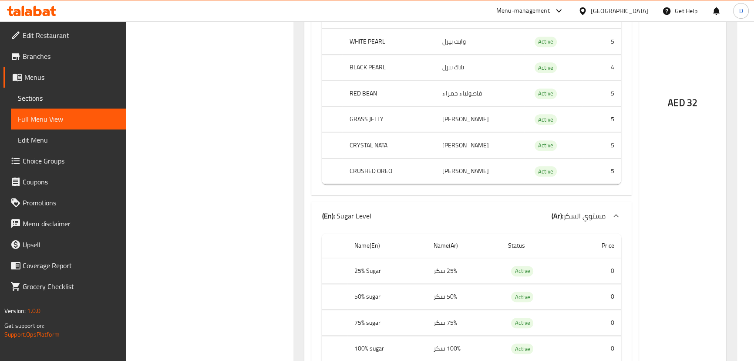
scroll to position [104632, 0]
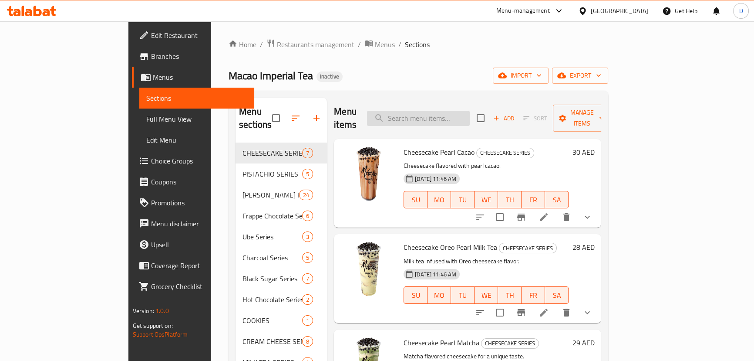
click at [470, 113] on input "search" at bounding box center [418, 118] width 103 height 15
paste input "Colorful soda with a mix of fruity flavors."
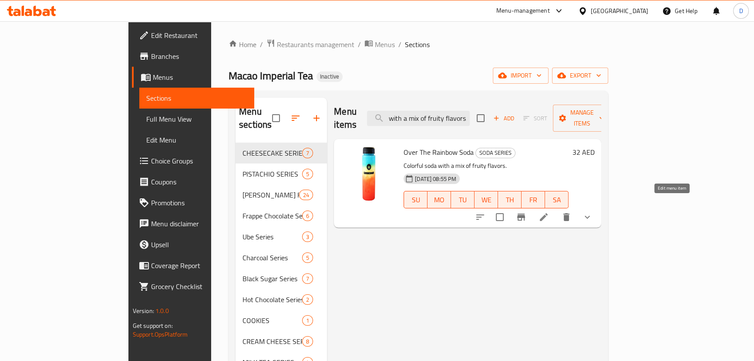
type input "Colorful soda with a mix of fruity flavors."
click at [549, 212] on icon at bounding box center [544, 217] width 10 height 10
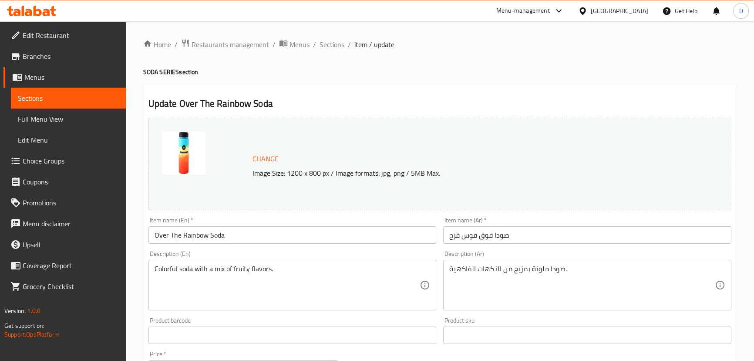
click at [314, 238] on input "Over The Rainbow Soda" at bounding box center [292, 234] width 288 height 17
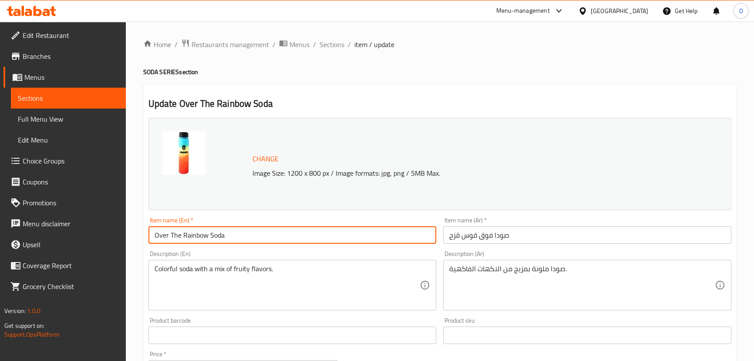
click at [314, 238] on input "Over The Rainbow Soda" at bounding box center [292, 234] width 288 height 17
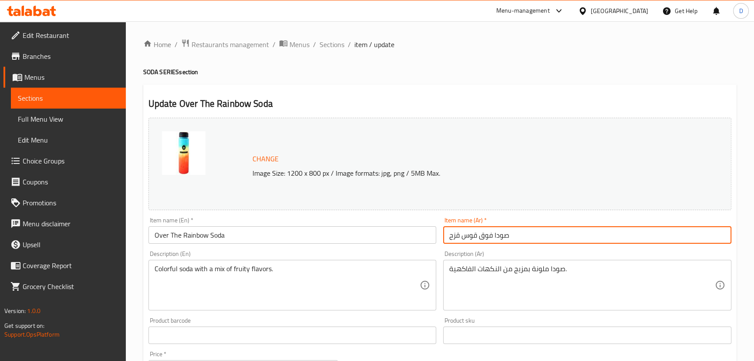
click at [491, 237] on input "صودا فوق قوس قزح" at bounding box center [587, 234] width 288 height 17
drag, startPoint x: 491, startPoint y: 237, endPoint x: 450, endPoint y: 234, distance: 41.0
click at [450, 234] on input "صودا فوق قوس قزح" at bounding box center [587, 234] width 288 height 17
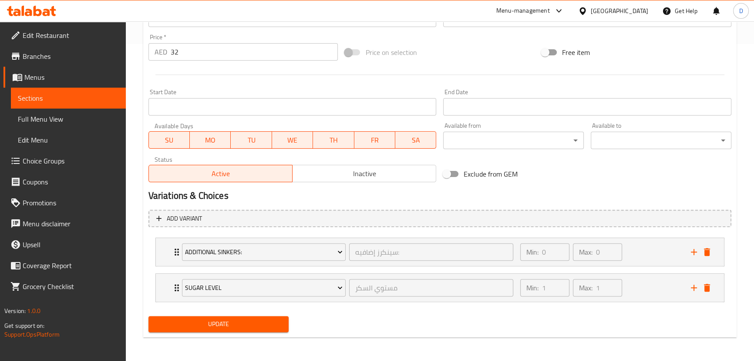
scroll to position [317, 0]
type input "صودا أوفر ذا رينبو"
click at [273, 318] on span "Update" at bounding box center [218, 322] width 127 height 11
click at [100, 107] on link "Sections" at bounding box center [68, 98] width 115 height 21
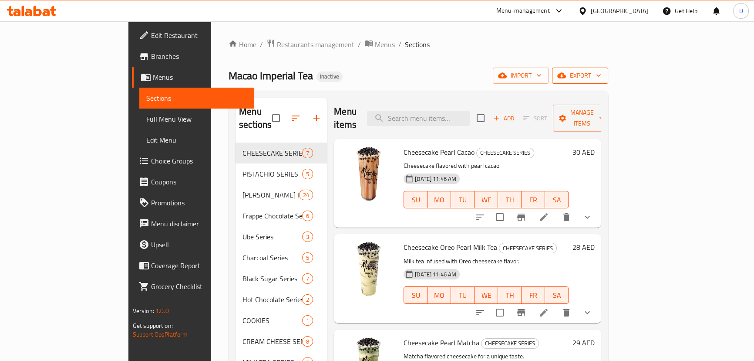
click at [601, 74] on span "export" at bounding box center [580, 75] width 42 height 11
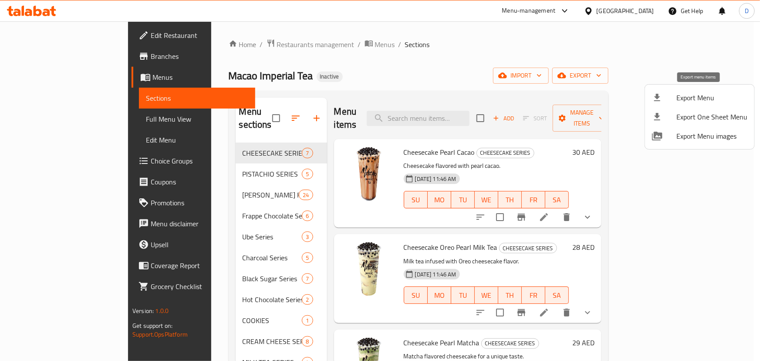
click at [698, 97] on span "Export Menu" at bounding box center [711, 97] width 71 height 10
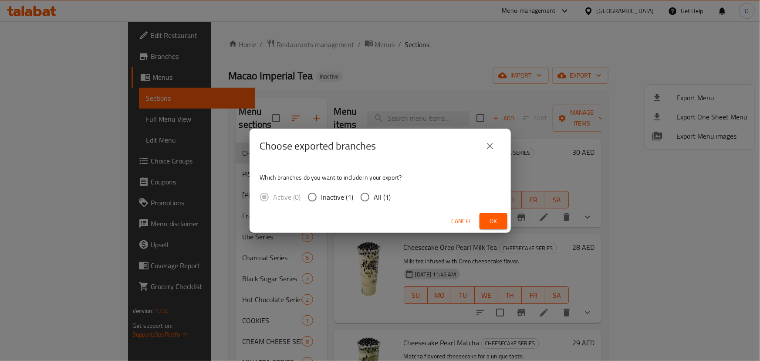
click at [381, 193] on span "All (1)" at bounding box center [382, 197] width 17 height 10
click at [374, 193] on input "All (1)" at bounding box center [365, 197] width 18 height 18
radio input "true"
click at [488, 226] on span "Ok" at bounding box center [493, 221] width 14 height 11
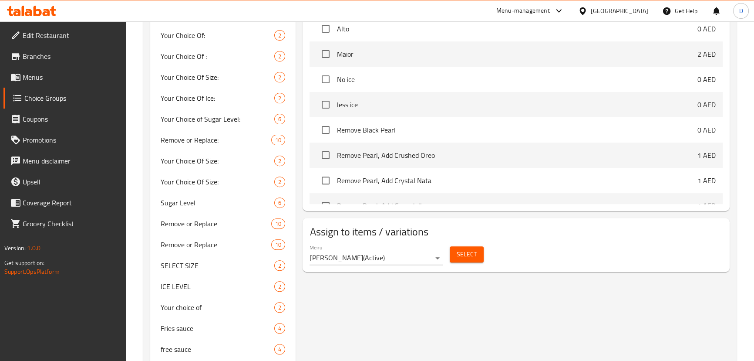
scroll to position [1093, 0]
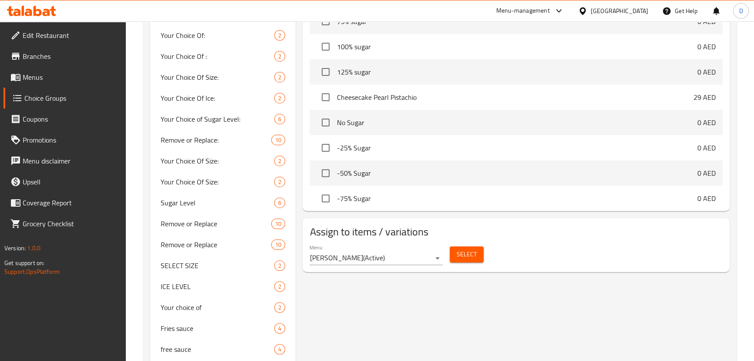
click at [58, 37] on span "Edit Restaurant" at bounding box center [71, 35] width 96 height 10
